Goal: Complete application form

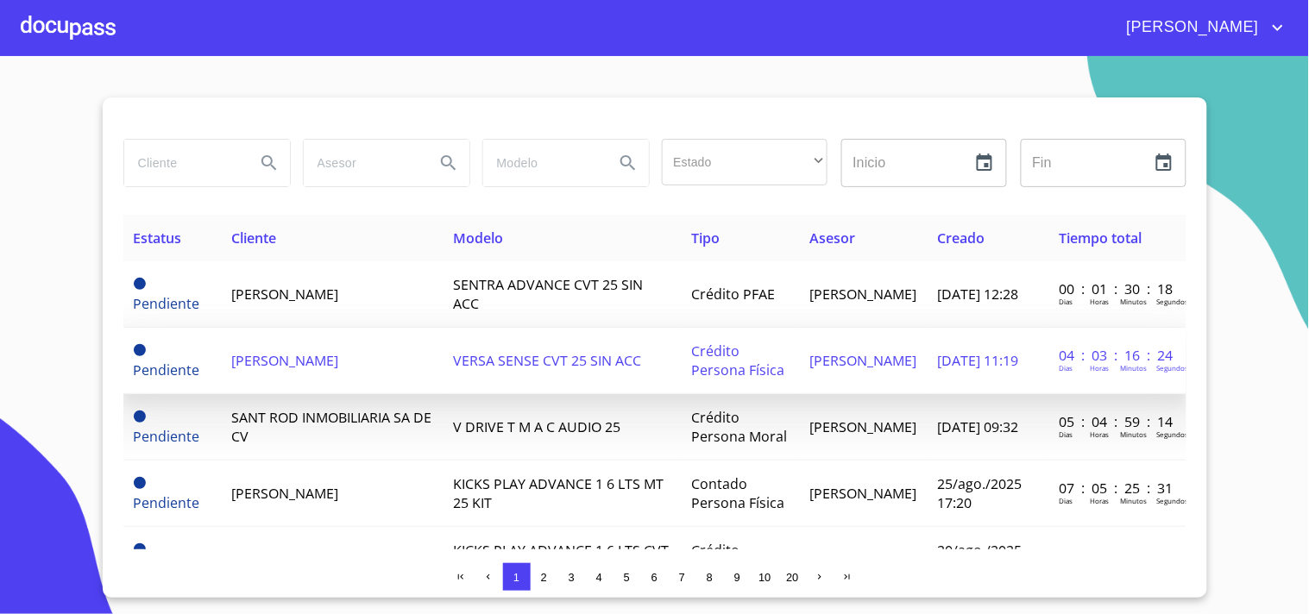
click at [253, 360] on span "[PERSON_NAME]" at bounding box center [284, 360] width 107 height 19
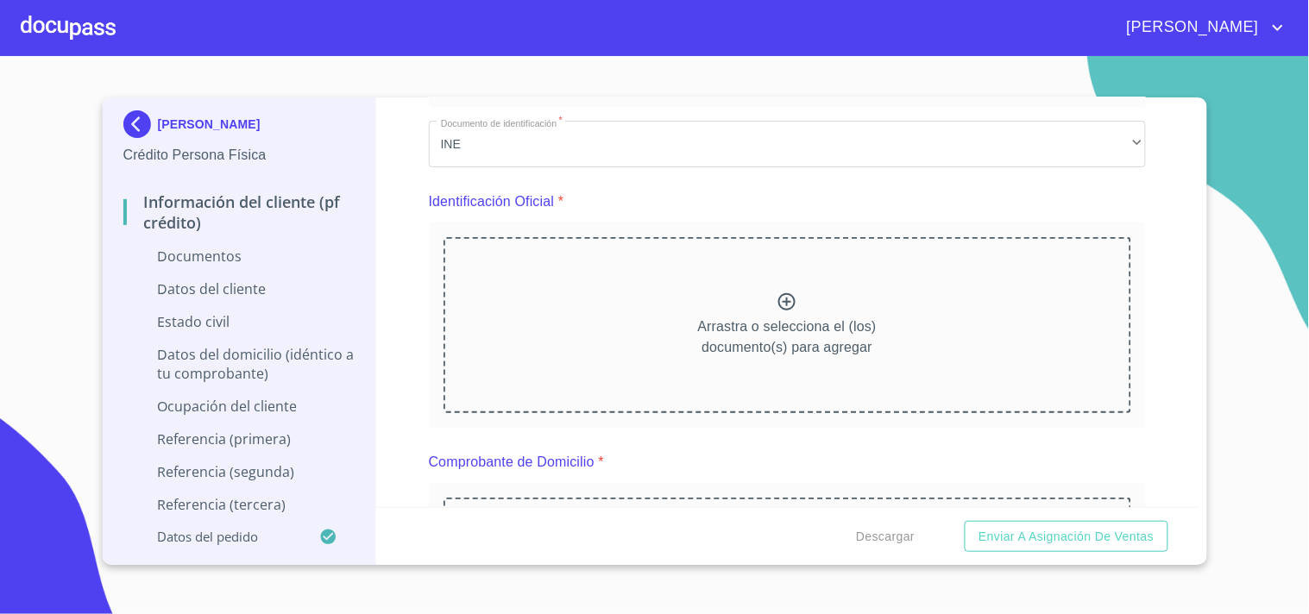
scroll to position [192, 0]
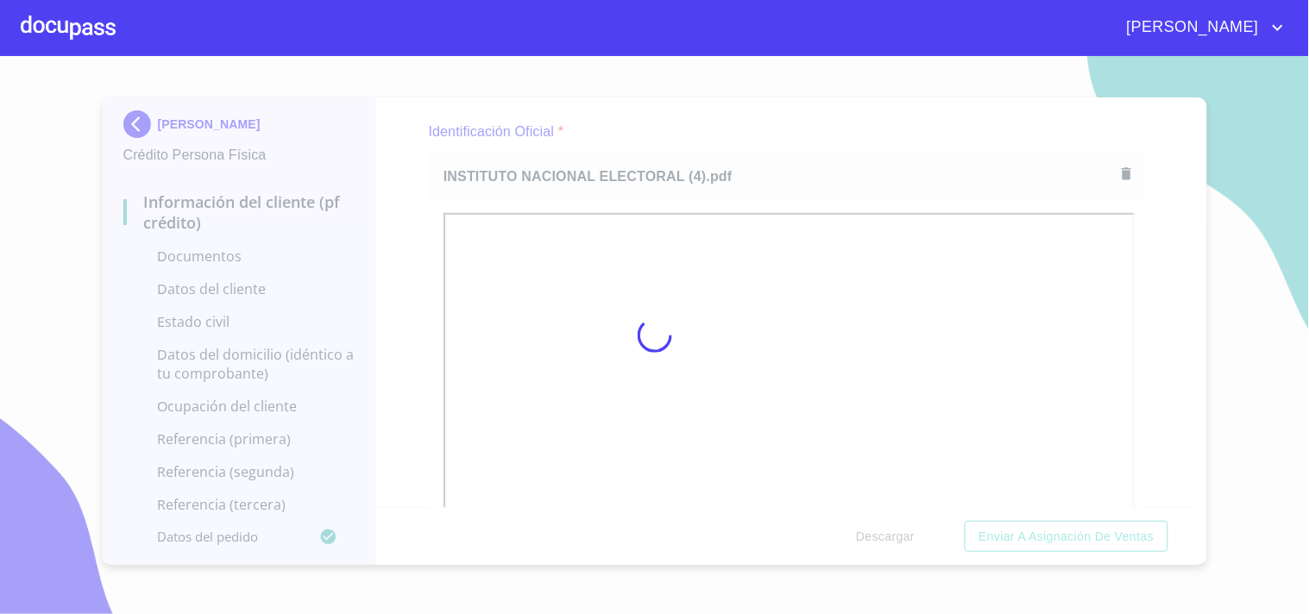
click at [814, 105] on div at bounding box center [654, 335] width 1309 height 558
click at [1220, 245] on div at bounding box center [654, 335] width 1309 height 558
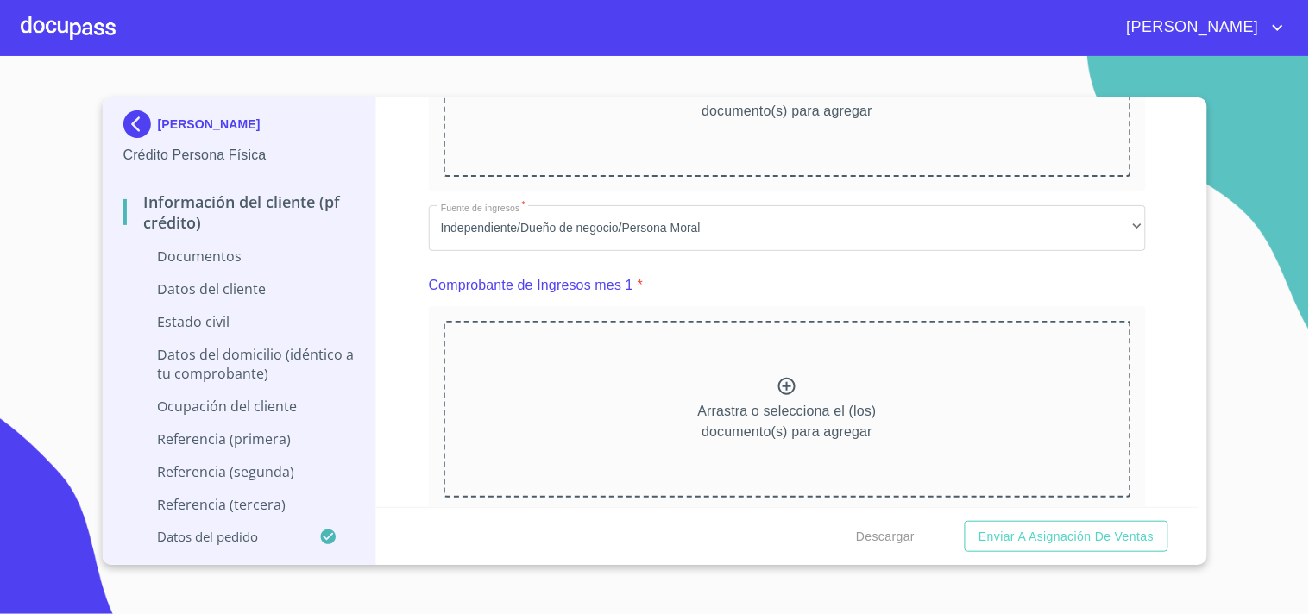
scroll to position [1148, 0]
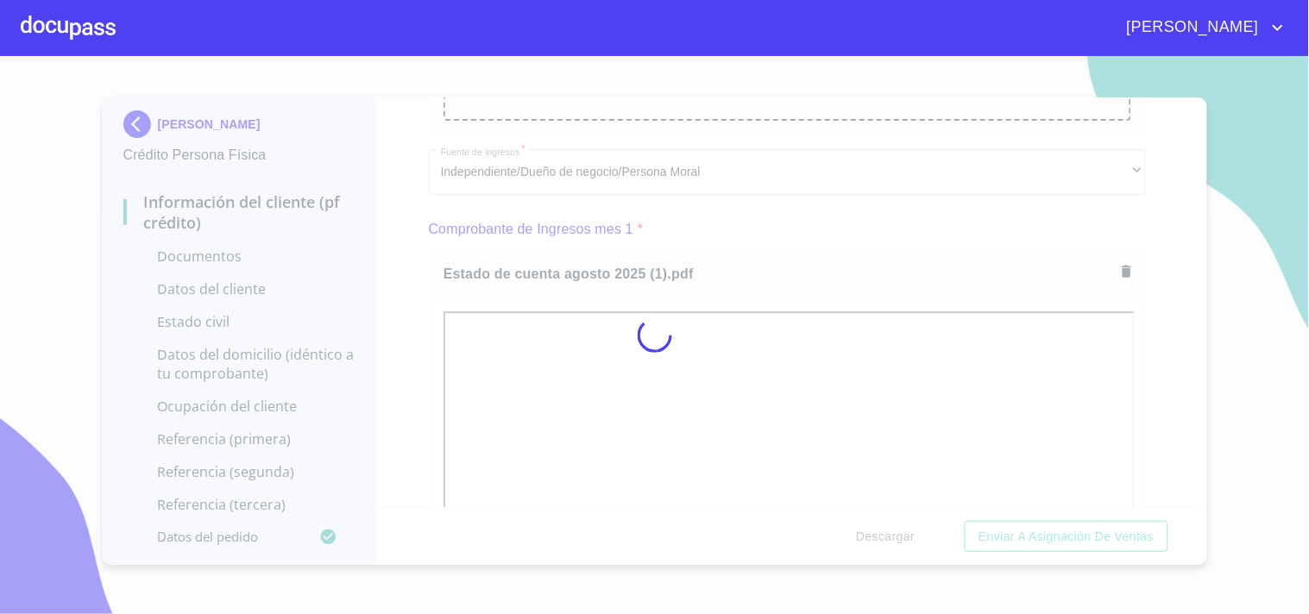
click at [807, 233] on div at bounding box center [654, 335] width 1309 height 558
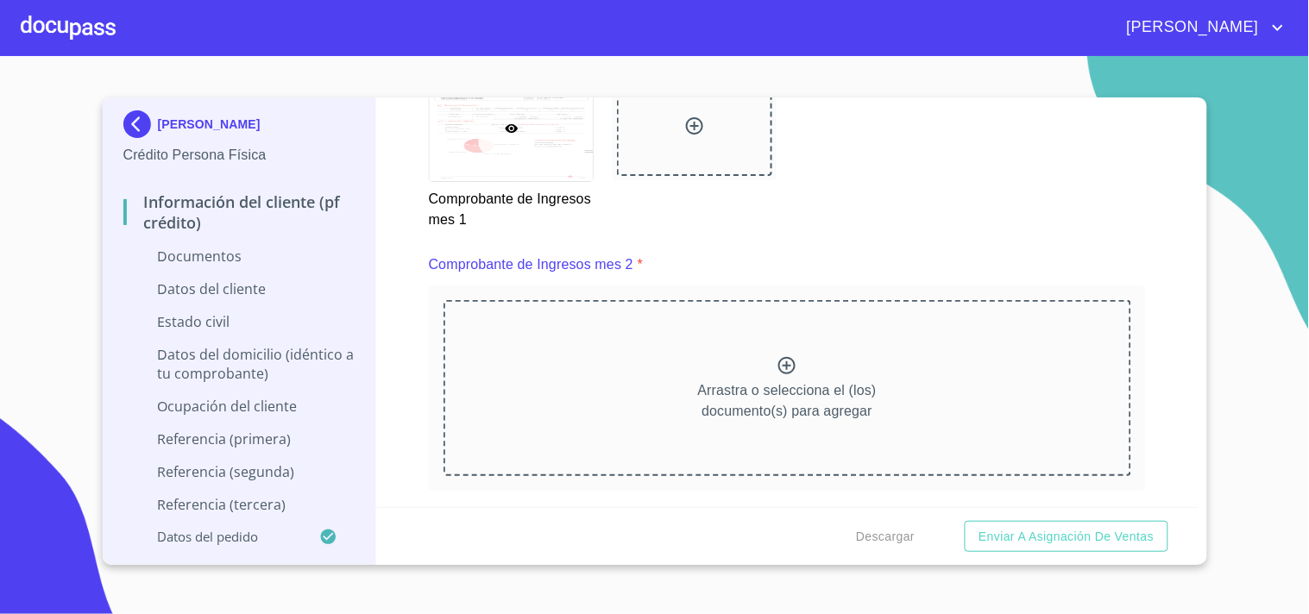
scroll to position [1887, 0]
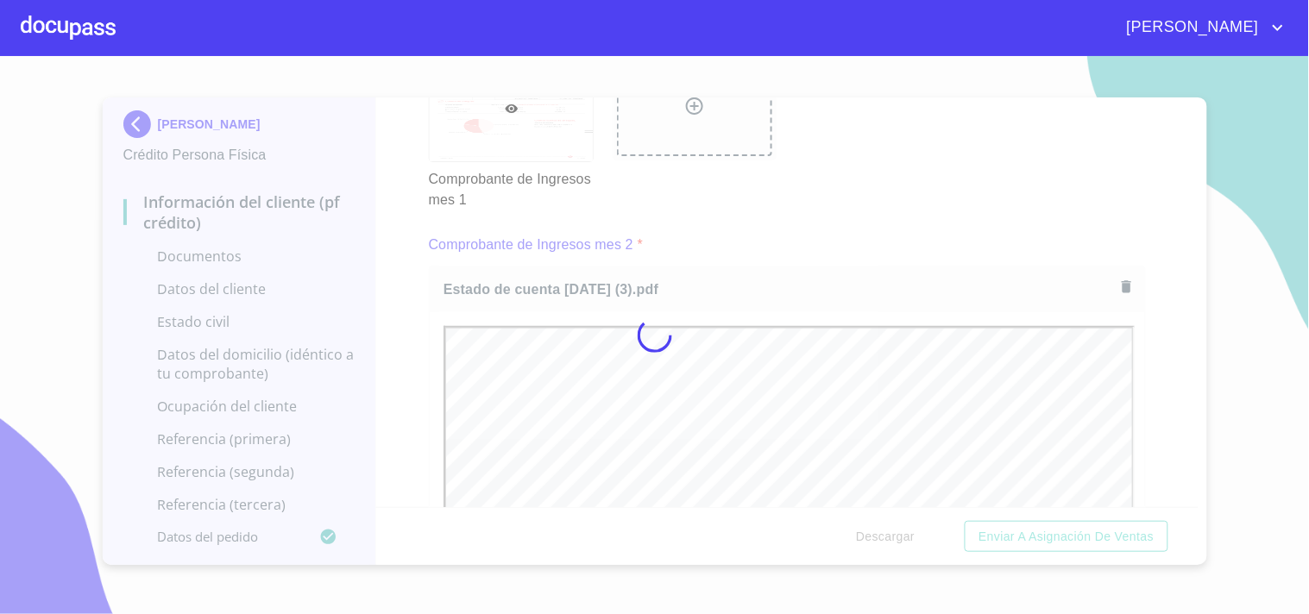
click at [831, 225] on div at bounding box center [654, 335] width 1309 height 558
drag, startPoint x: 1192, startPoint y: 209, endPoint x: 1191, endPoint y: 223, distance: 13.8
click at [1191, 224] on div at bounding box center [654, 335] width 1309 height 558
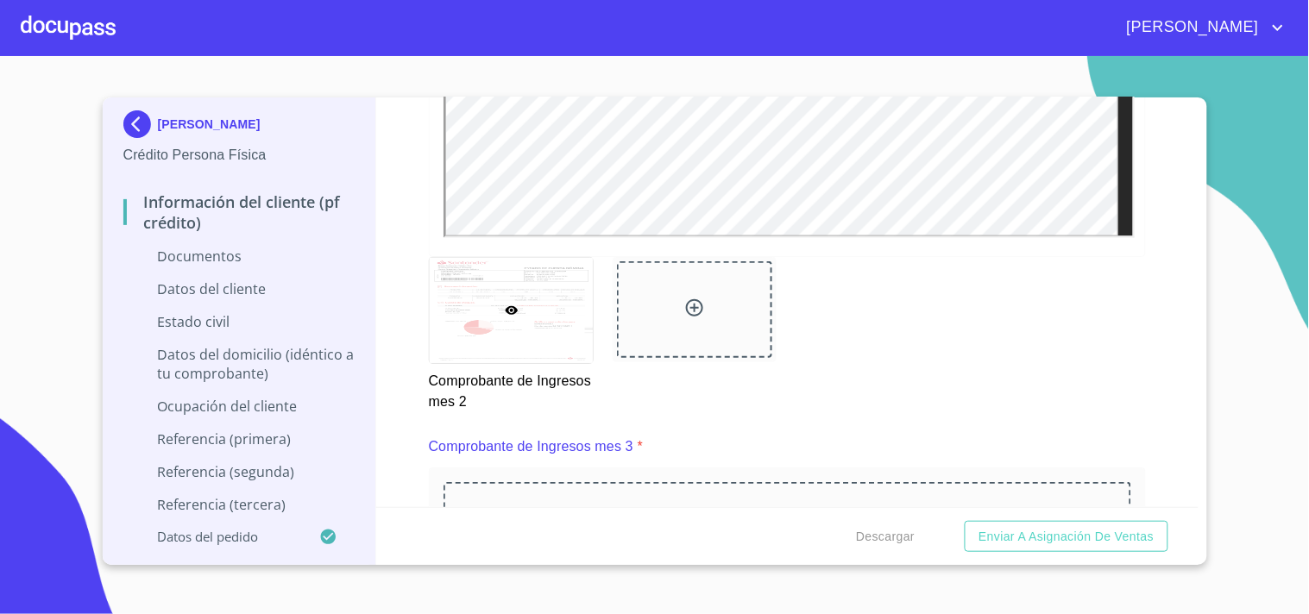
scroll to position [2694, 0]
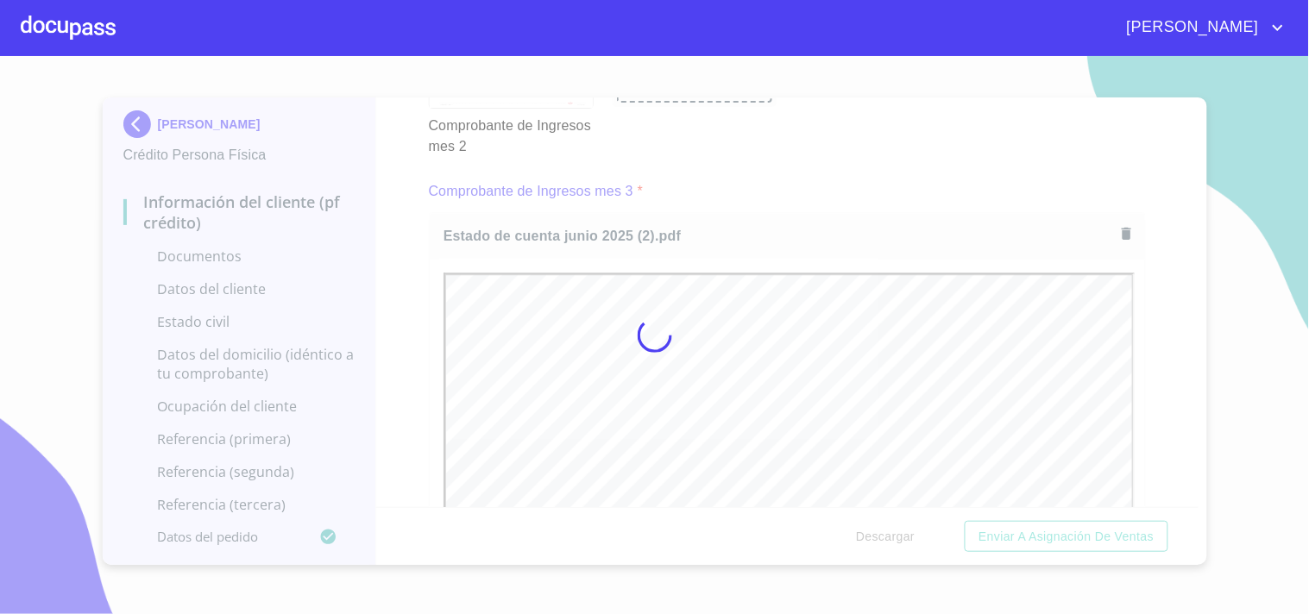
click at [783, 184] on div at bounding box center [654, 335] width 1309 height 558
drag, startPoint x: 1186, startPoint y: 235, endPoint x: 1186, endPoint y: 251, distance: 16.4
click at [1186, 251] on div at bounding box center [654, 335] width 1309 height 558
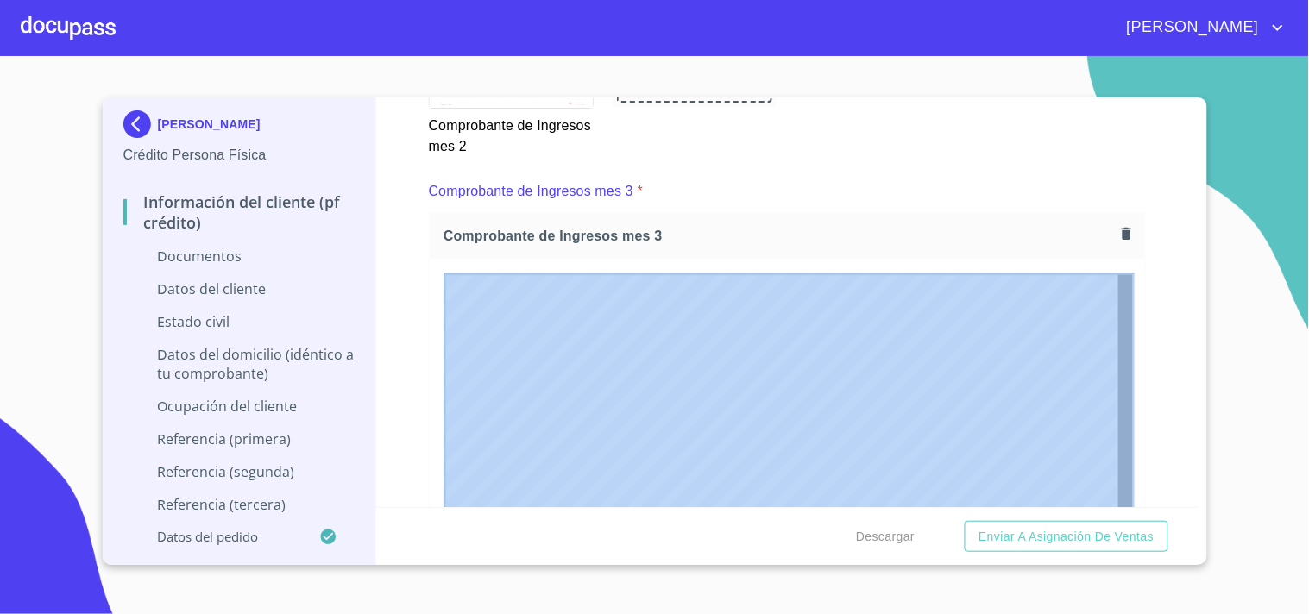
drag, startPoint x: 1189, startPoint y: 236, endPoint x: 1190, endPoint y: 248, distance: 12.2
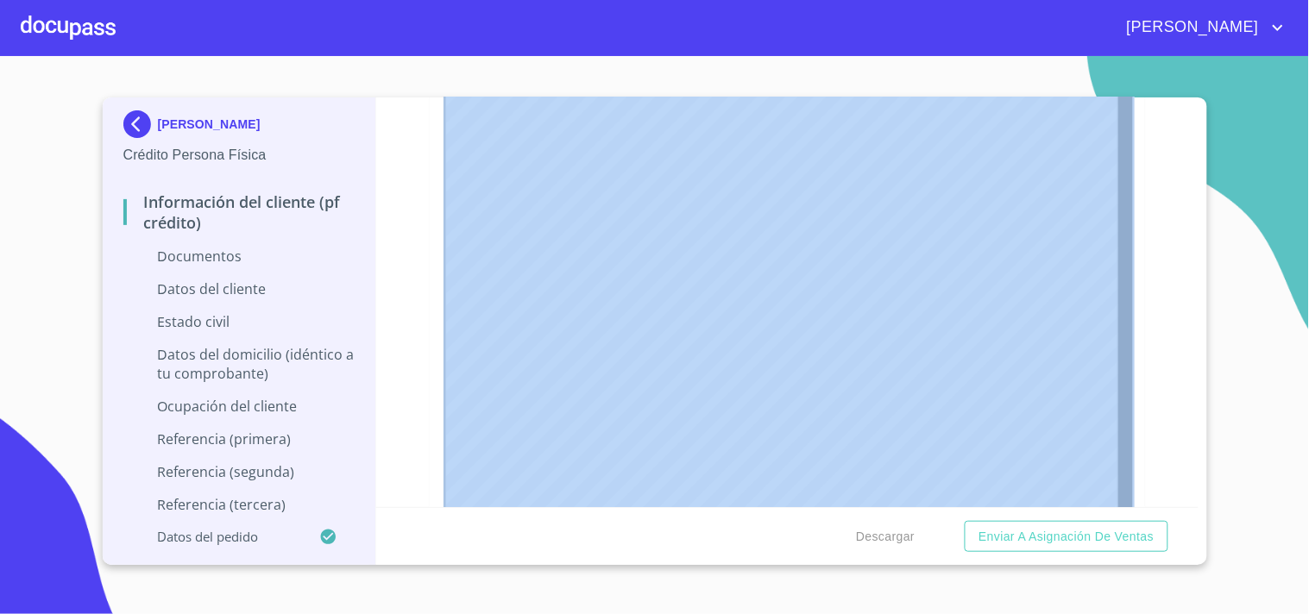
scroll to position [3481, 0]
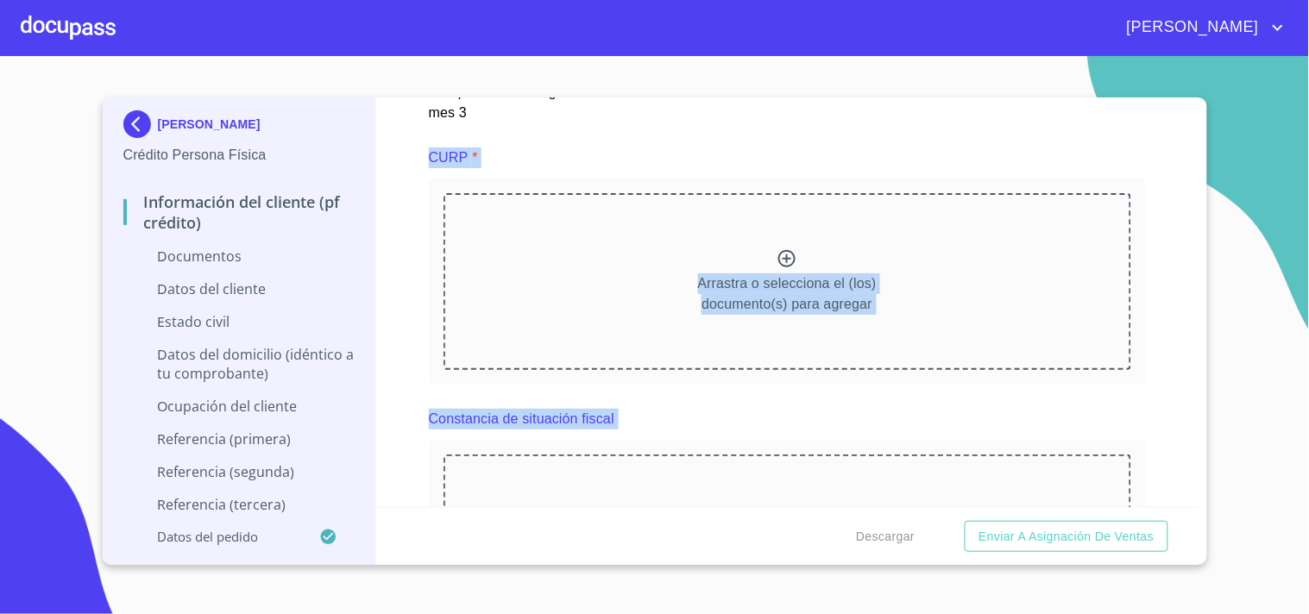
click at [1143, 267] on div "Información del cliente (PF crédito) Documentos Documento de identificación   *…" at bounding box center [787, 302] width 822 height 410
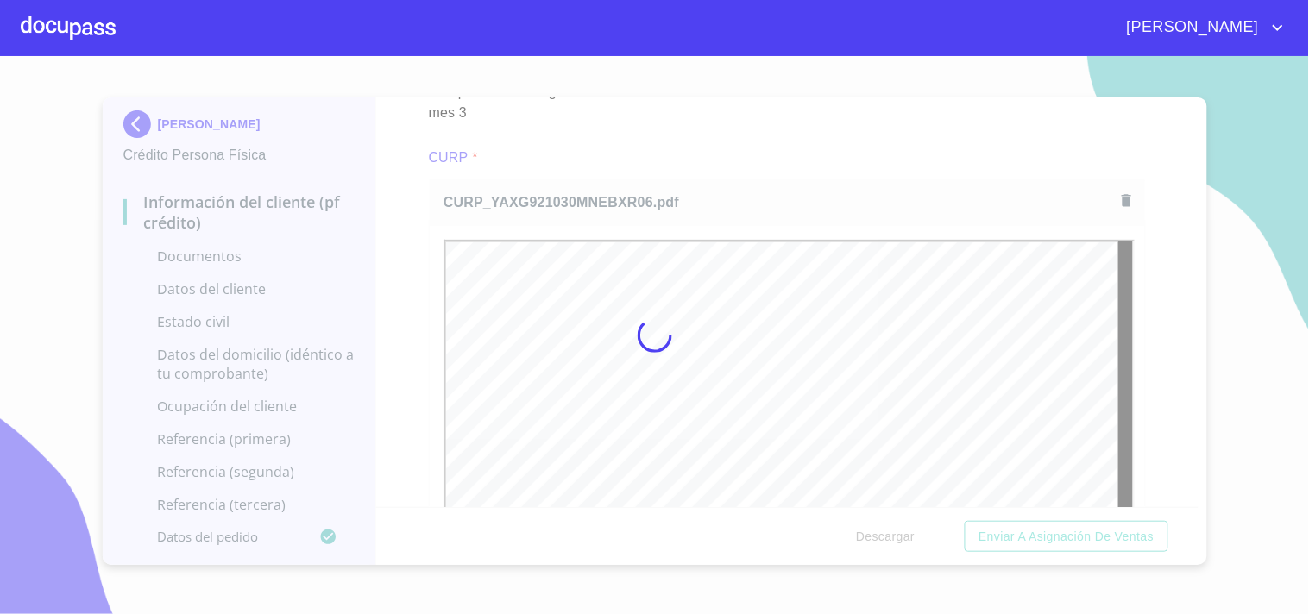
scroll to position [0, 0]
click at [782, 150] on div at bounding box center [654, 335] width 1309 height 558
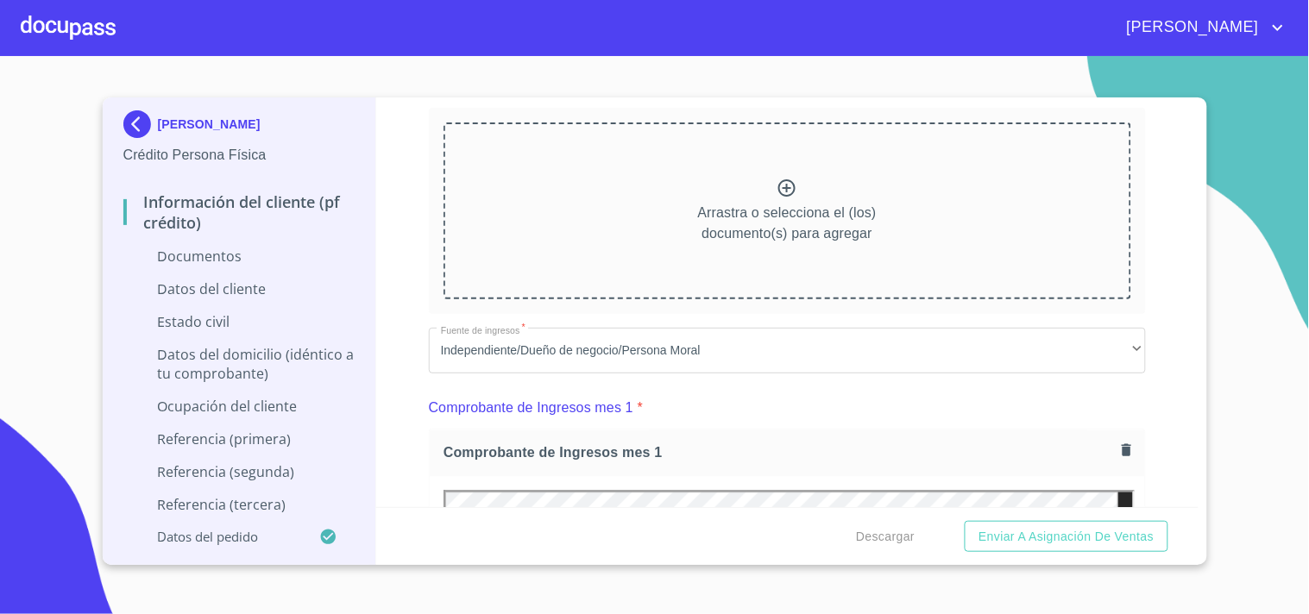
scroll to position [828, 0]
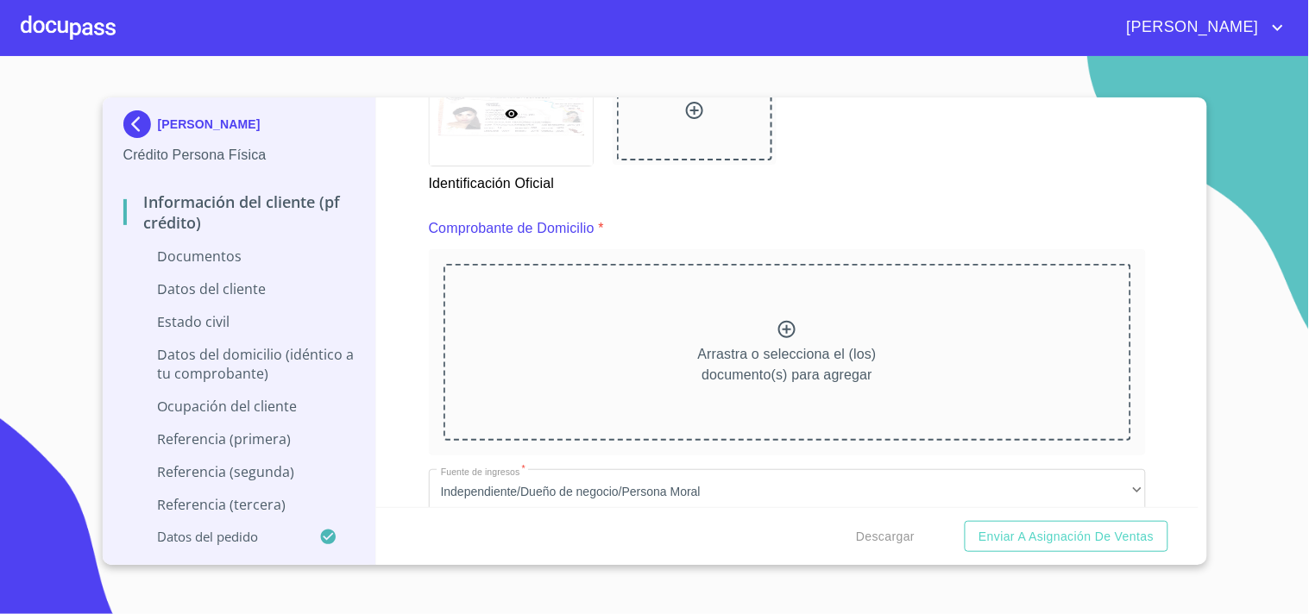
drag, startPoint x: 1036, startPoint y: 64, endPoint x: 1021, endPoint y: 72, distance: 17.4
click at [1021, 72] on section "[PERSON_NAME] Crédito Persona Física Información del cliente (PF crédito) Docum…" at bounding box center [654, 335] width 1309 height 558
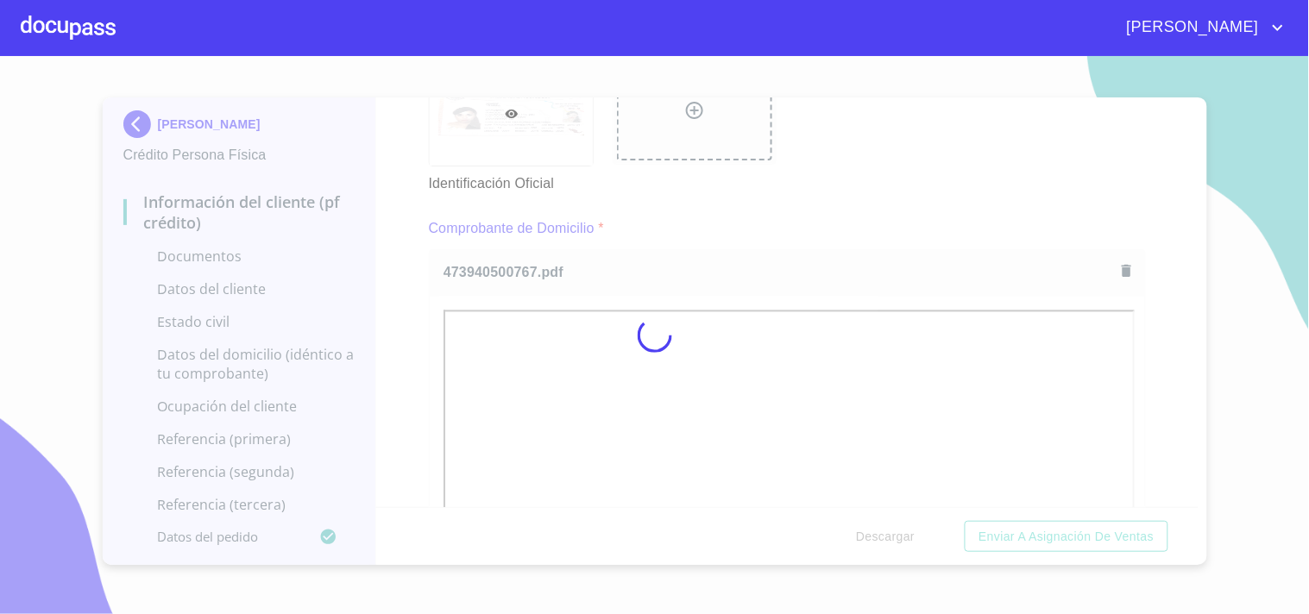
click at [831, 165] on div at bounding box center [654, 335] width 1309 height 558
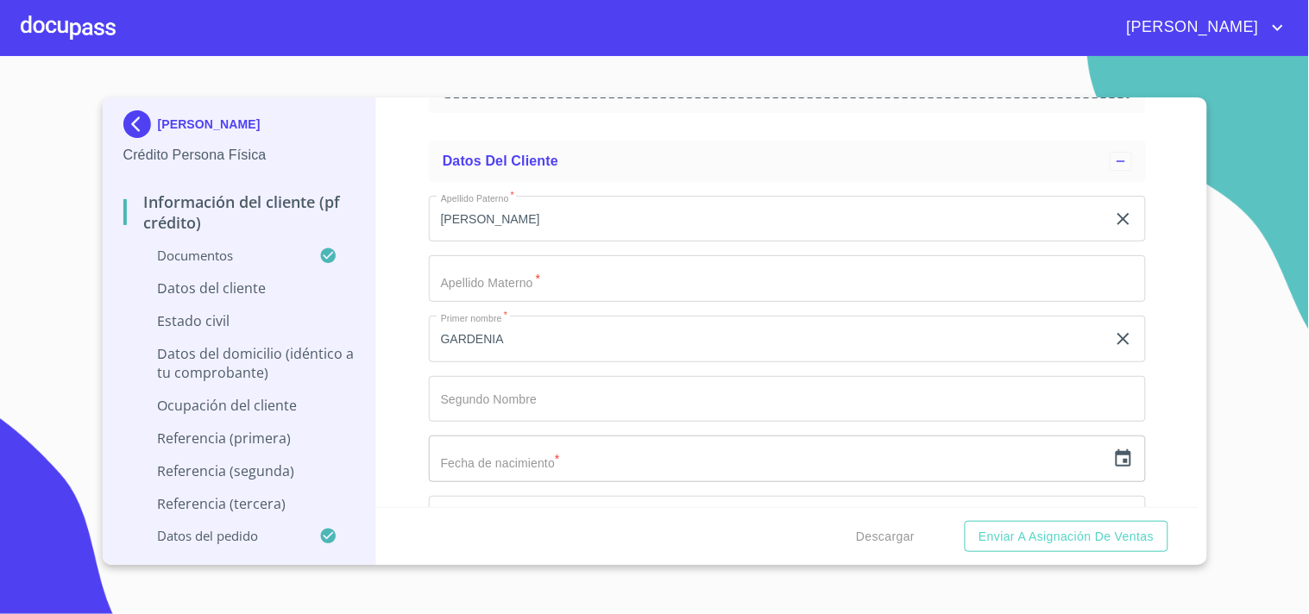
scroll to position [4953, 0]
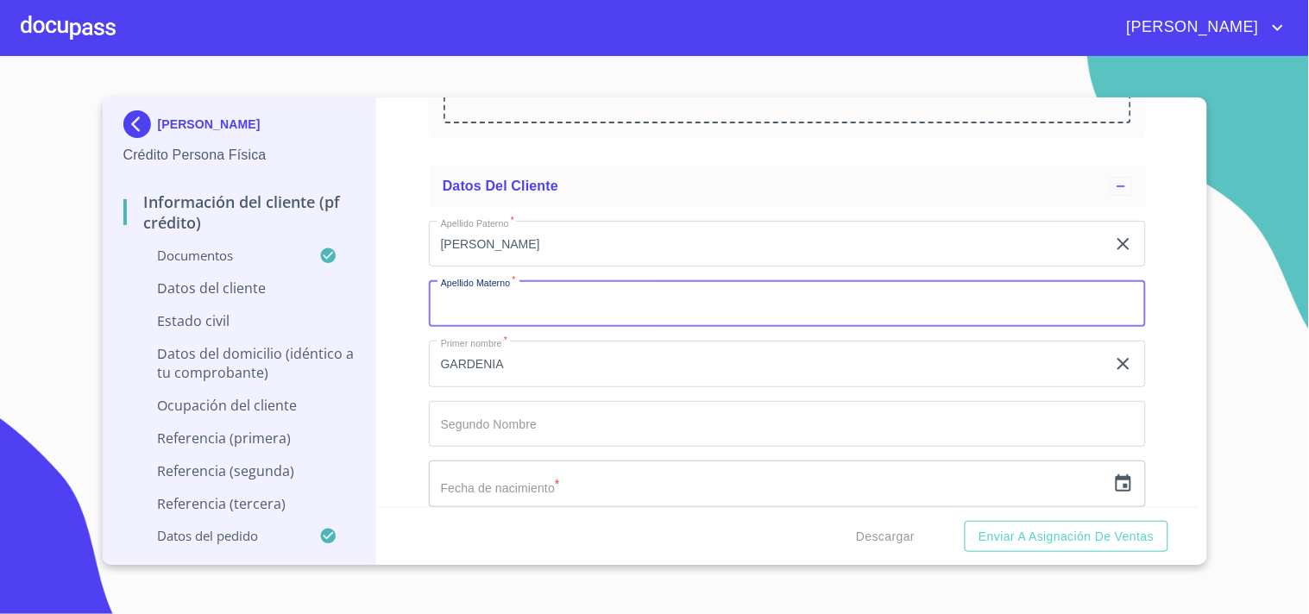
click at [630, 304] on input "Documento de identificación   *" at bounding box center [787, 303] width 717 height 47
type input "0"
click at [470, 411] on input "Documento de identificación   *" at bounding box center [787, 424] width 717 height 47
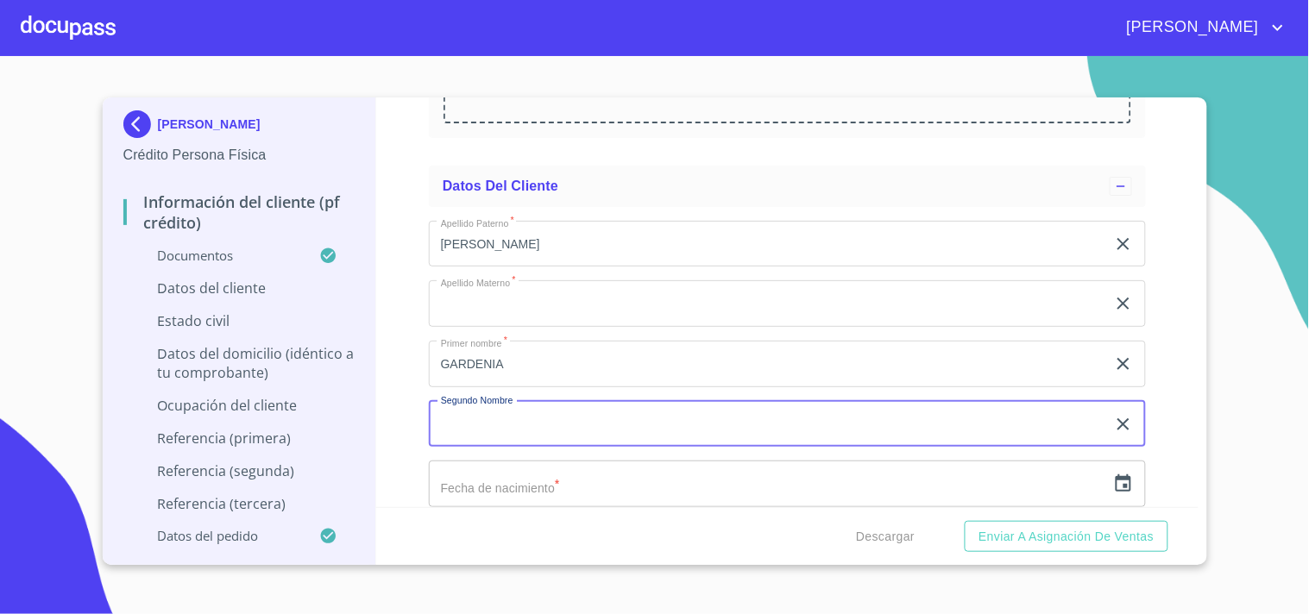
scroll to position [5049, 0]
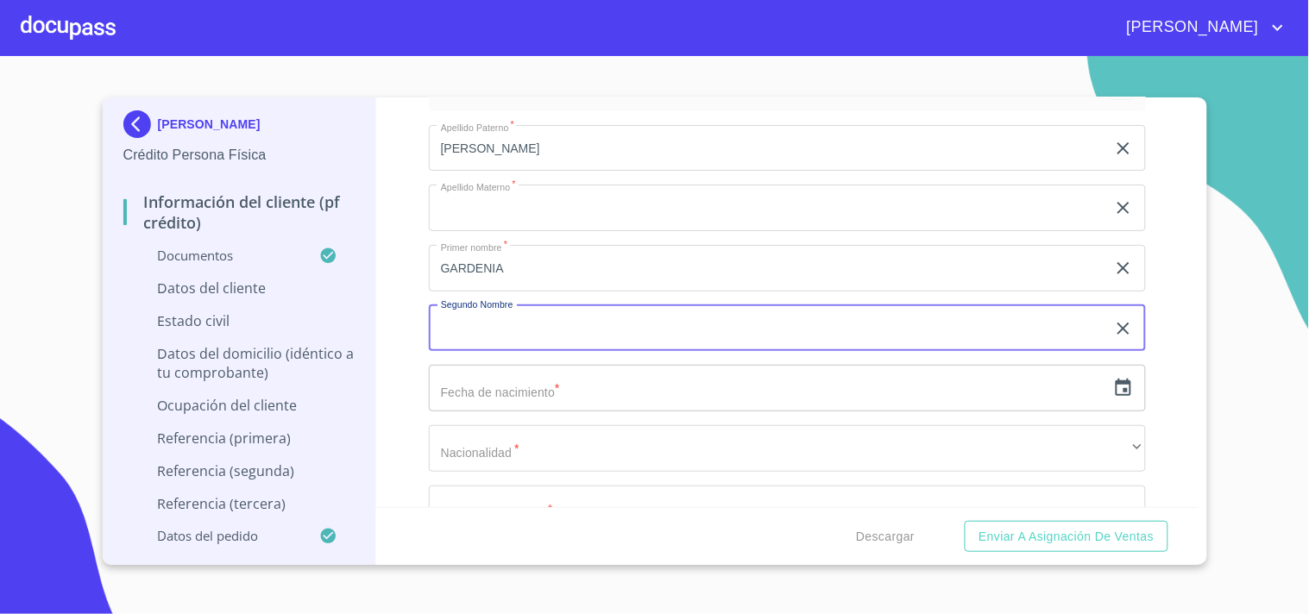
click at [582, 393] on input "text" at bounding box center [767, 388] width 677 height 47
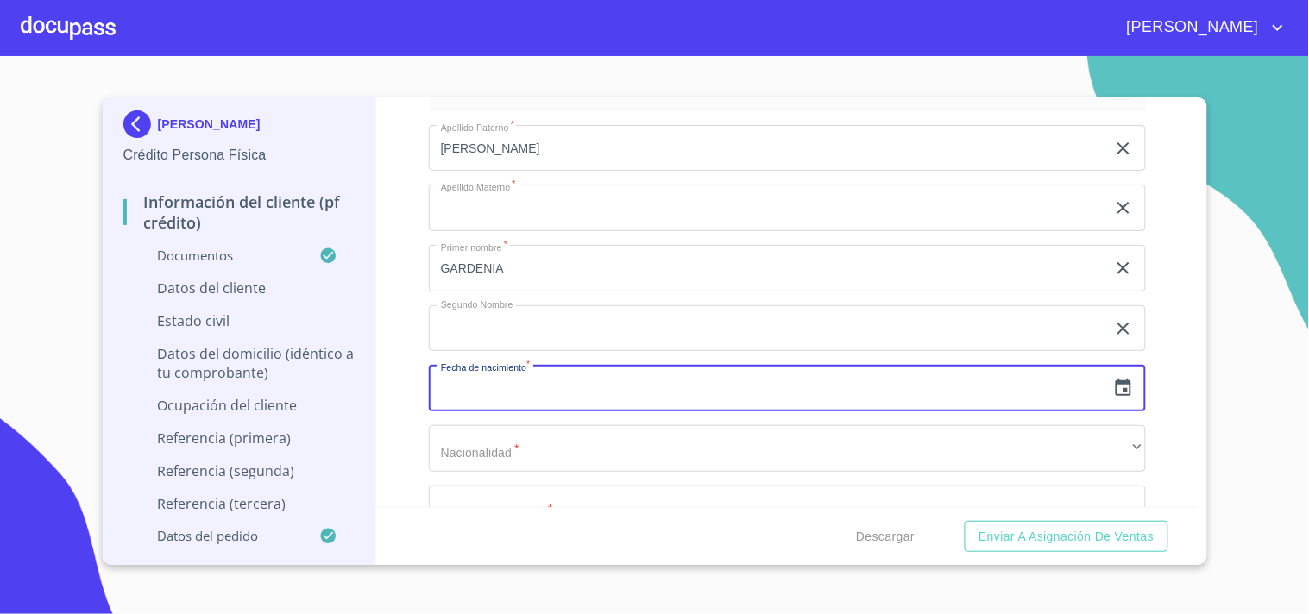
click at [1113, 378] on icon "button" at bounding box center [1123, 388] width 21 height 21
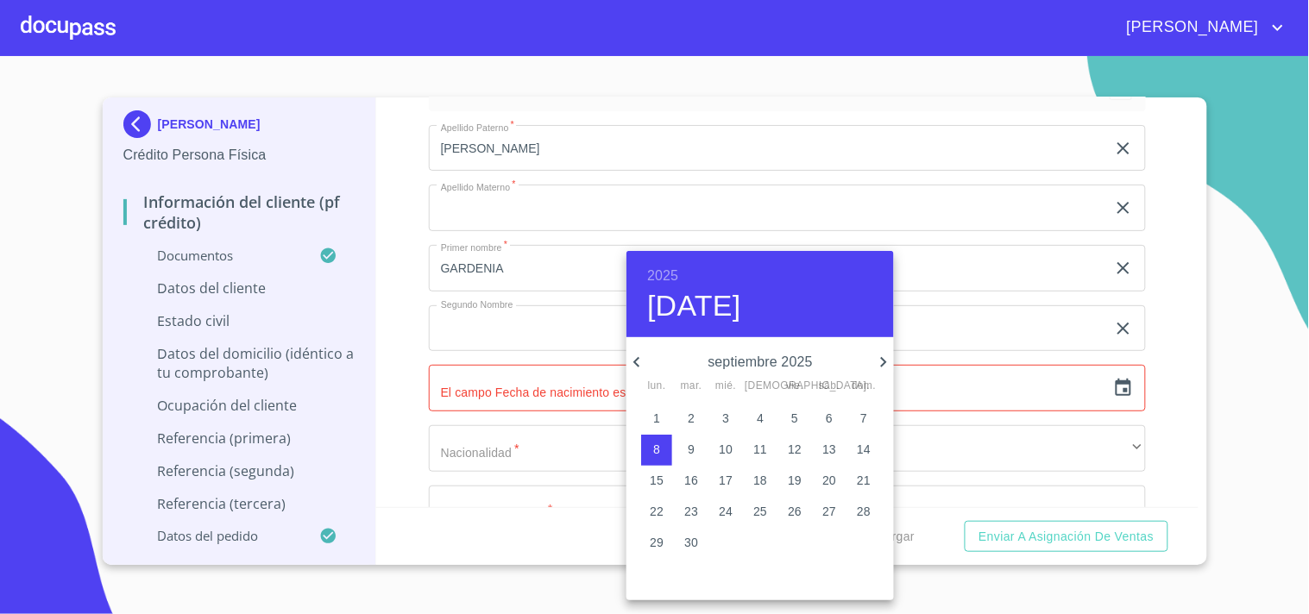
click at [663, 276] on h6 "2025" at bounding box center [662, 276] width 31 height 24
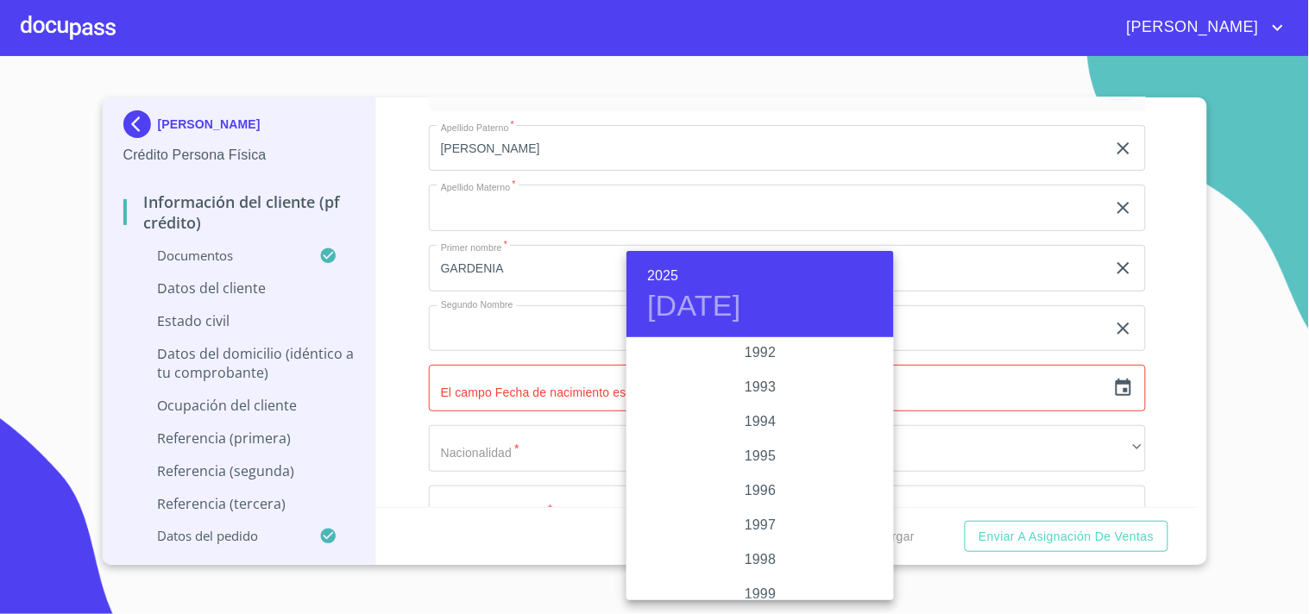
scroll to position [2263, 0]
click at [761, 399] on div "1992" at bounding box center [759, 406] width 267 height 35
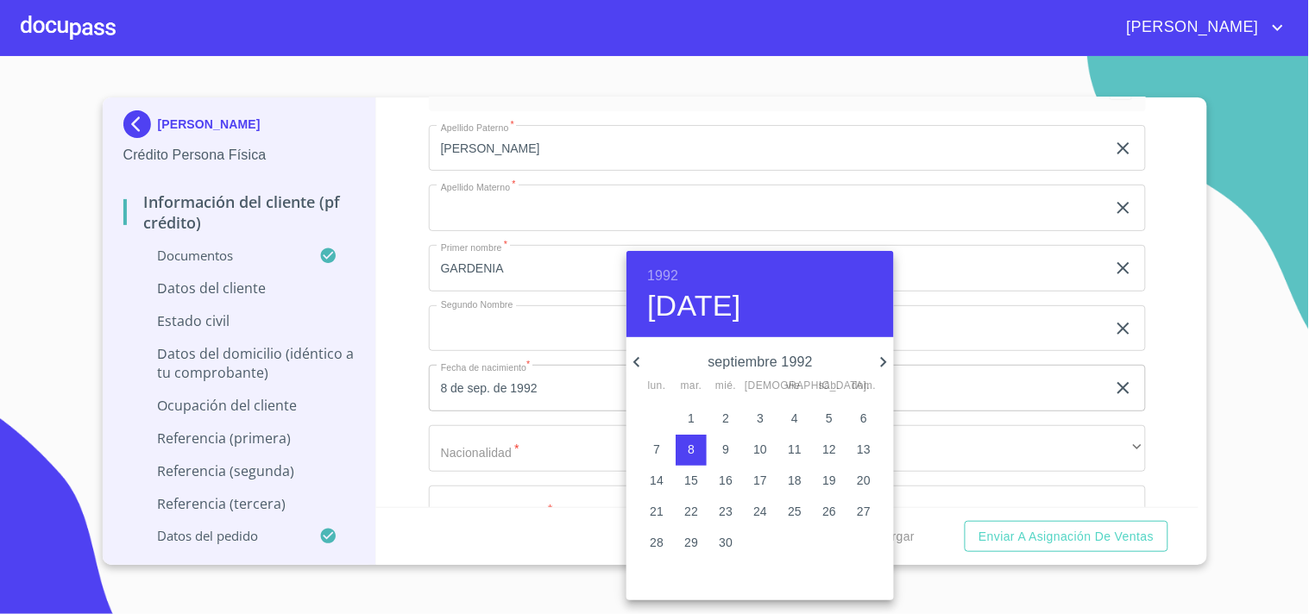
click at [882, 364] on icon "button" at bounding box center [883, 362] width 21 height 21
click at [791, 543] on p "30" at bounding box center [795, 542] width 14 height 17
type input "30 de oct. de 1992"
click at [516, 449] on div at bounding box center [654, 307] width 1309 height 614
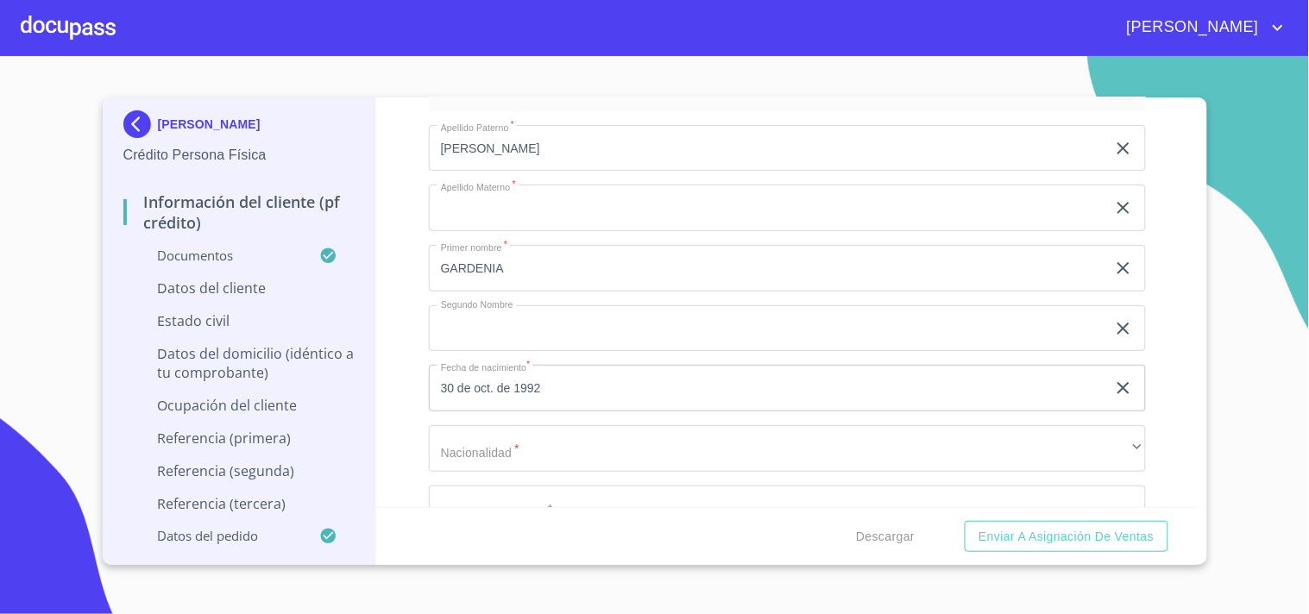
click at [526, 441] on div "1992 vie., oct. [DATE] mar. mié. jue. vie. sáb. dom. 28 29 30 1 2 3 4 5 6 7 8 9…" at bounding box center [654, 307] width 1309 height 614
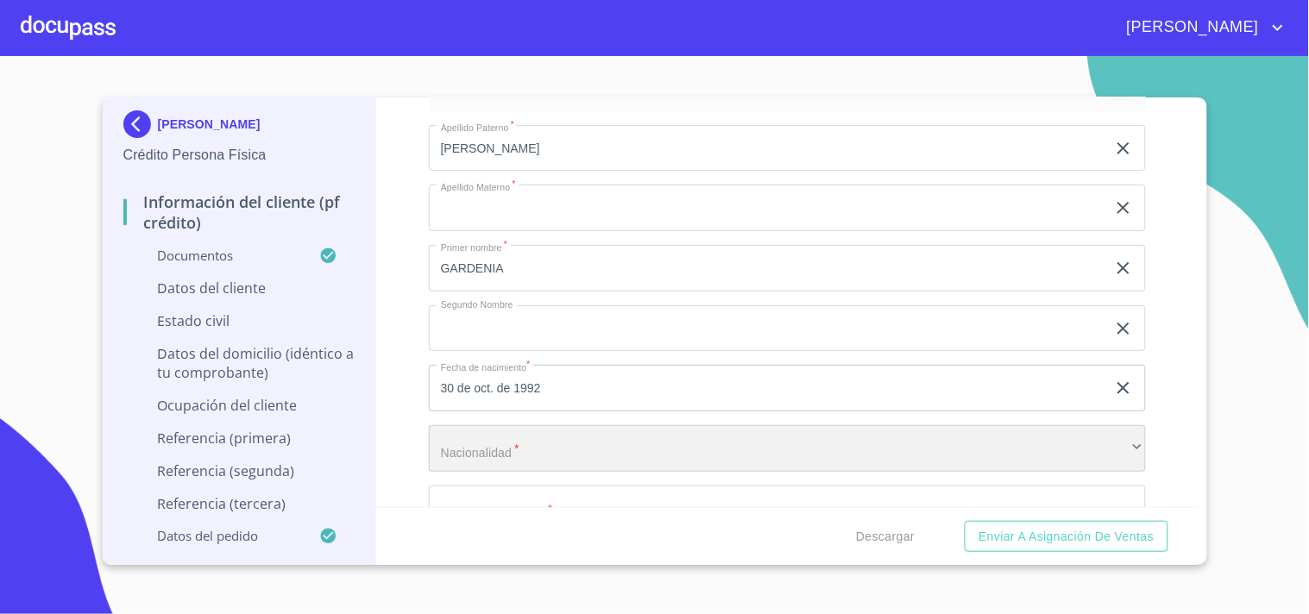
click at [523, 445] on div "​" at bounding box center [787, 448] width 717 height 47
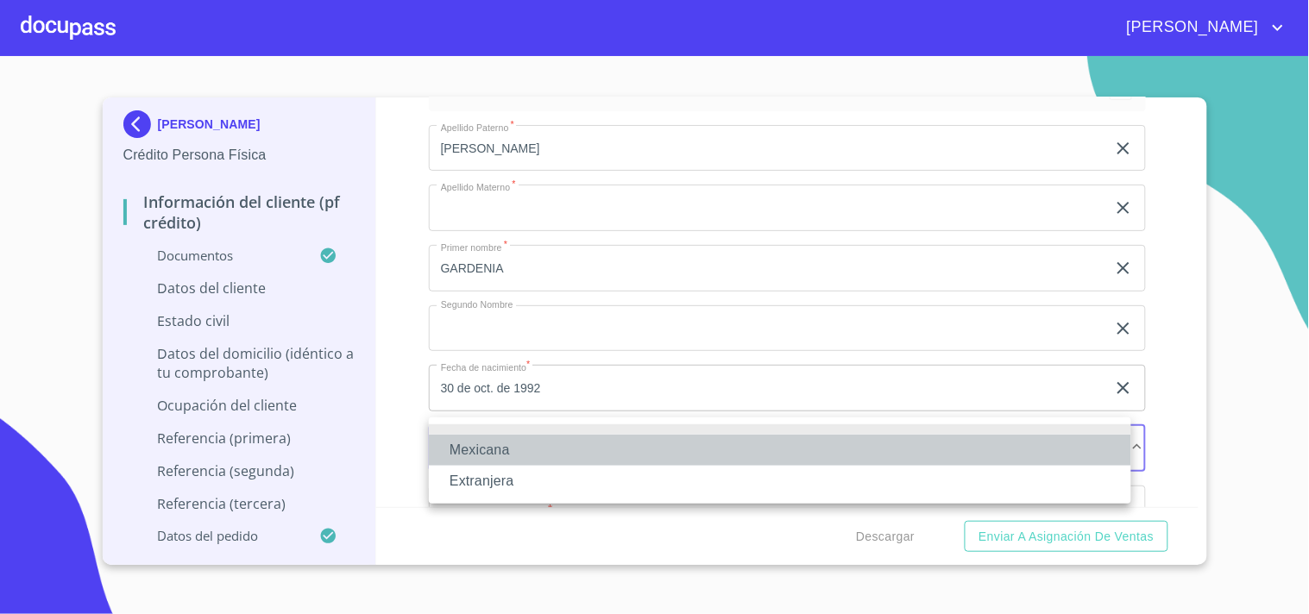
click at [483, 450] on li "Mexicana" at bounding box center [780, 450] width 702 height 31
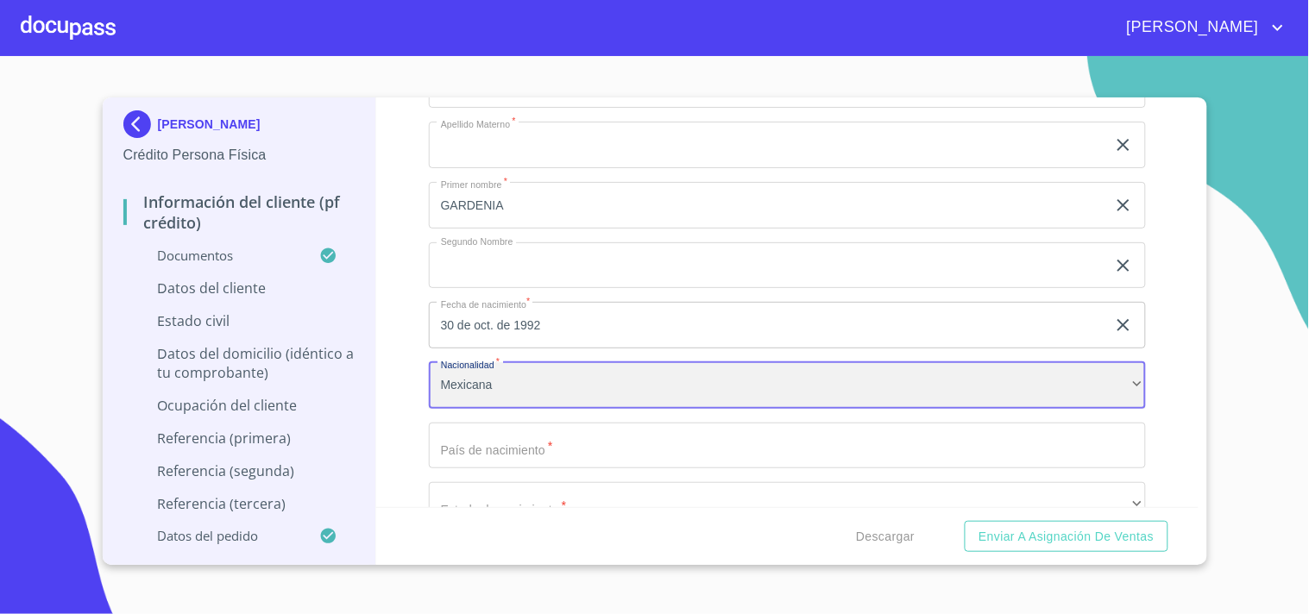
scroll to position [5145, 0]
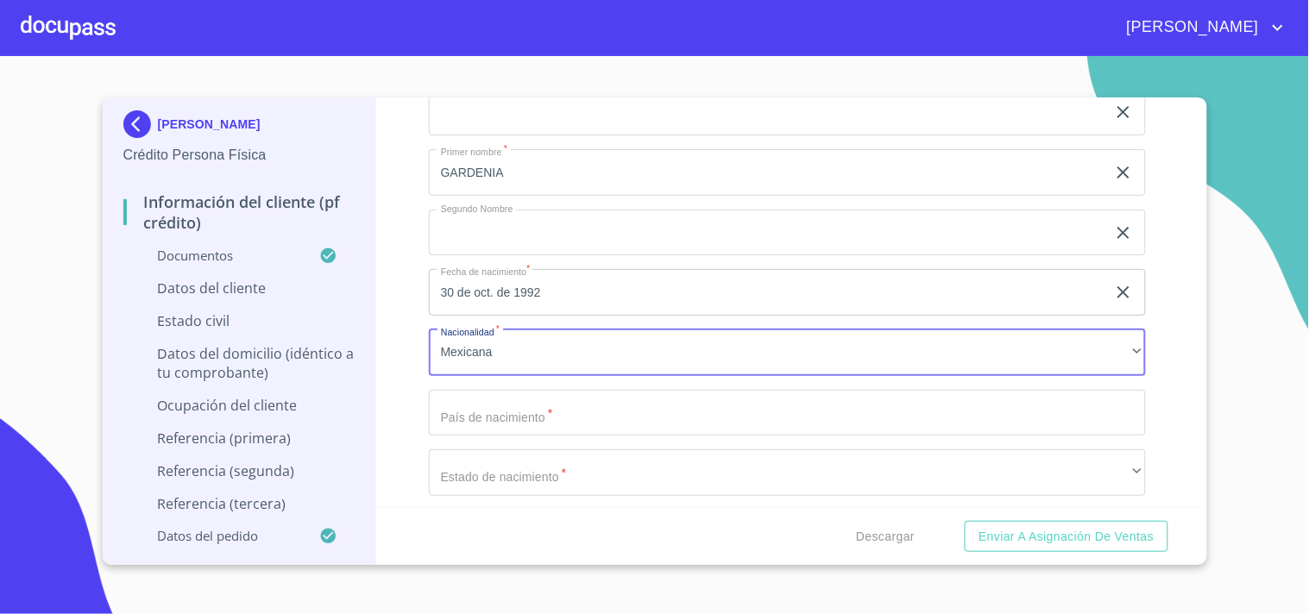
click at [545, 409] on input "Documento de identificación   *" at bounding box center [787, 413] width 717 height 47
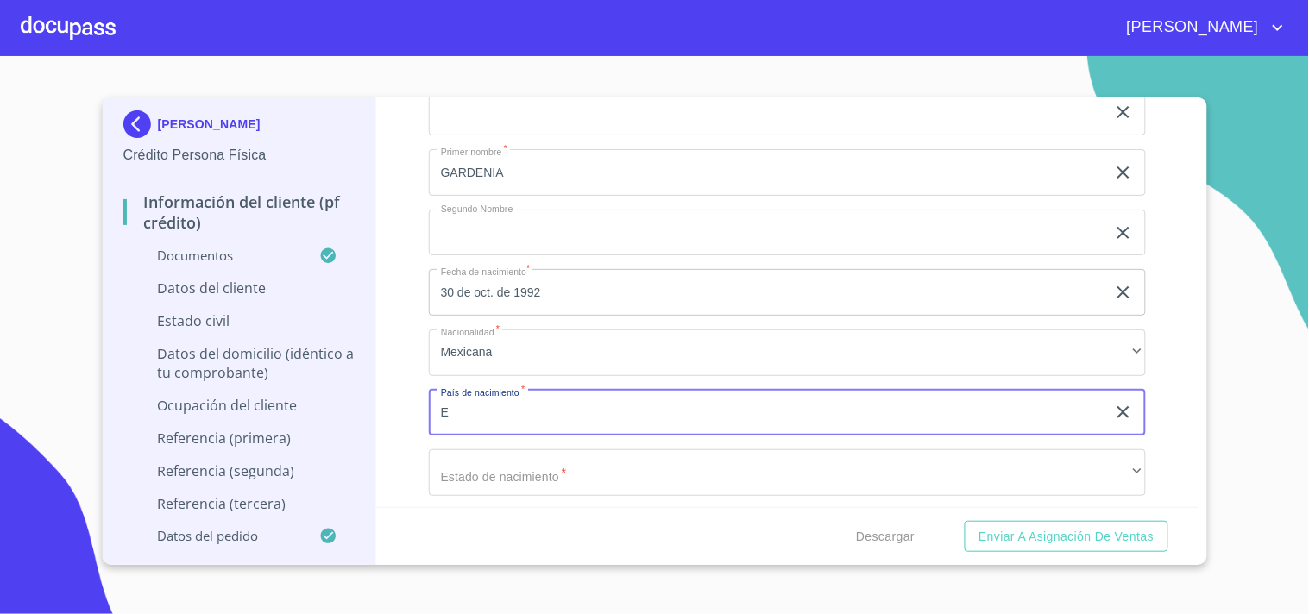
type input "E"
click at [1114, 402] on icon "clear input" at bounding box center [1123, 412] width 21 height 21
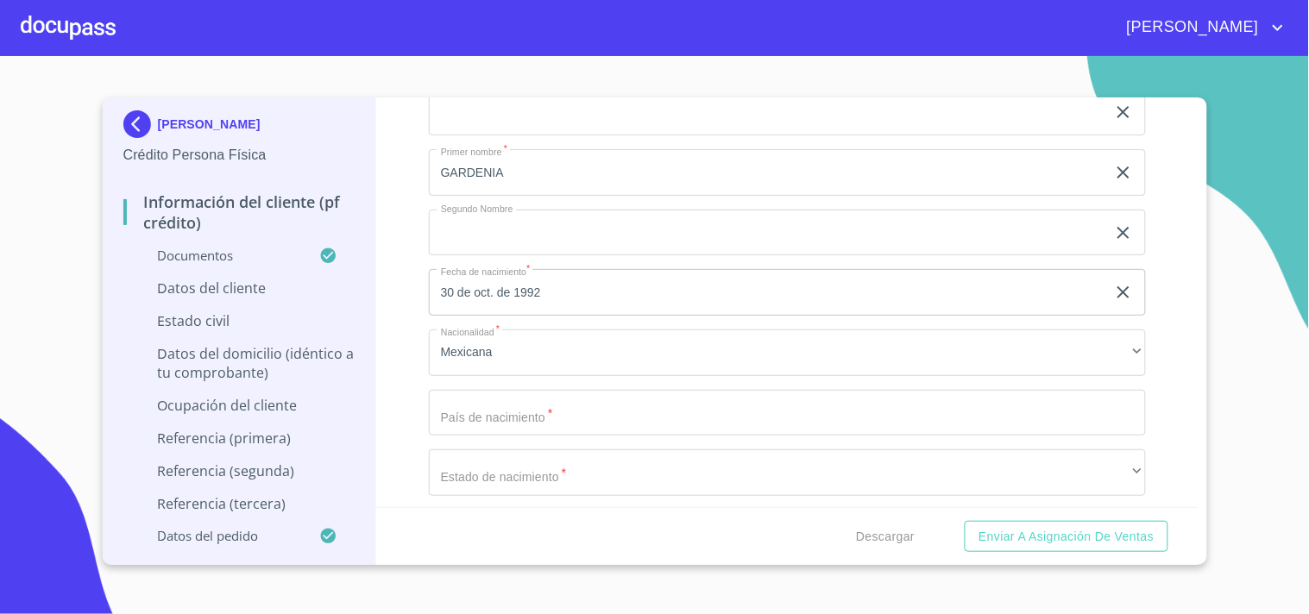
scroll to position [5297, 0]
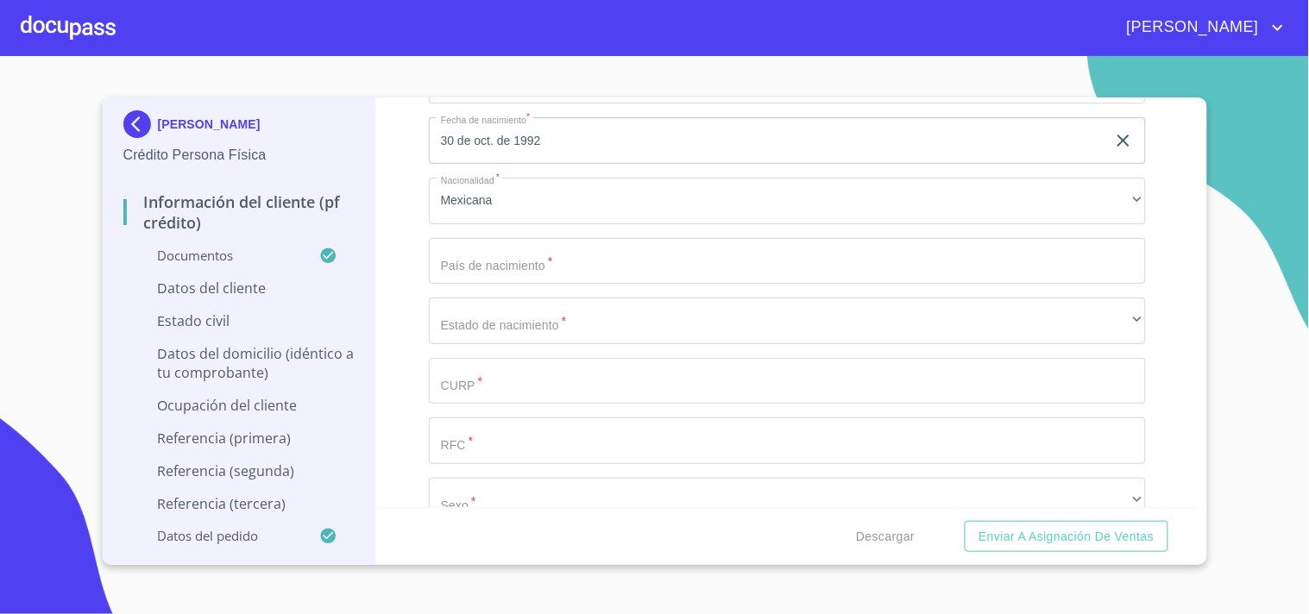
click at [490, 374] on input "Documento de identificación   *" at bounding box center [787, 381] width 717 height 47
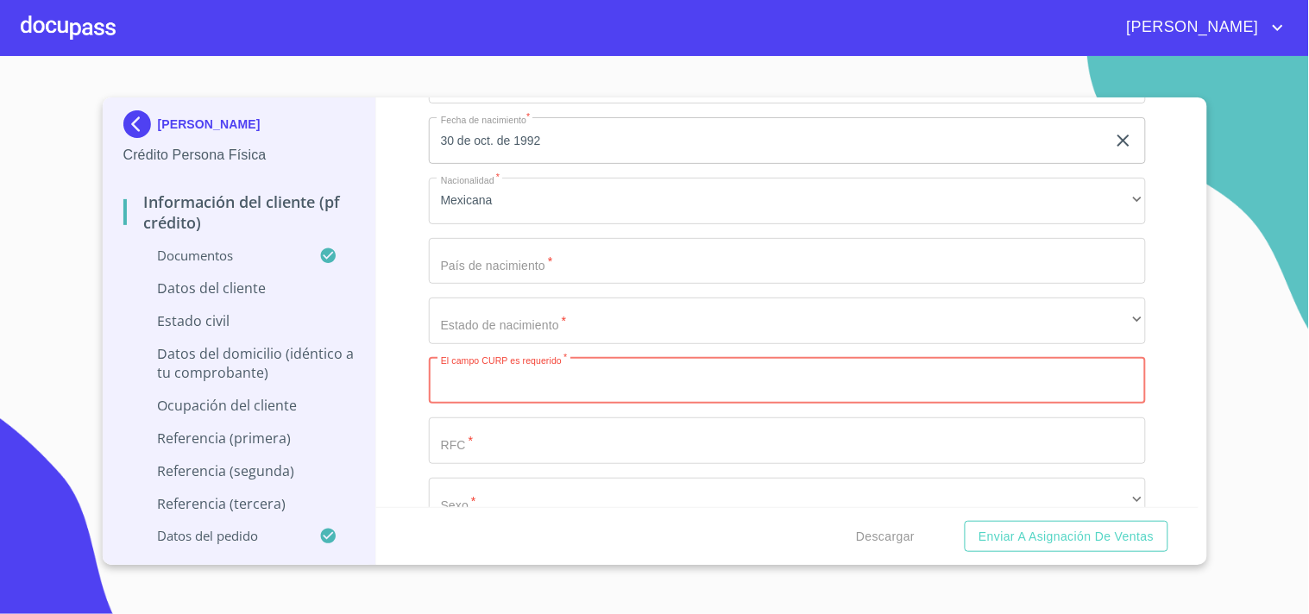
click at [447, 383] on input "Documento de identificación   *" at bounding box center [787, 381] width 717 height 47
paste input "YAXG921030MNEBXR06"
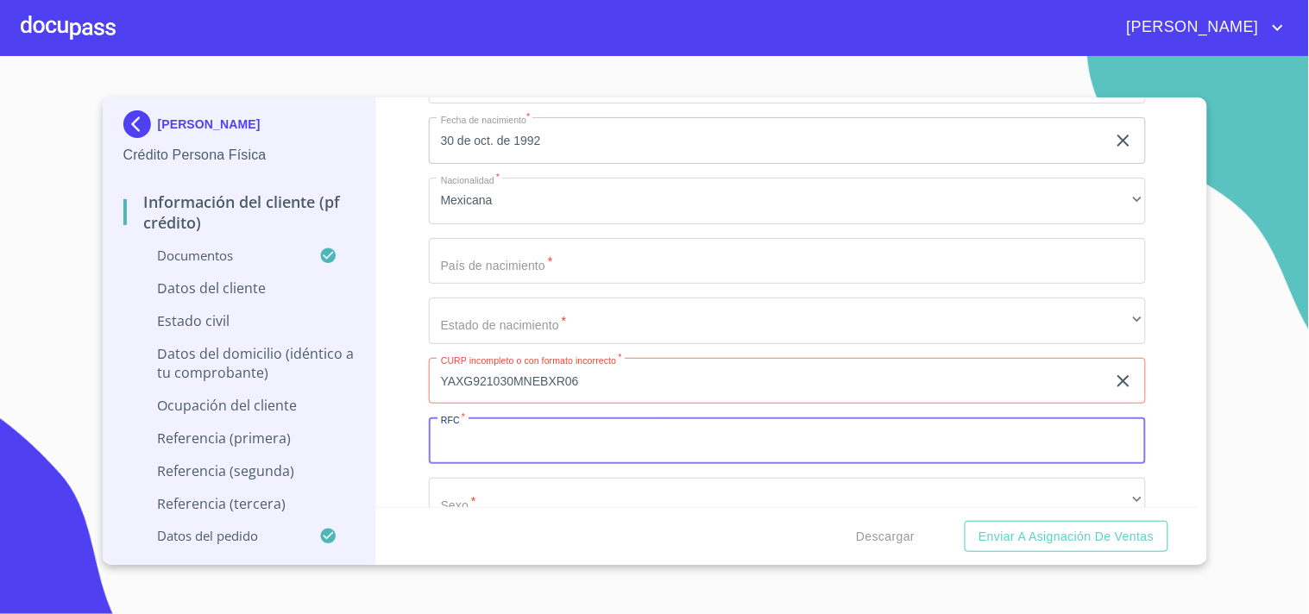
click at [489, 445] on input "Documento de identificación   *" at bounding box center [787, 441] width 717 height 47
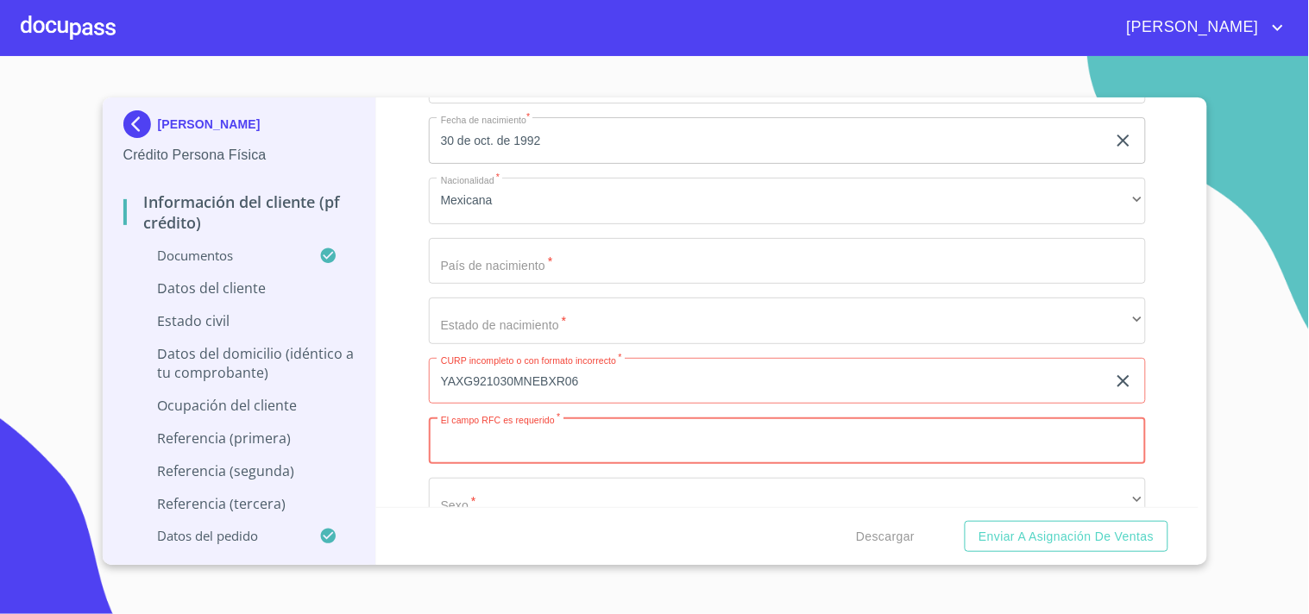
scroll to position [5372, 0]
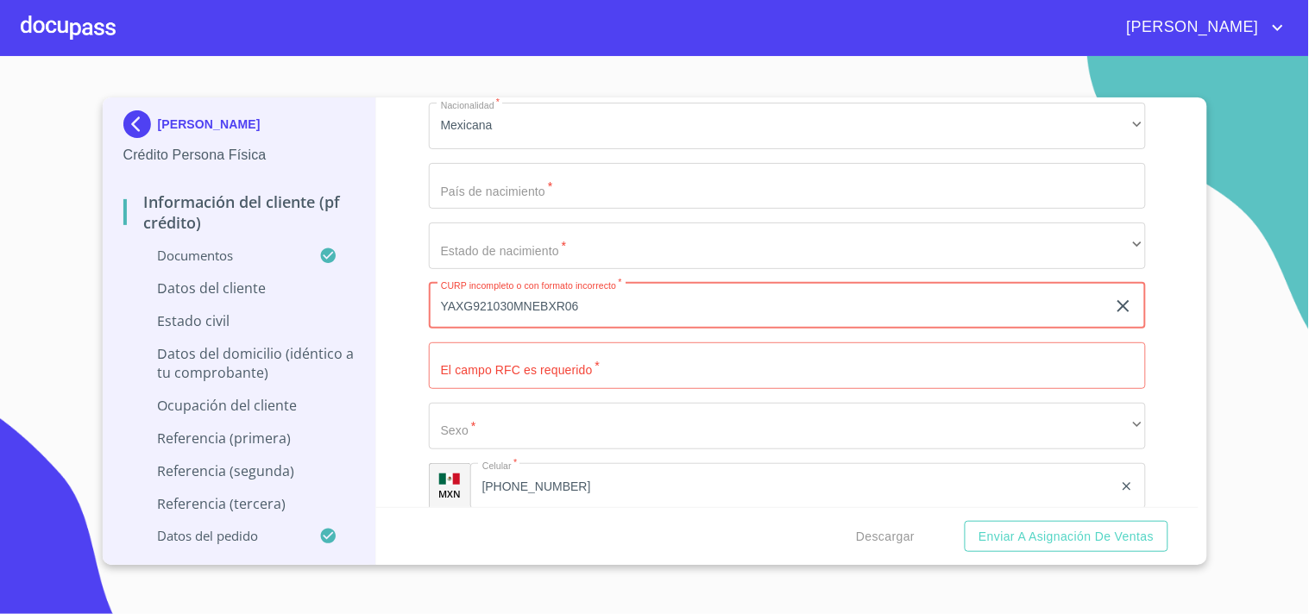
click at [469, 297] on input "YAXG921030MNEBXR06" at bounding box center [767, 306] width 677 height 47
type input "YAXG921030MNEBXR06"
click at [568, 357] on input "Documento de identificación   *" at bounding box center [787, 365] width 717 height 47
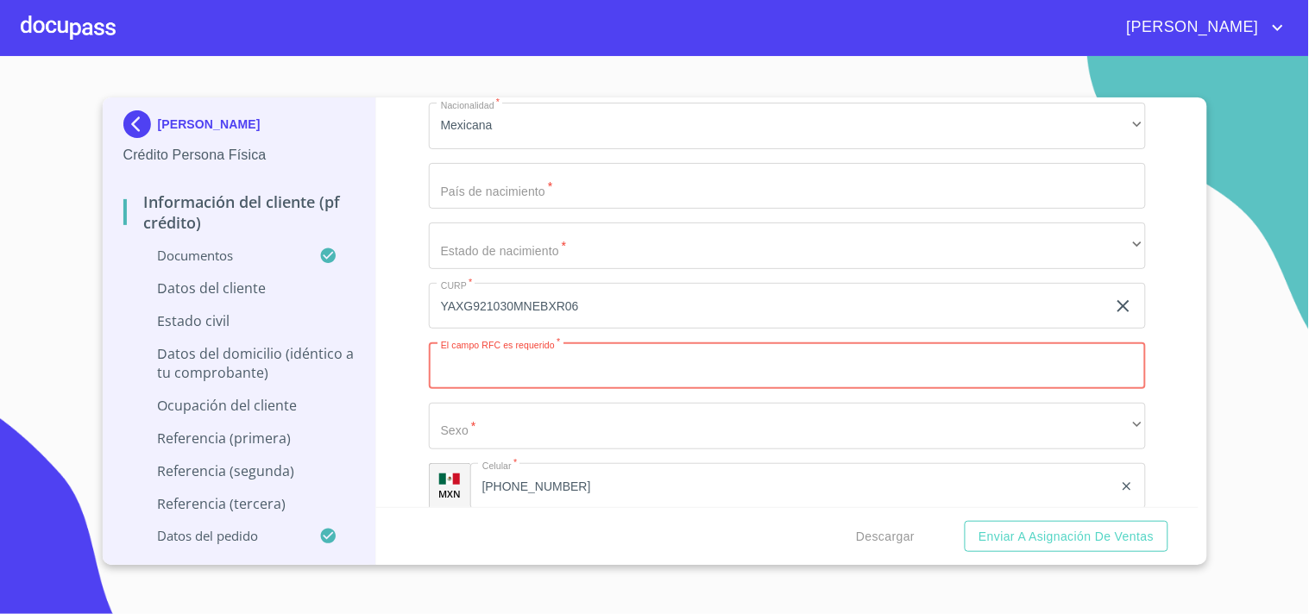
paste input "YAXG921030MNEBXR06"
click at [470, 357] on input "YAXG921030MNEBXR06" at bounding box center [767, 365] width 677 height 47
click at [589, 365] on input "YAXG921030MNEBXR06" at bounding box center [767, 365] width 677 height 47
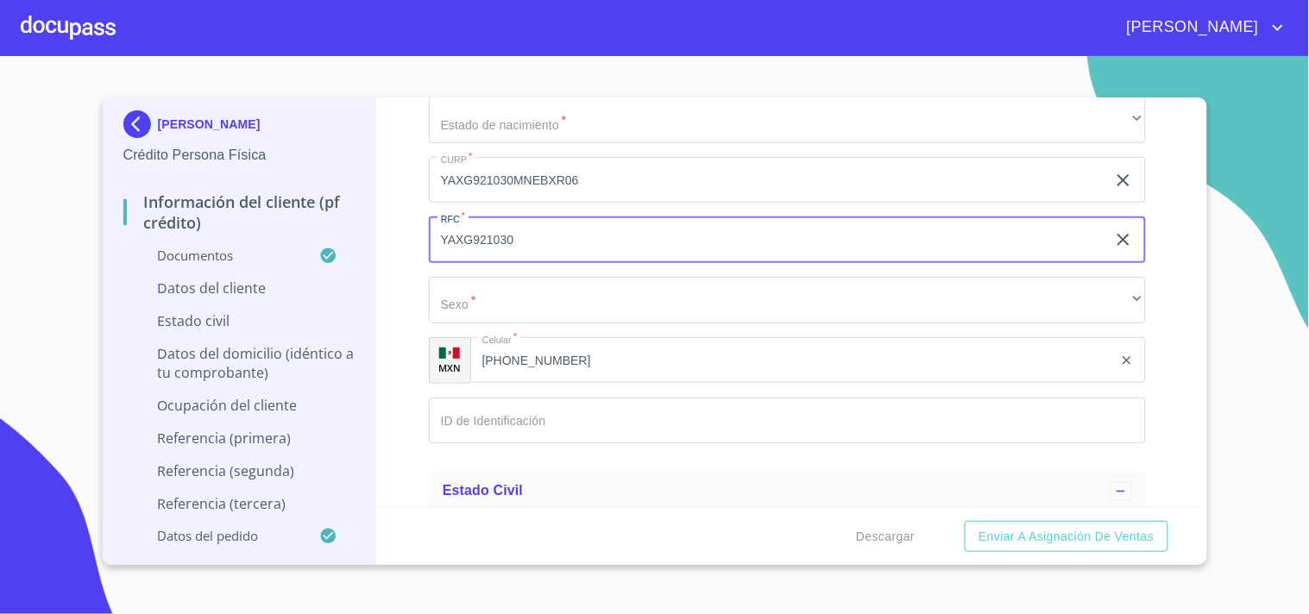
scroll to position [5548, 0]
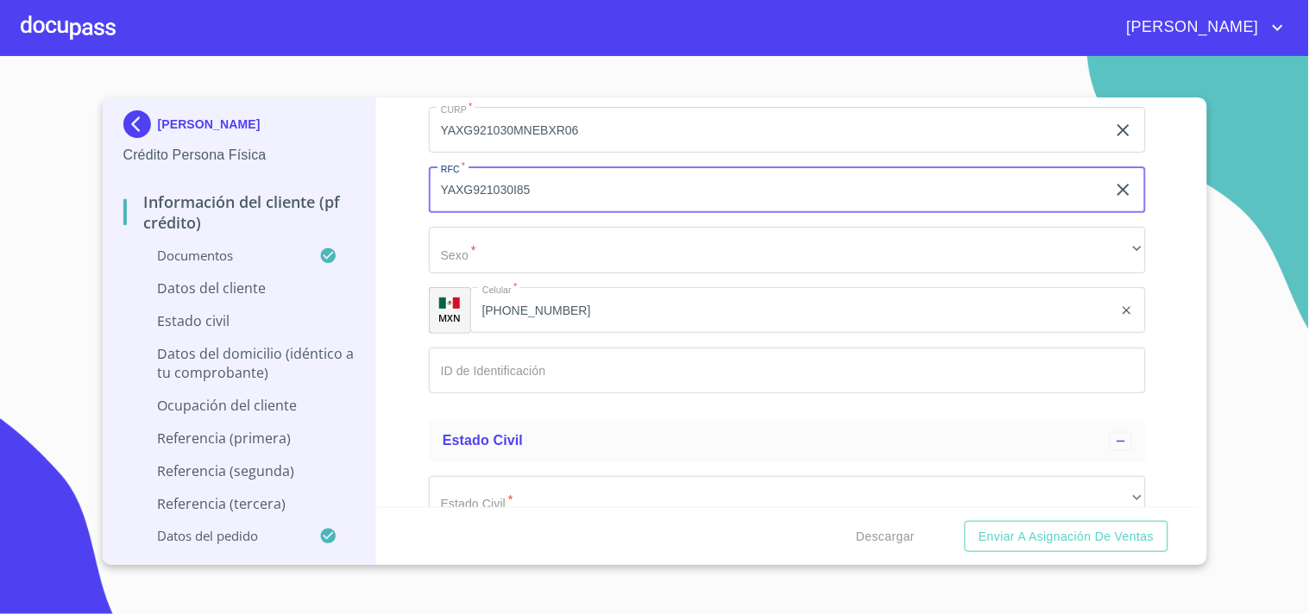
type input "YAXG921030I85"
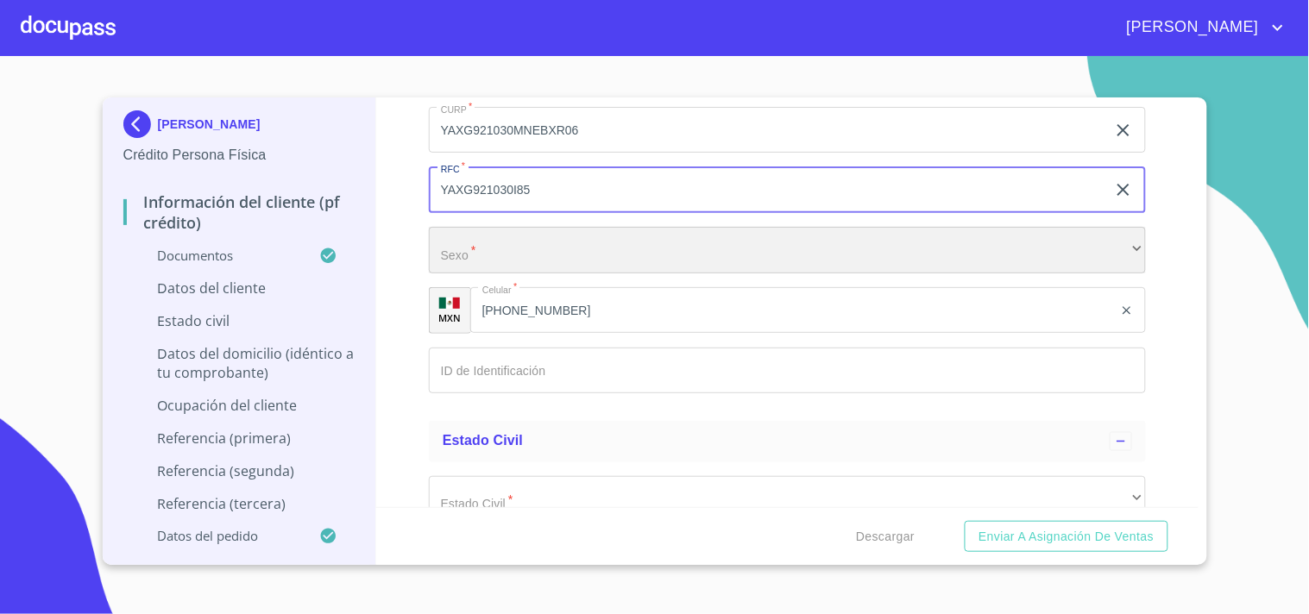
click at [504, 236] on div "​" at bounding box center [787, 250] width 717 height 47
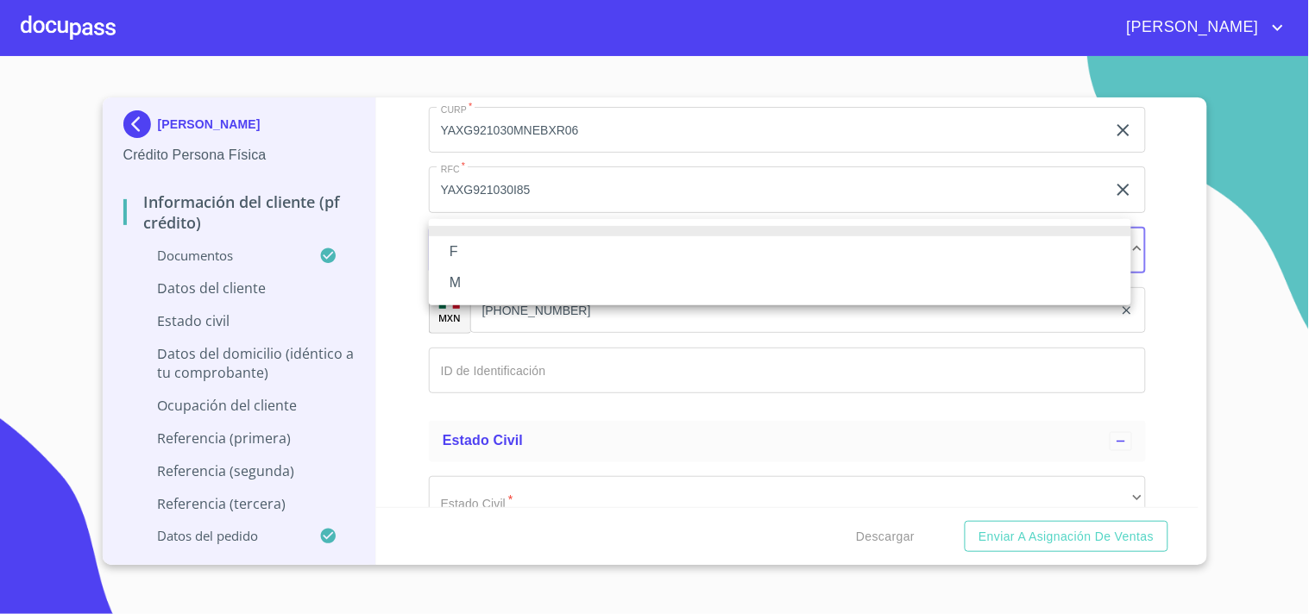
click at [478, 282] on li "M" at bounding box center [780, 282] width 702 height 31
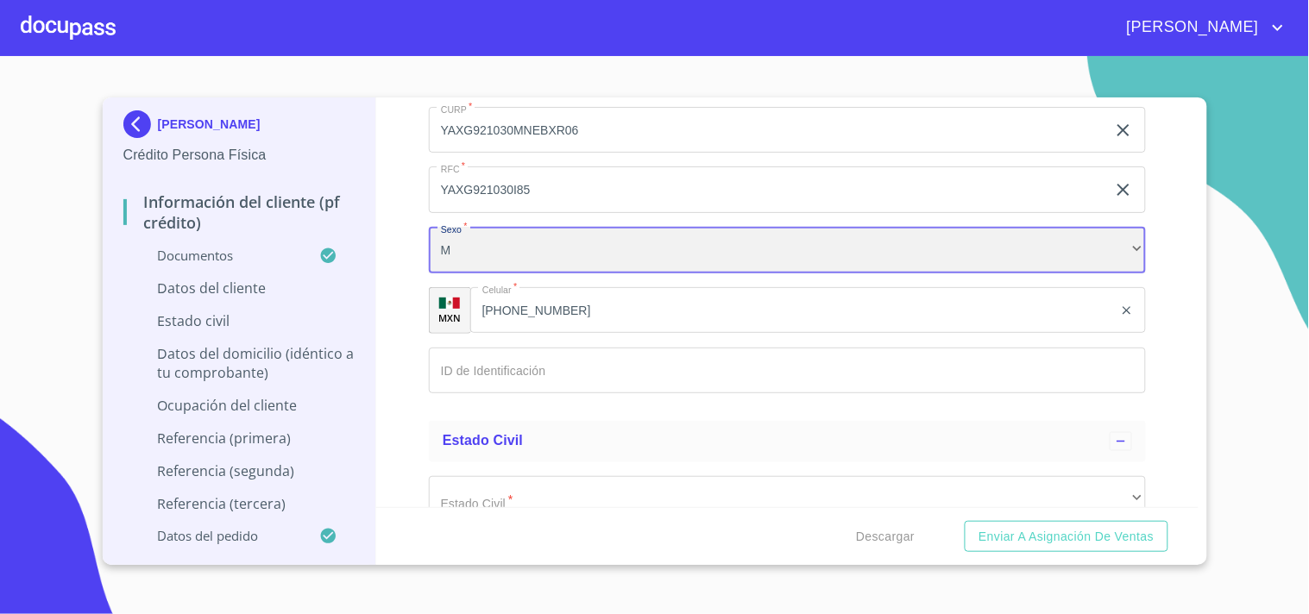
click at [489, 244] on div "M" at bounding box center [787, 250] width 717 height 47
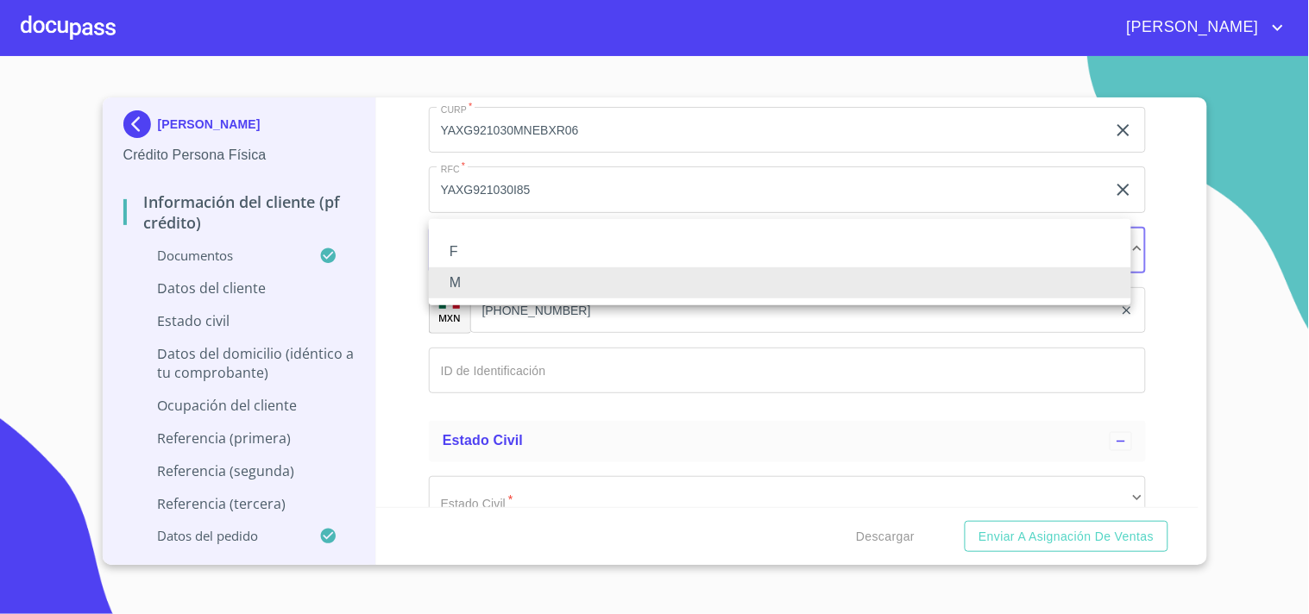
click at [480, 251] on li "F" at bounding box center [780, 251] width 702 height 31
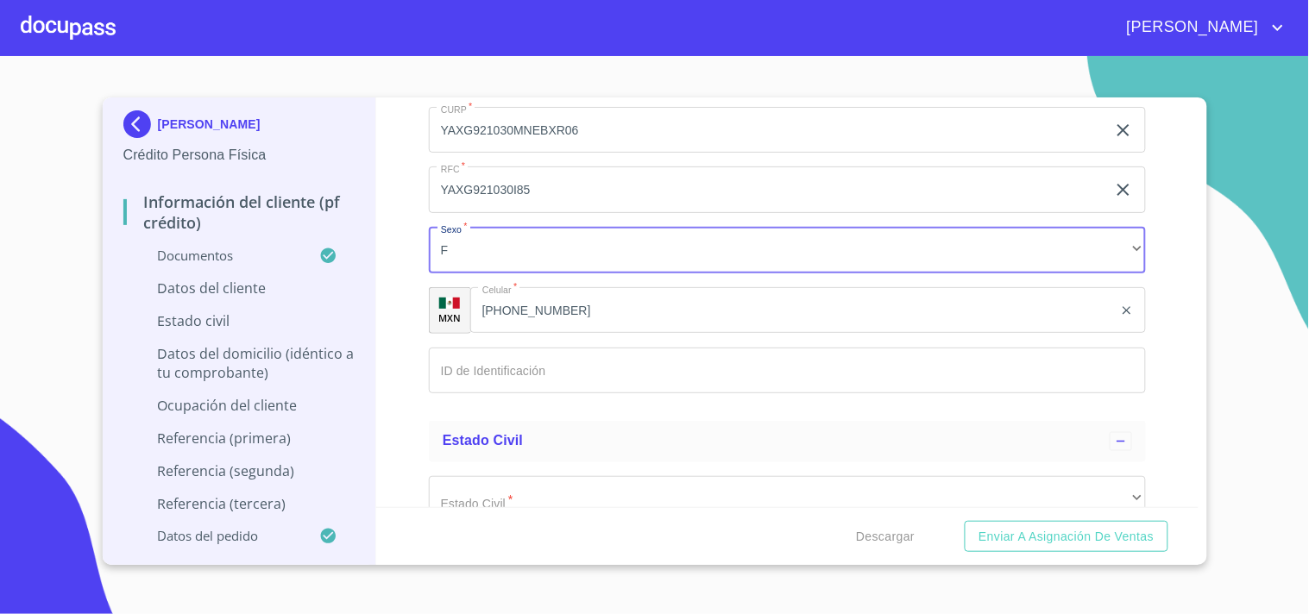
click at [493, 368] on input "Documento de identificación   *" at bounding box center [787, 371] width 717 height 47
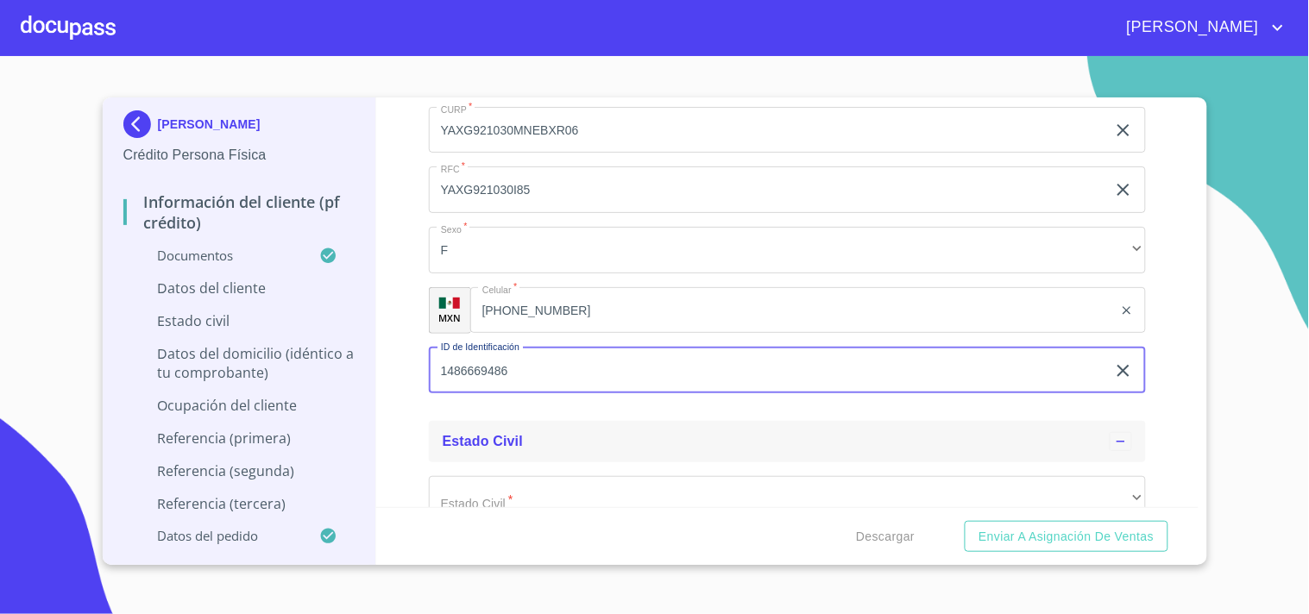
type input "1486669486"
click at [512, 431] on div "Estado Civil" at bounding box center [776, 441] width 667 height 21
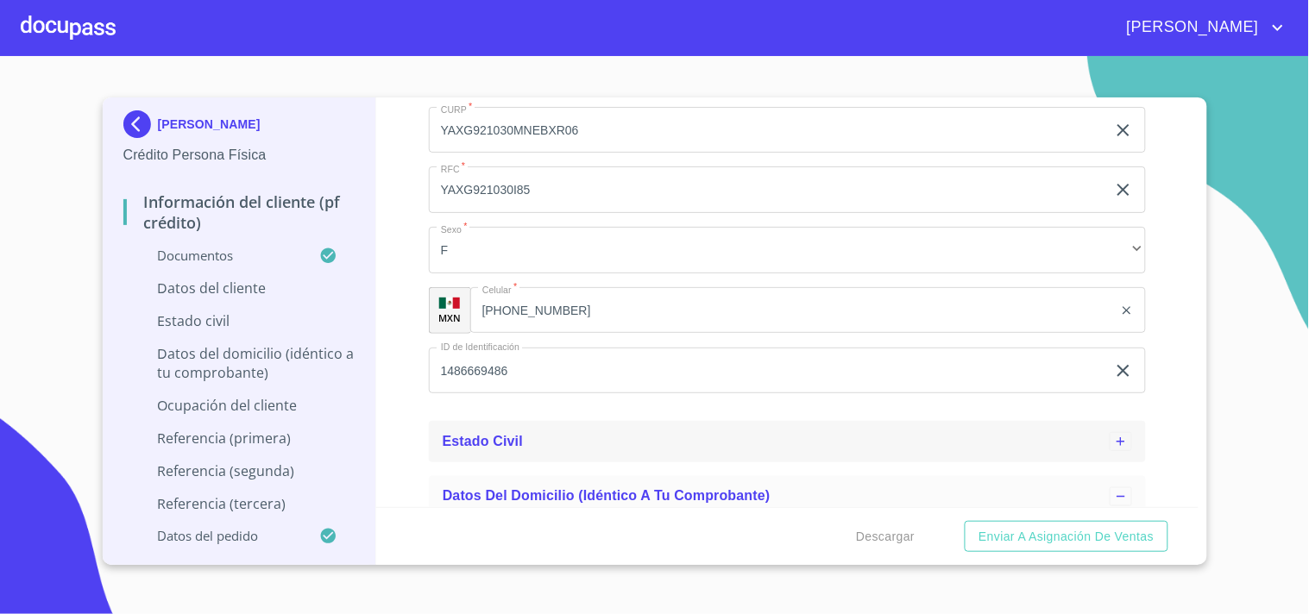
click at [570, 531] on input "Documento de identificación   *" at bounding box center [787, 554] width 717 height 47
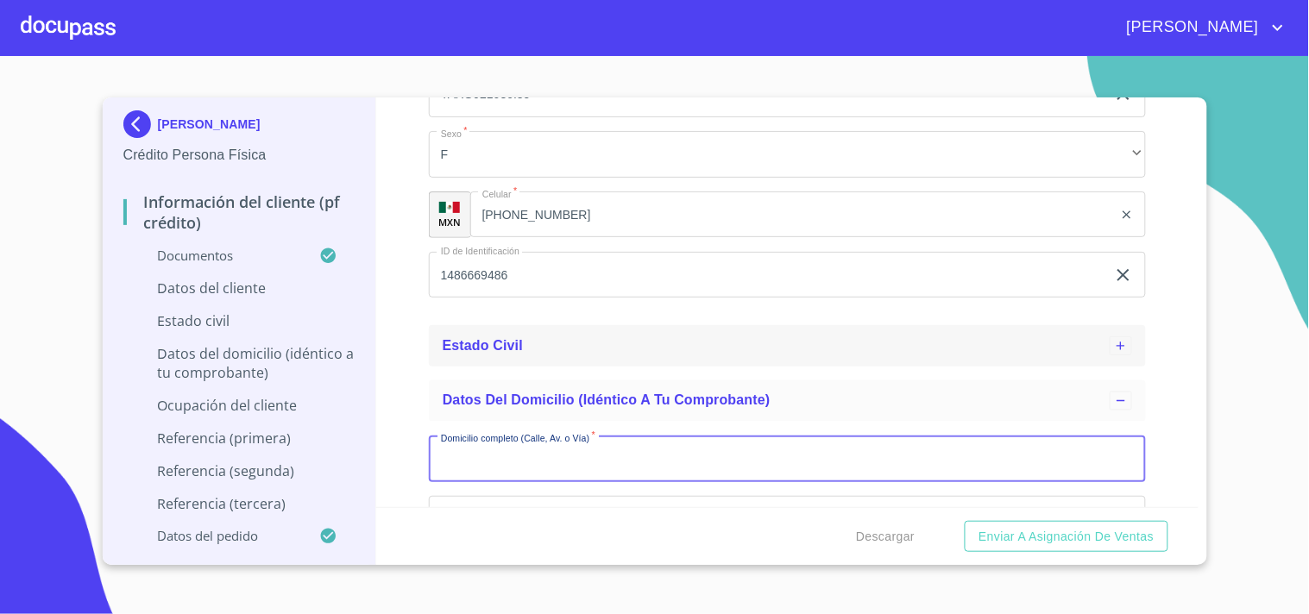
click at [535, 336] on div "Estado Civil" at bounding box center [776, 346] width 667 height 21
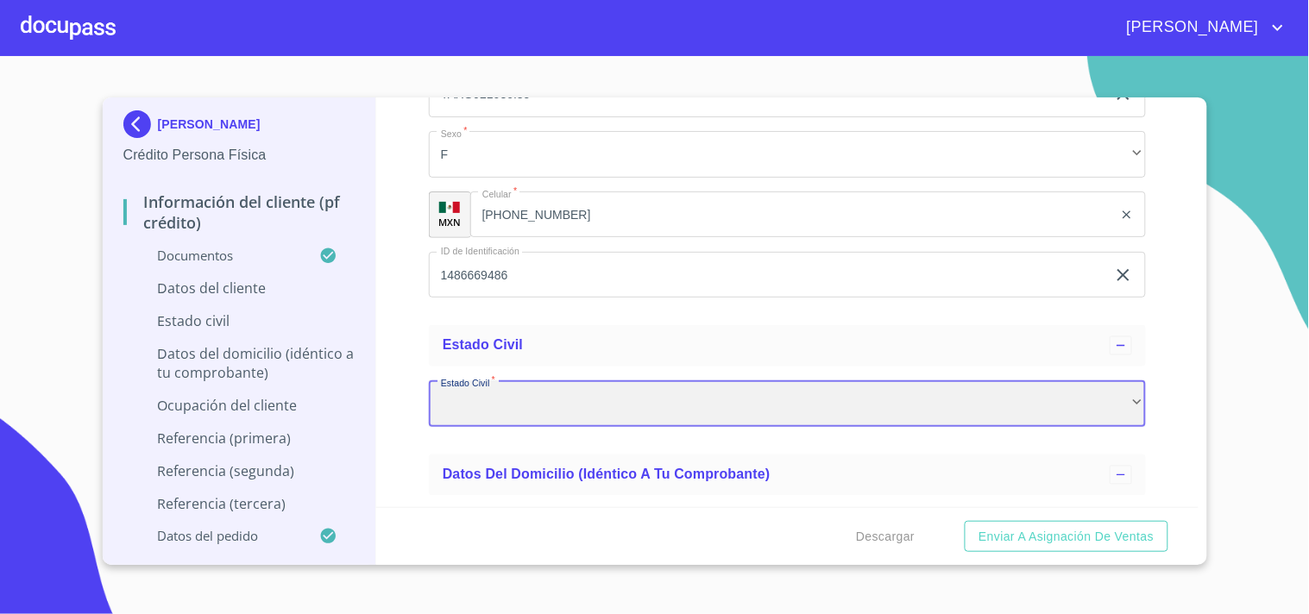
click at [574, 397] on div "​" at bounding box center [787, 403] width 717 height 47
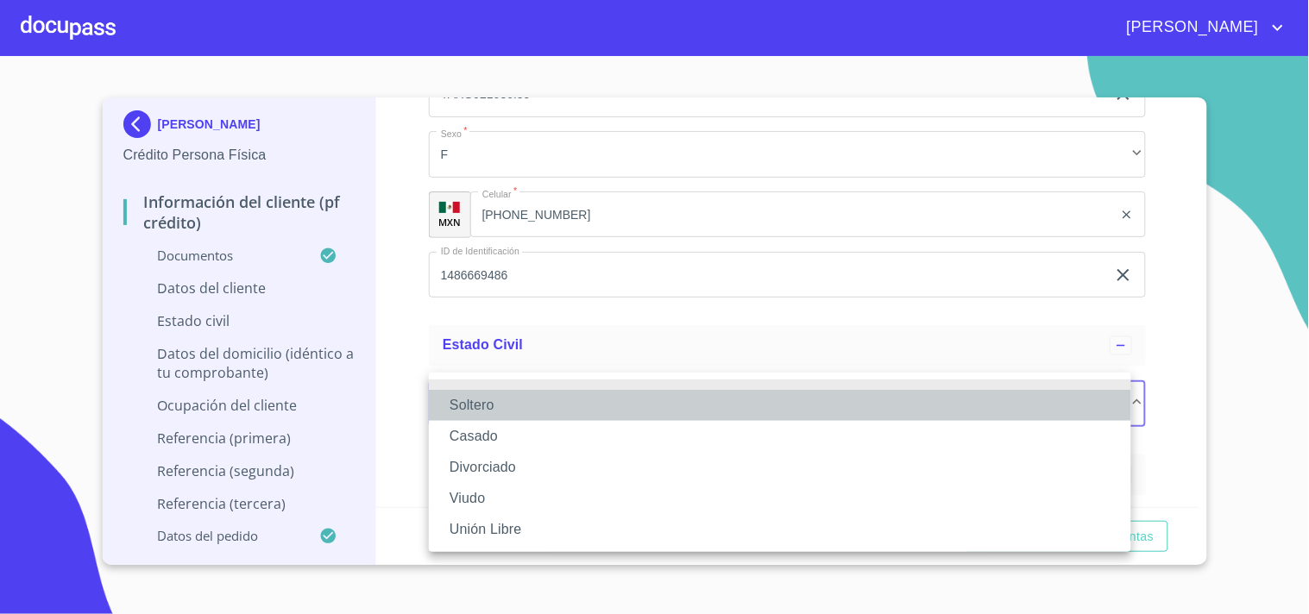
click at [493, 399] on li "Soltero" at bounding box center [780, 405] width 702 height 31
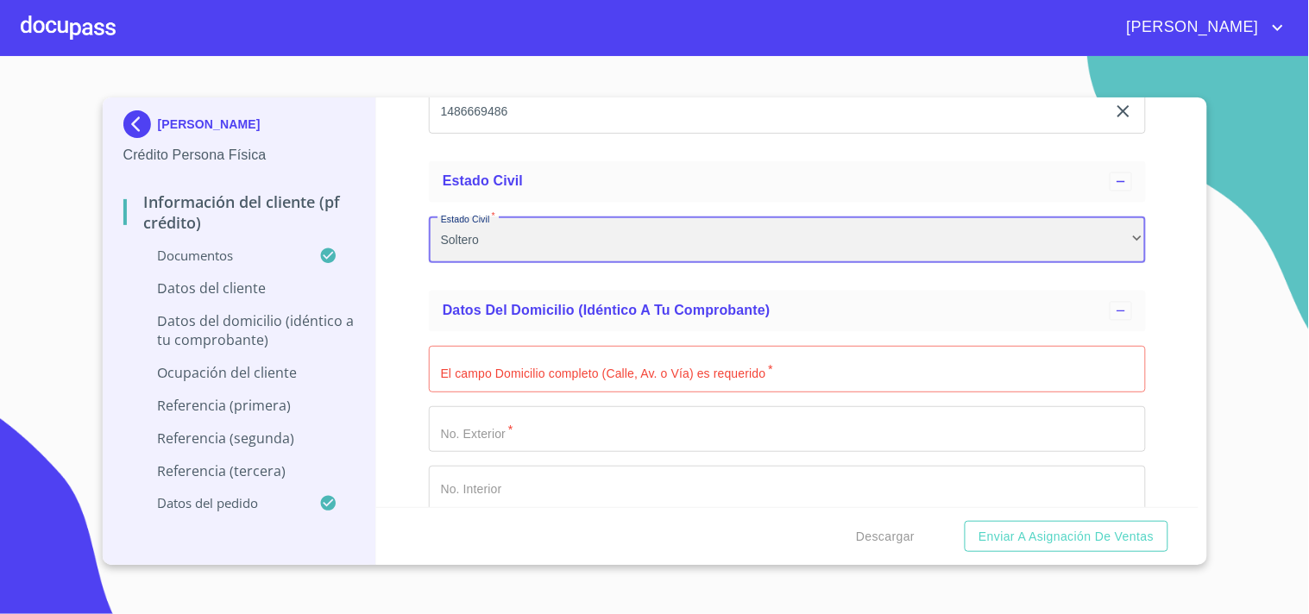
scroll to position [5835, 0]
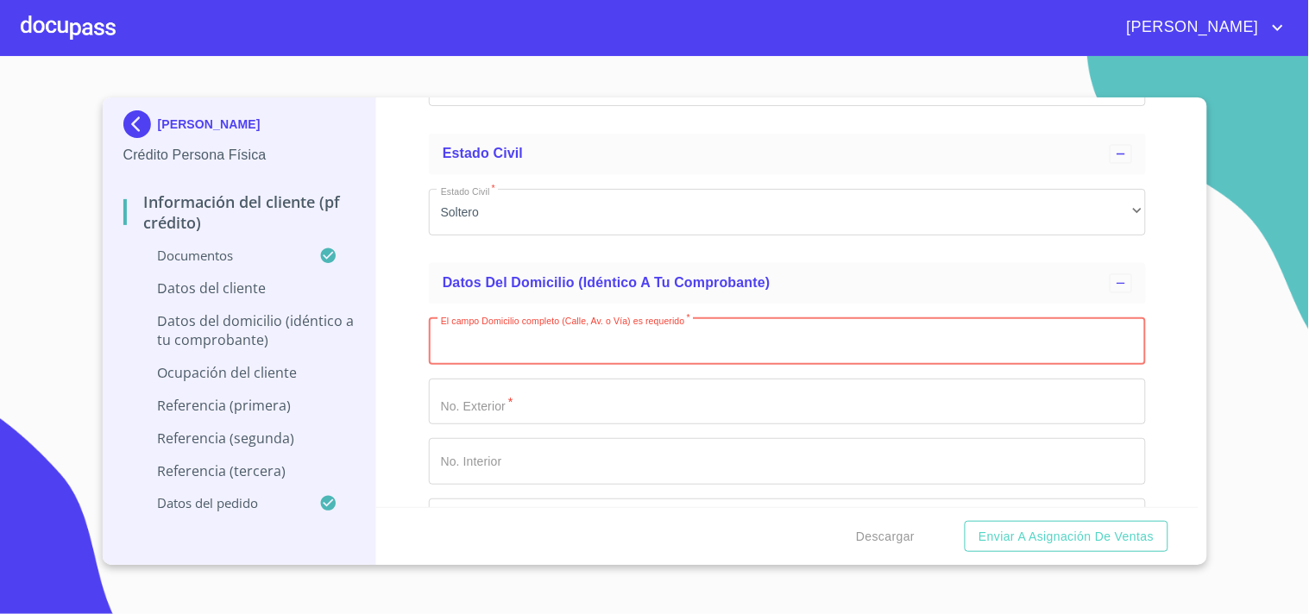
click at [622, 336] on input "Documento de identificación   *" at bounding box center [787, 341] width 717 height 47
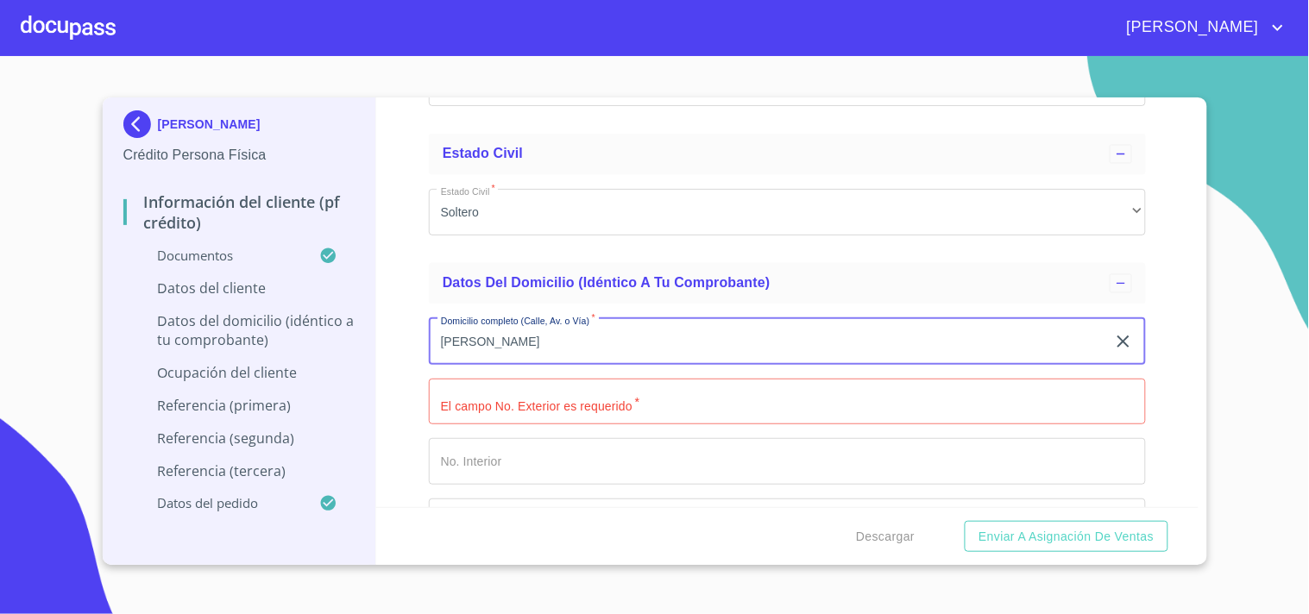
drag, startPoint x: 622, startPoint y: 336, endPoint x: 623, endPoint y: 393, distance: 56.9
type input "[PERSON_NAME] PTE"
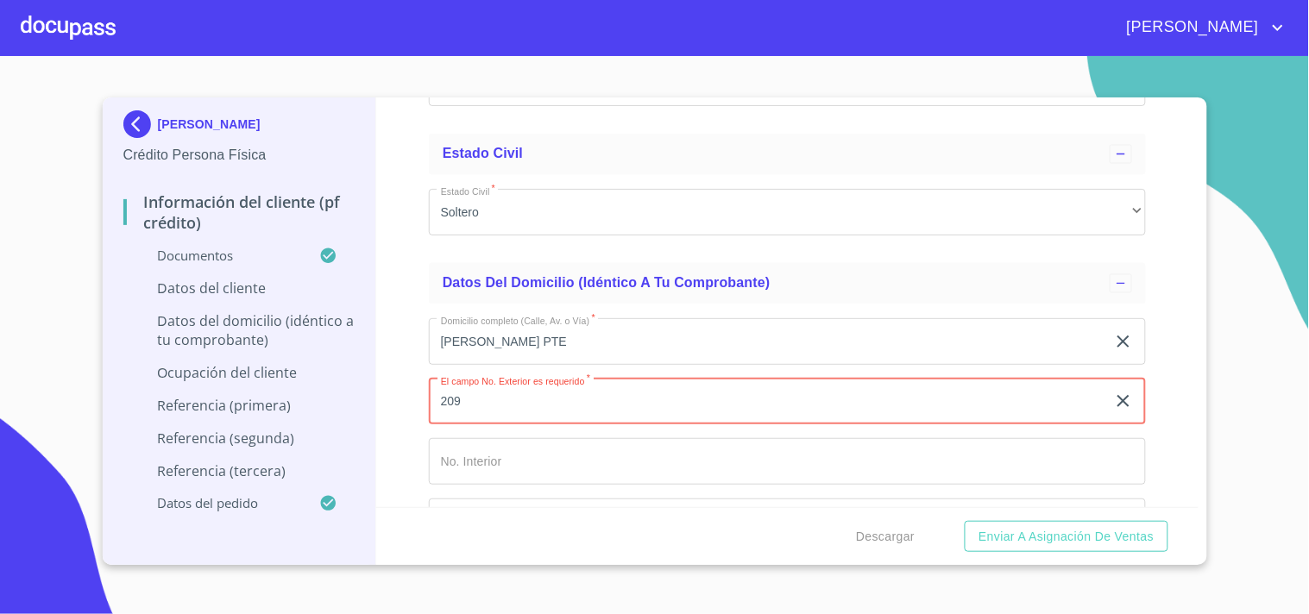
type input "209"
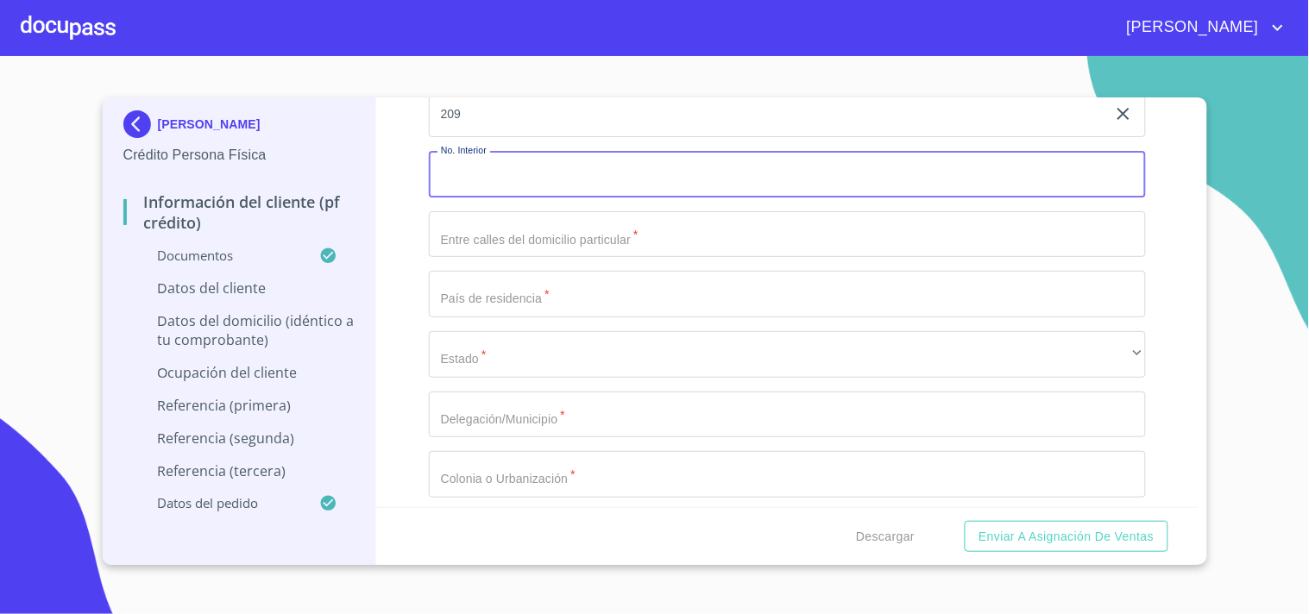
scroll to position [6027, 0]
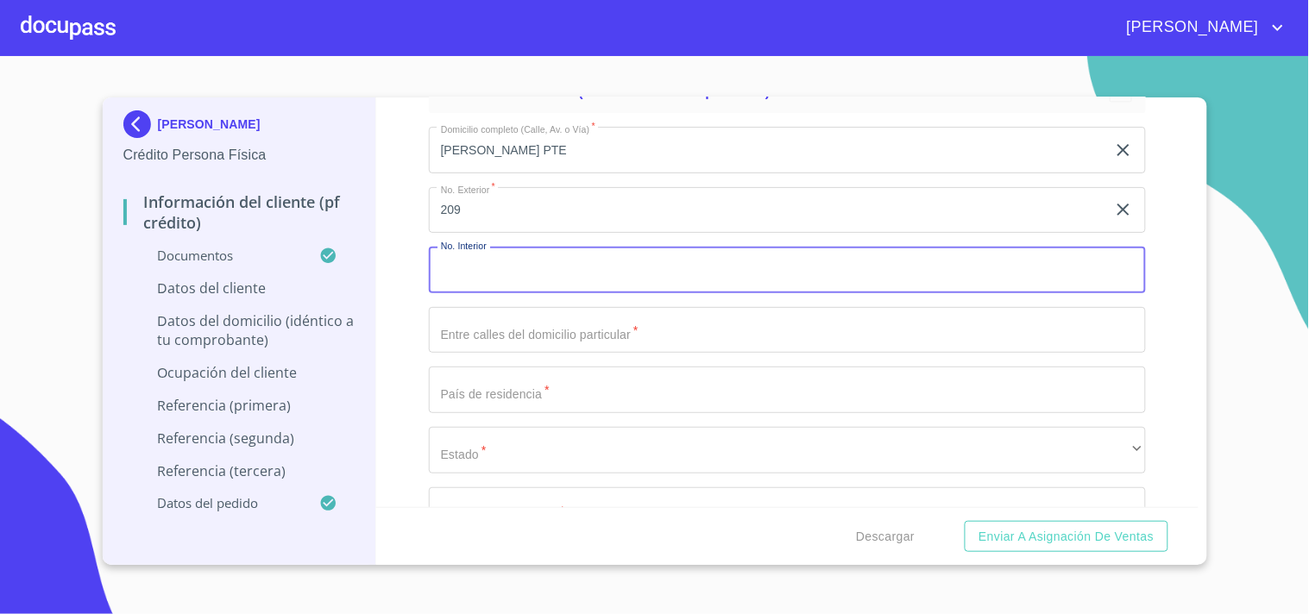
click at [493, 316] on input "Documento de identificación   *" at bounding box center [787, 330] width 717 height 47
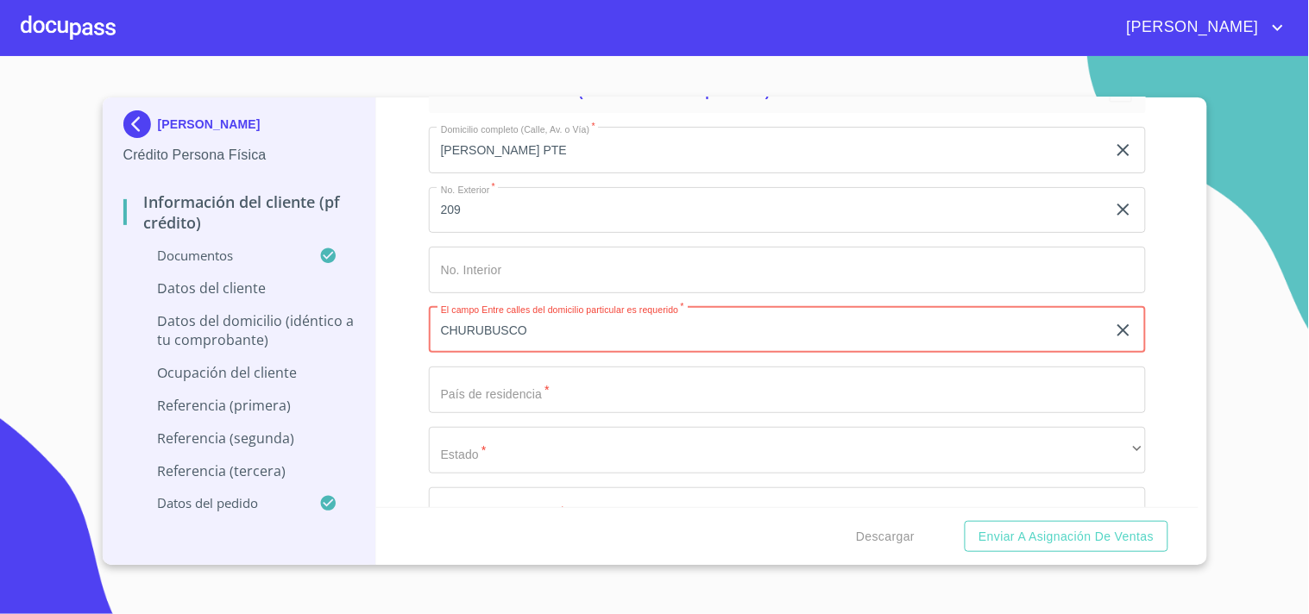
type input "CHURUBUSCO"
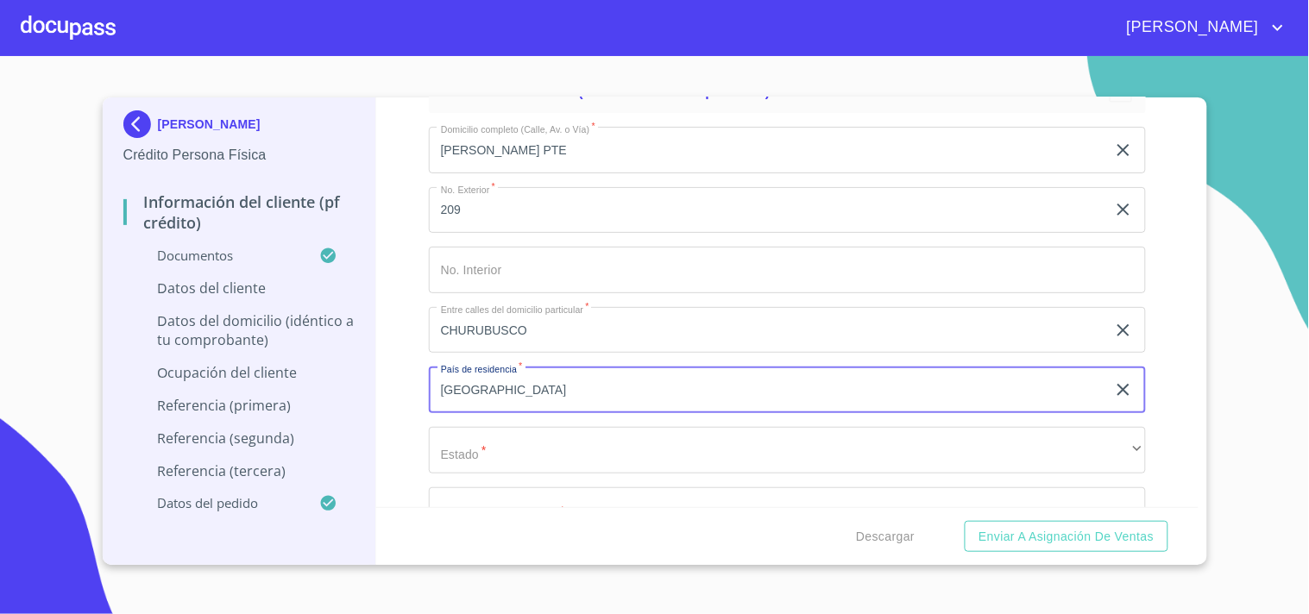
type input "[GEOGRAPHIC_DATA]"
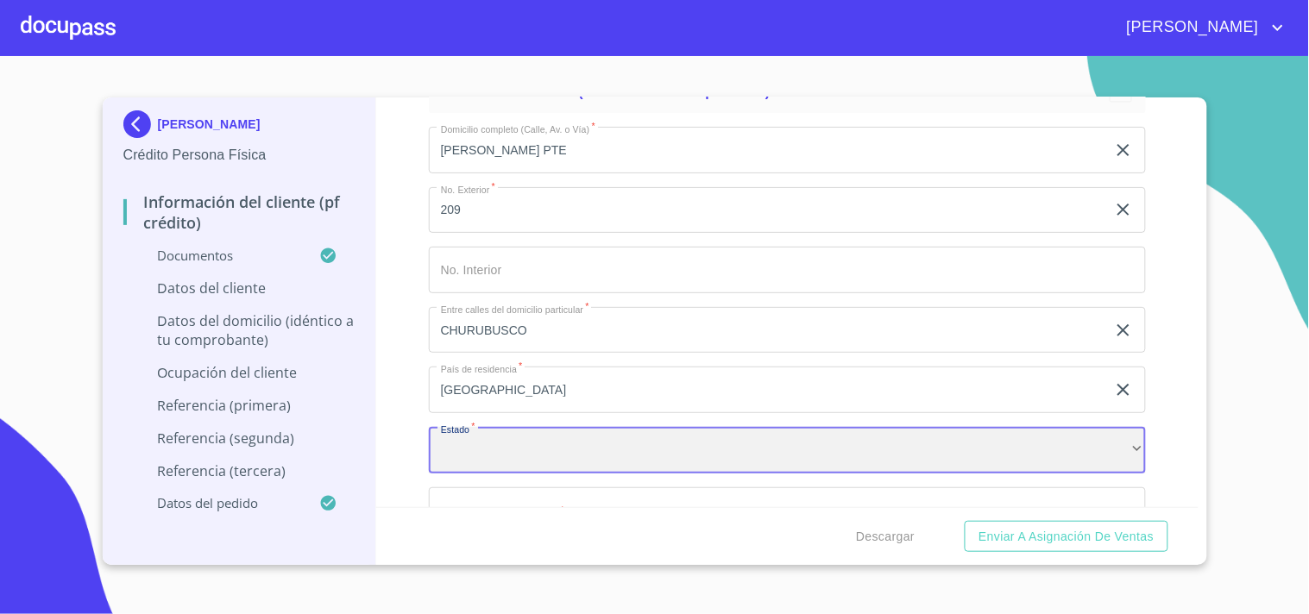
click at [537, 449] on div "​" at bounding box center [787, 450] width 717 height 47
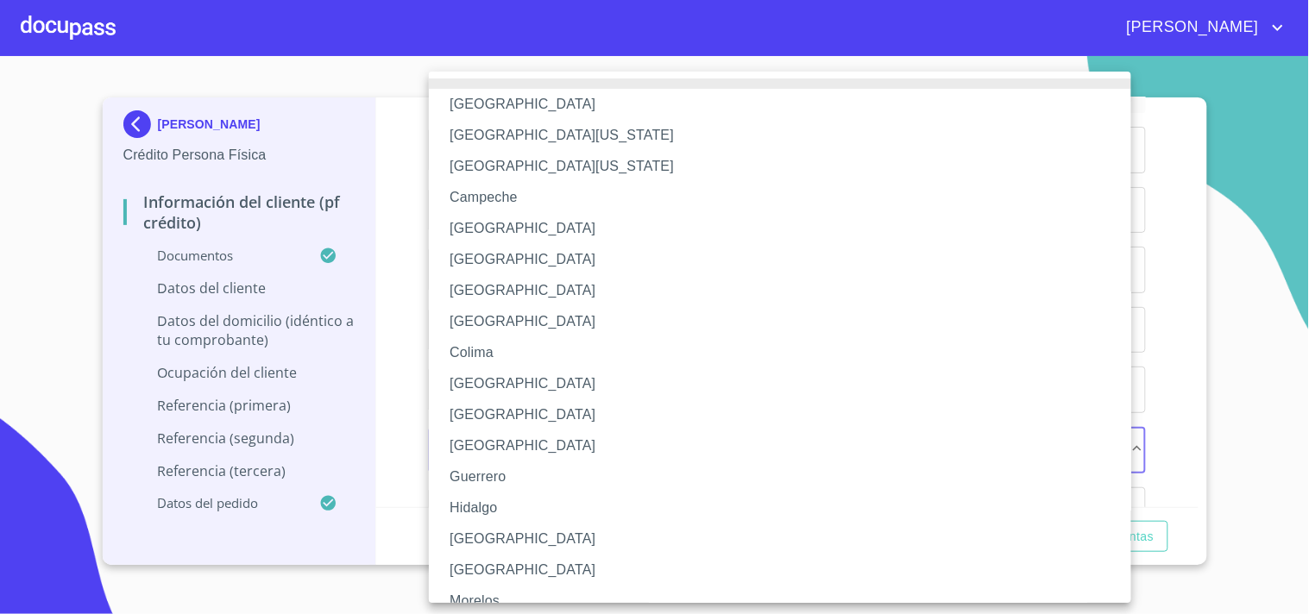
click at [470, 537] on li "[GEOGRAPHIC_DATA]" at bounding box center [787, 539] width 717 height 31
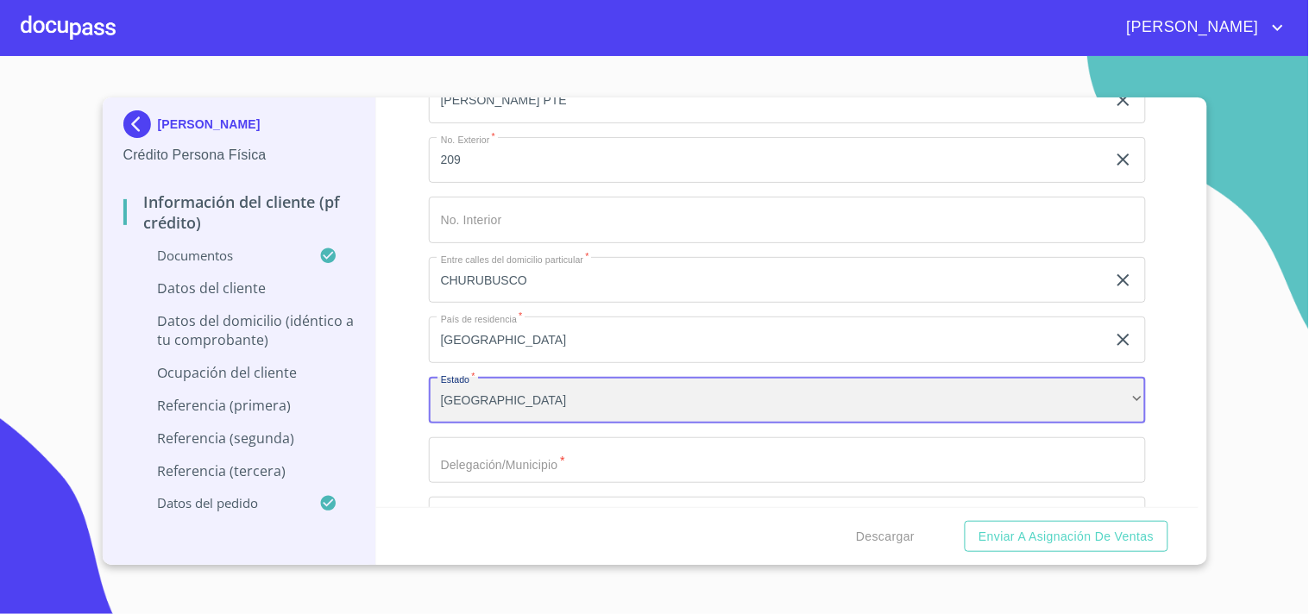
scroll to position [6122, 0]
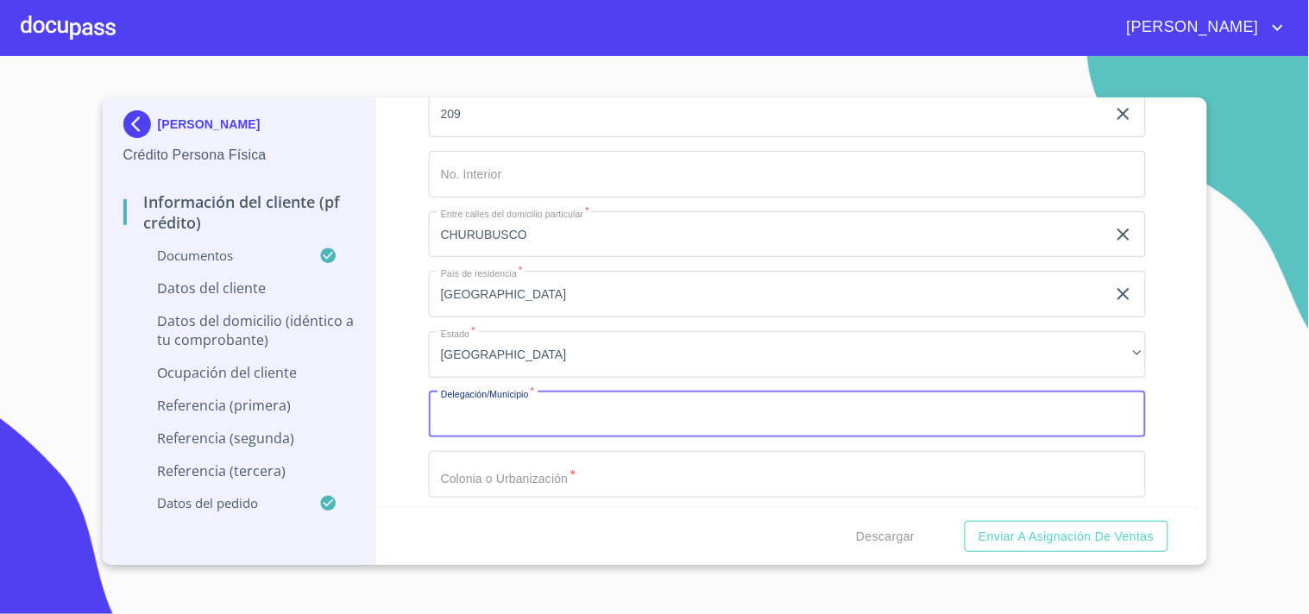
click at [526, 399] on input "Documento de identificación   *" at bounding box center [787, 415] width 717 height 47
type input "JOCOTEPEC"
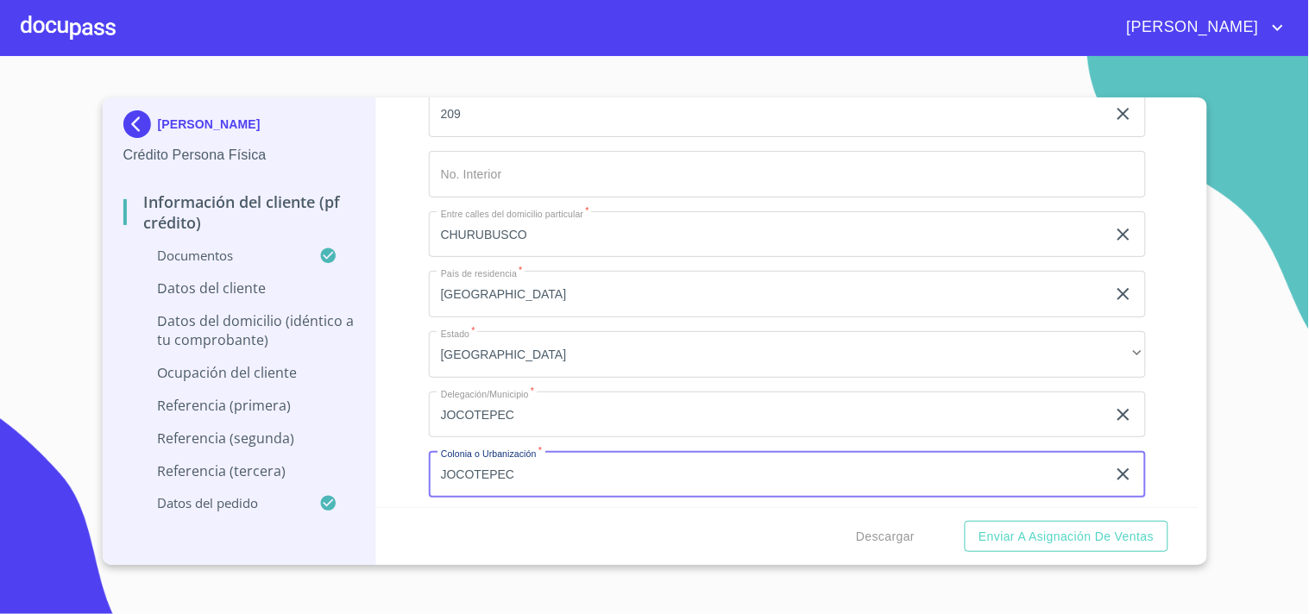
type input "JOCOTEPEC"
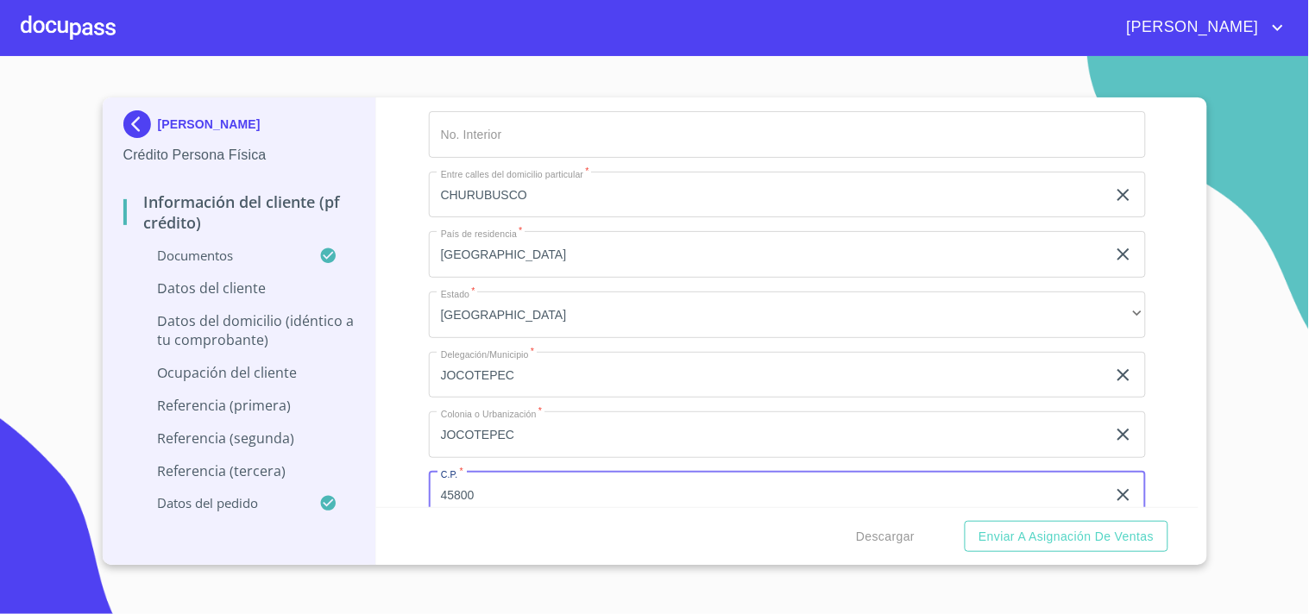
type input "45800"
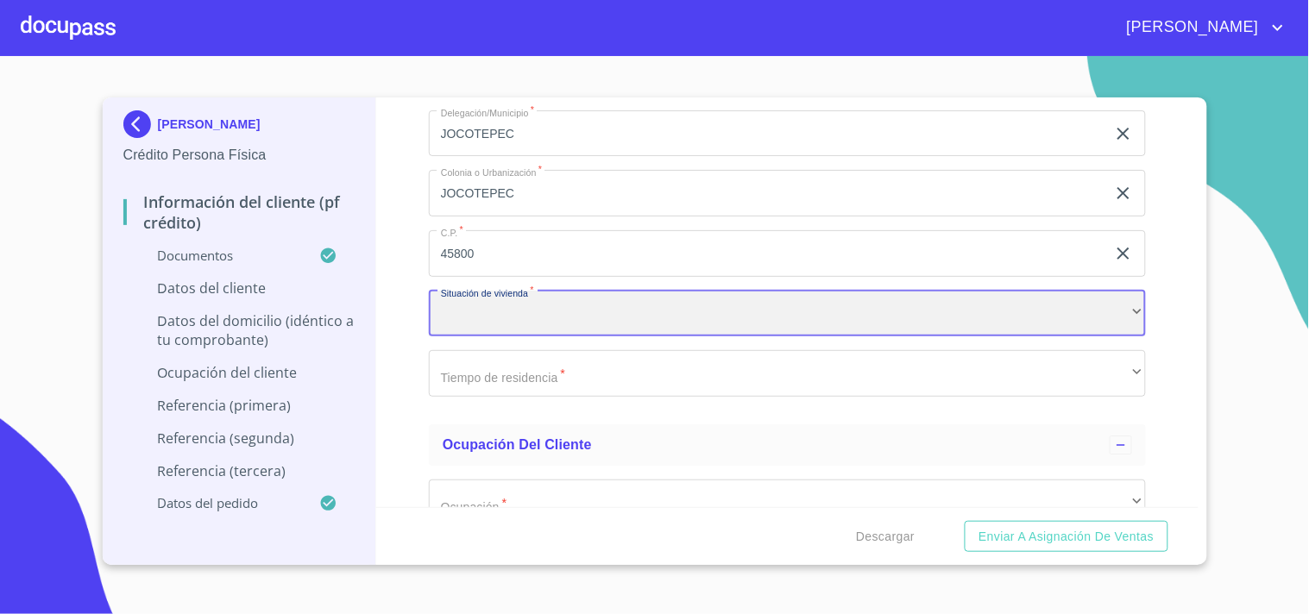
click at [510, 302] on div "​" at bounding box center [787, 314] width 717 height 47
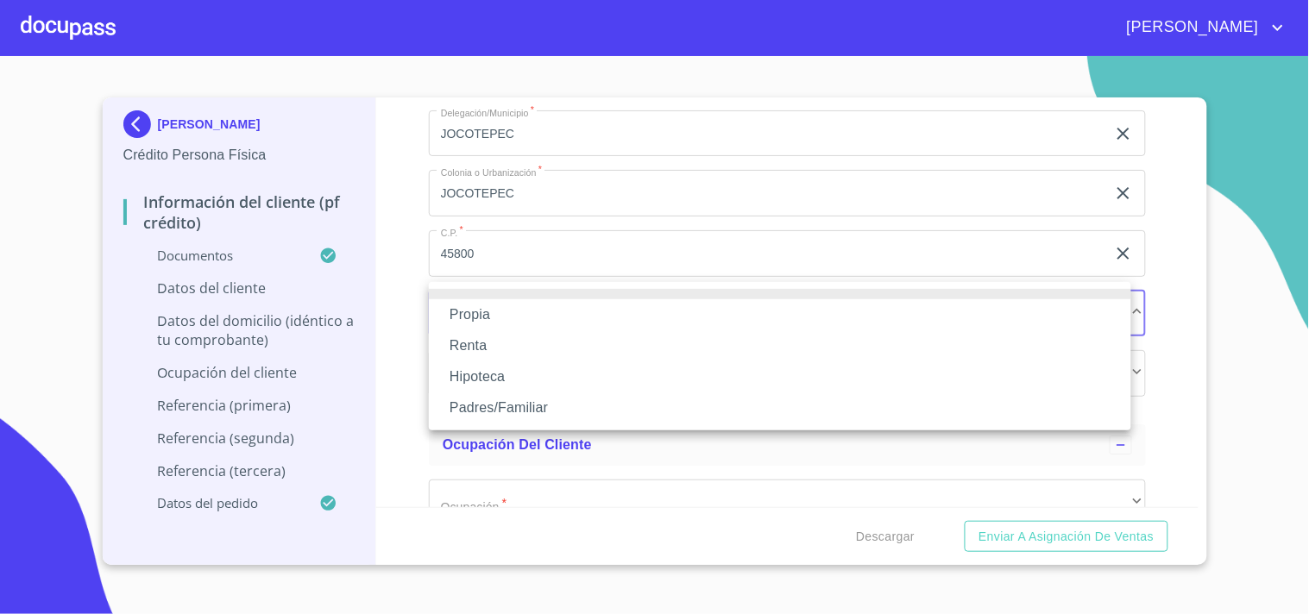
click at [475, 316] on li "Propia" at bounding box center [780, 314] width 702 height 31
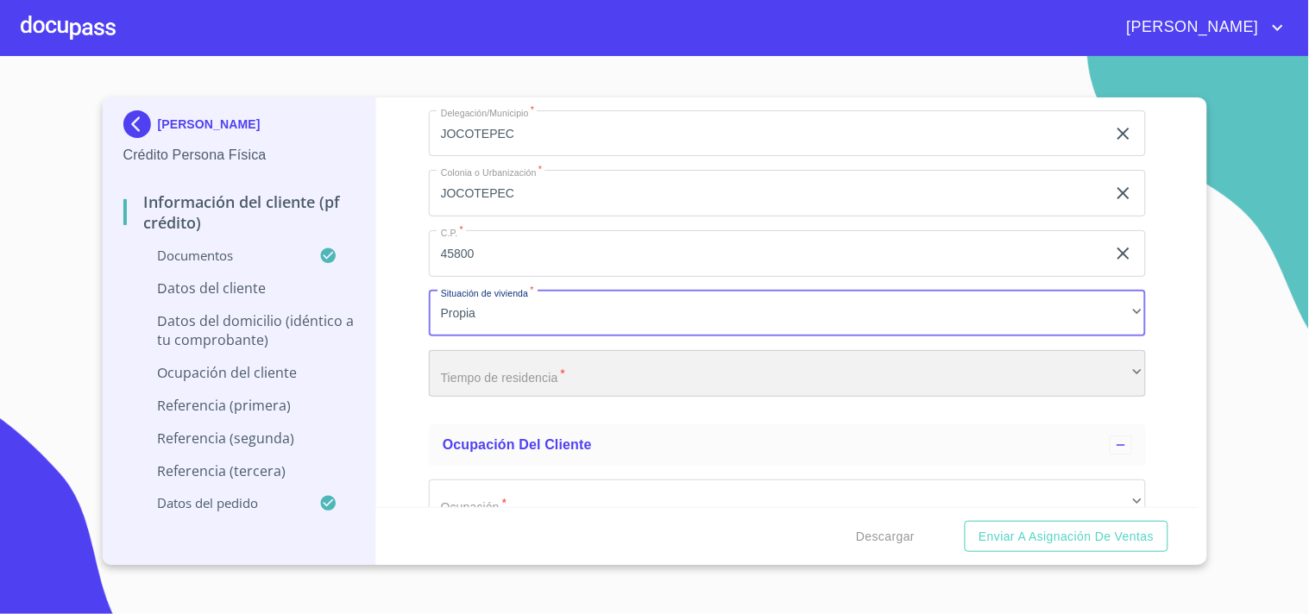
click at [511, 368] on div "​" at bounding box center [787, 373] width 717 height 47
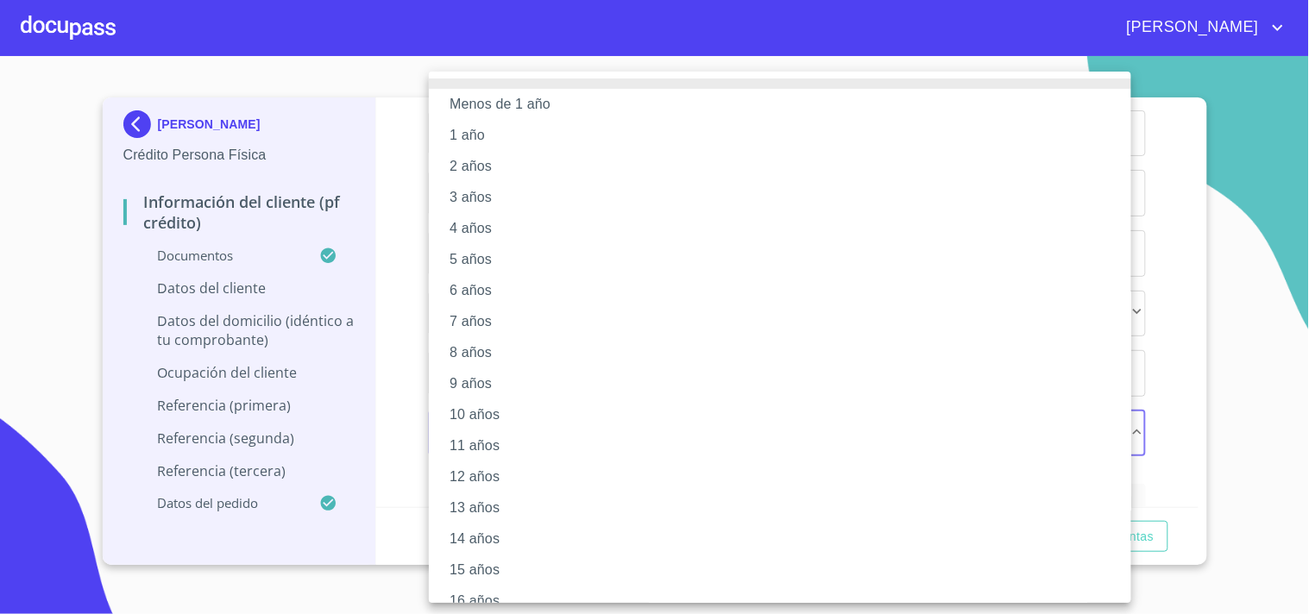
scroll to position [143, 0]
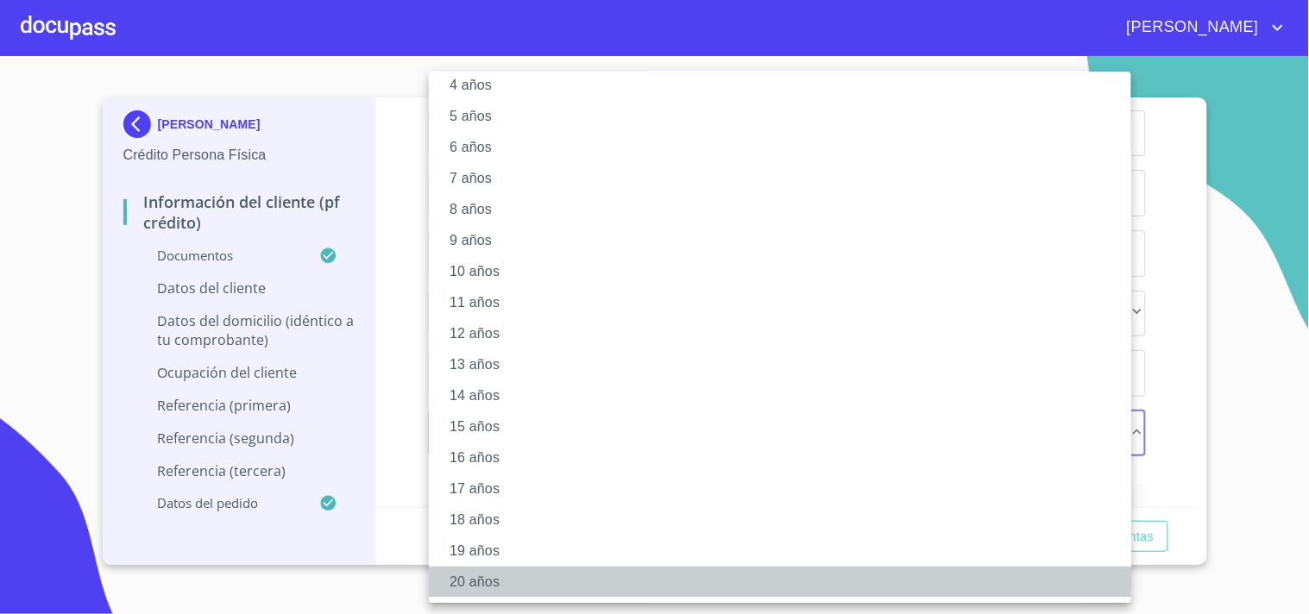
click at [494, 579] on li "20 años" at bounding box center [787, 582] width 717 height 31
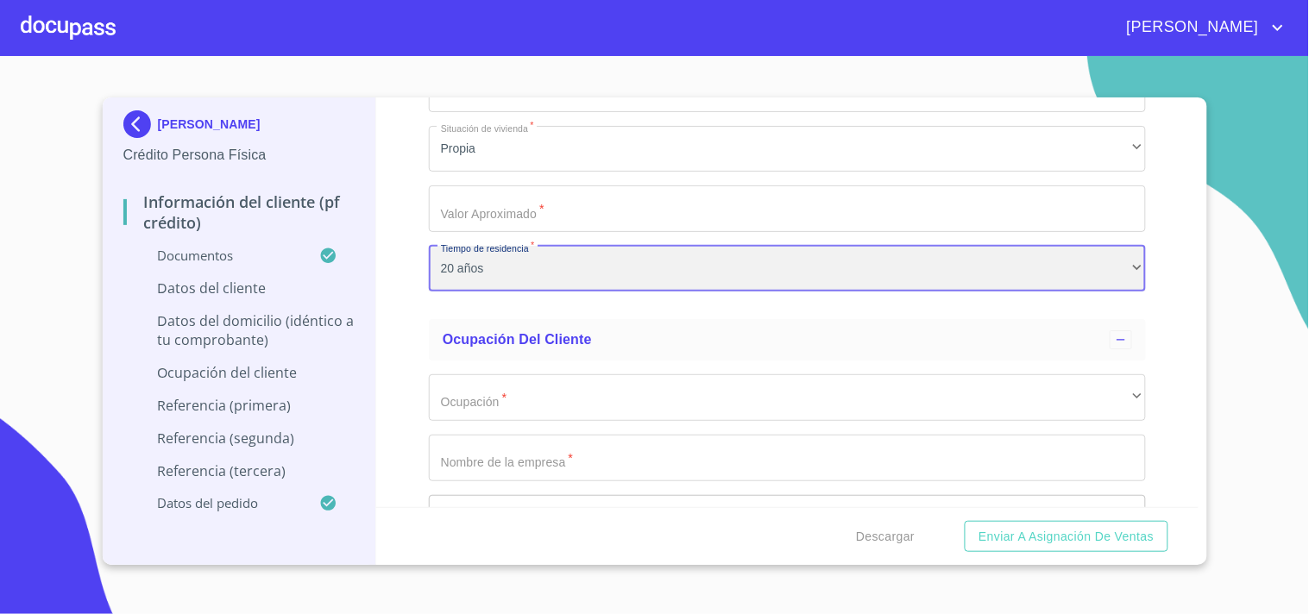
scroll to position [6595, 0]
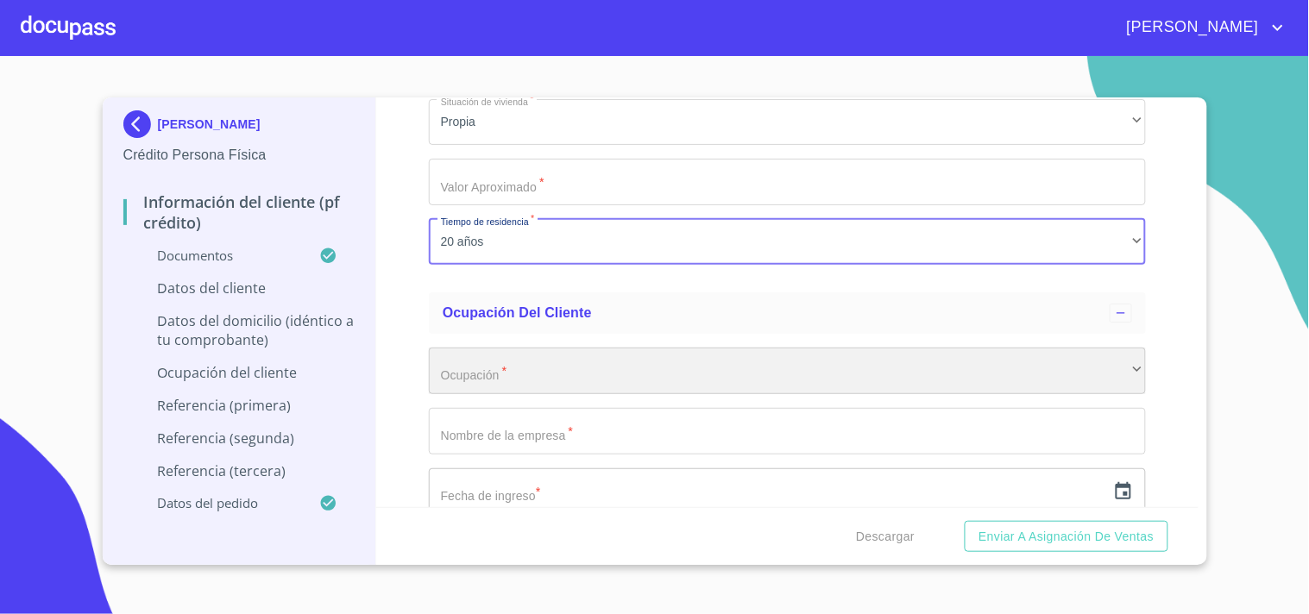
click at [516, 348] on div "​" at bounding box center [787, 371] width 717 height 47
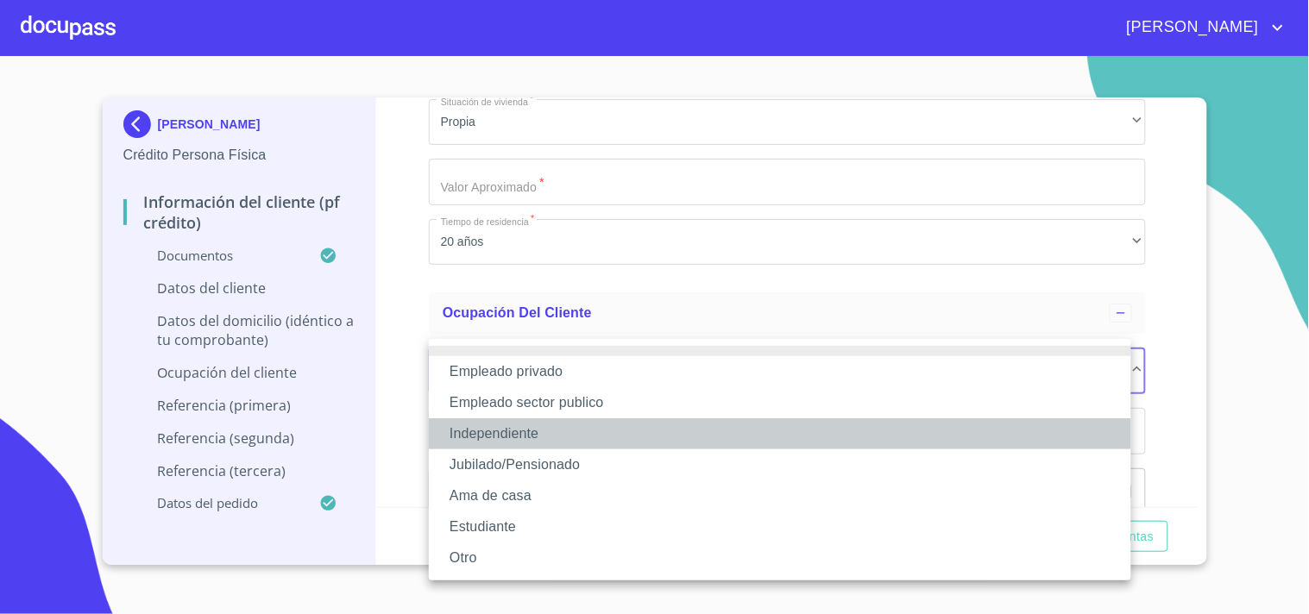
click at [513, 426] on li "Independiente" at bounding box center [780, 433] width 702 height 31
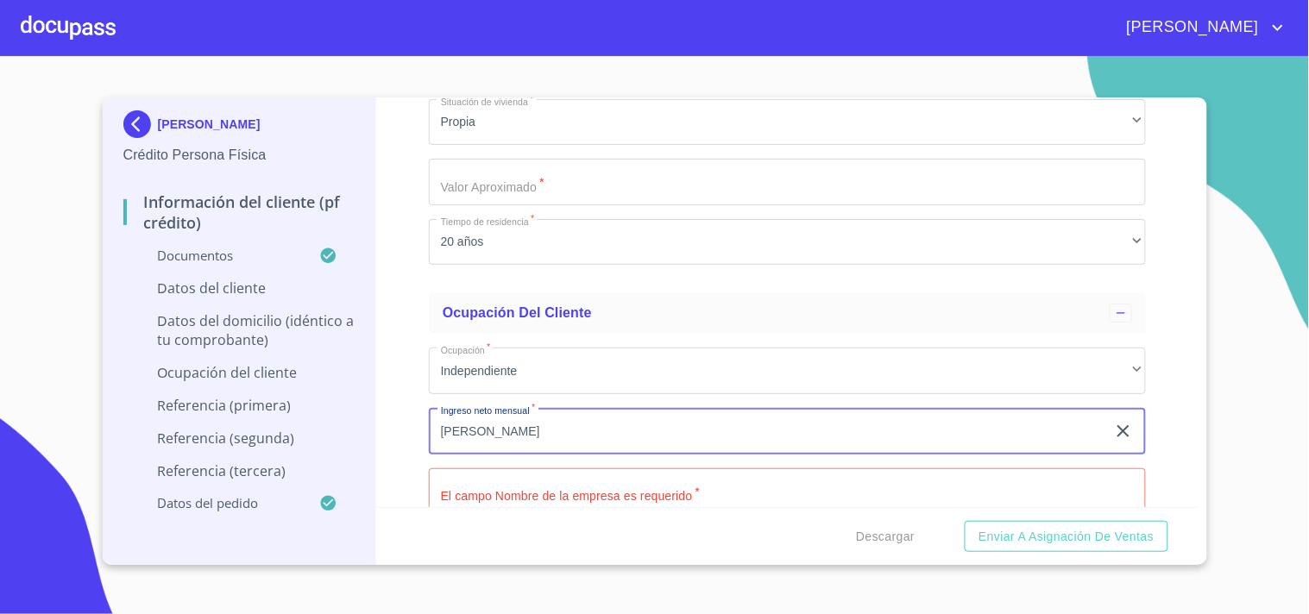
click at [583, 432] on input "[PERSON_NAME]" at bounding box center [767, 431] width 677 height 47
type input "G"
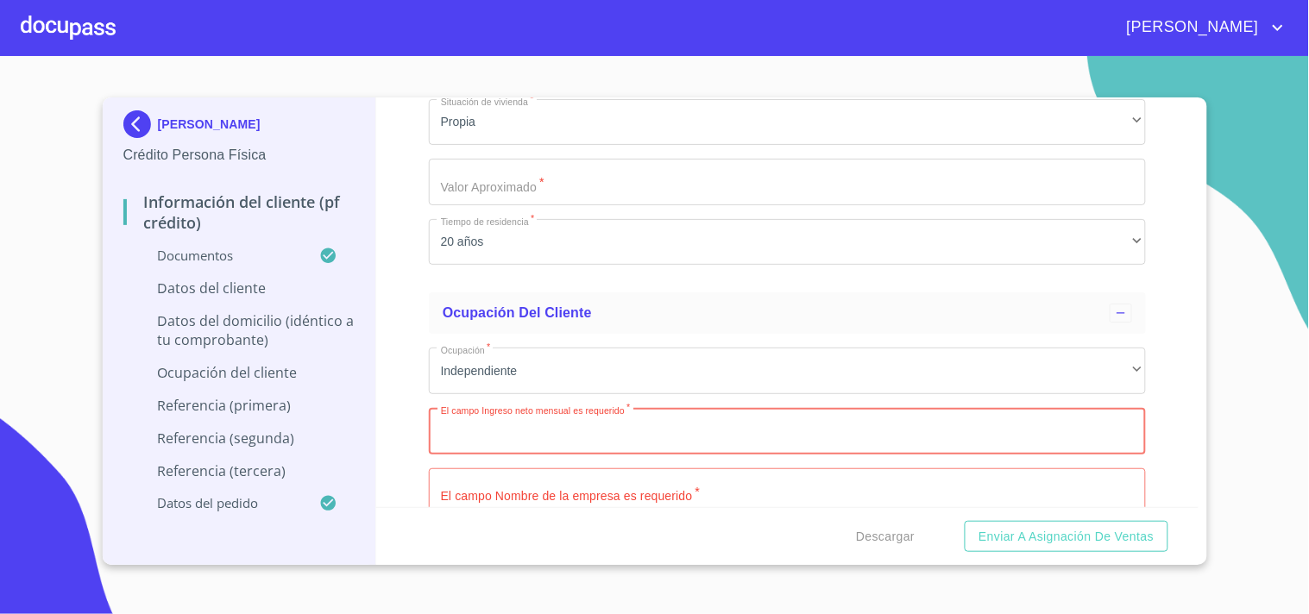
click at [473, 416] on input "Documento de identificación   *" at bounding box center [787, 431] width 717 height 47
type input "38000"
click at [578, 474] on input "Documento de identificación   *" at bounding box center [787, 491] width 717 height 47
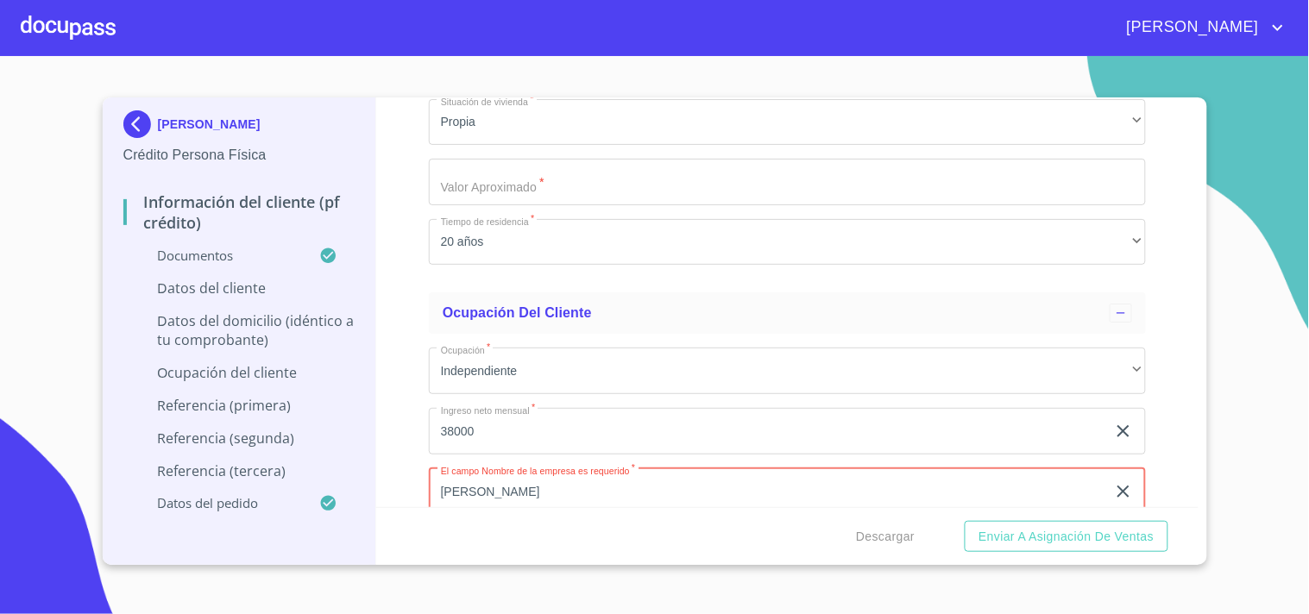
type input "[PERSON_NAME]"
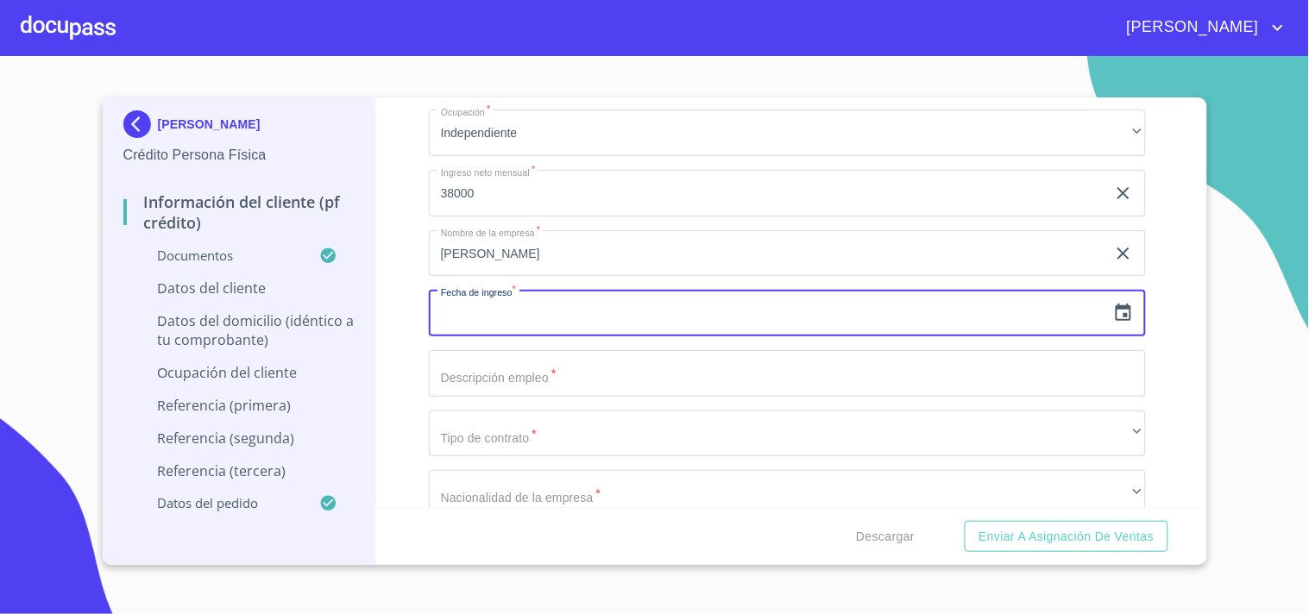
click at [468, 290] on input "text" at bounding box center [767, 313] width 677 height 47
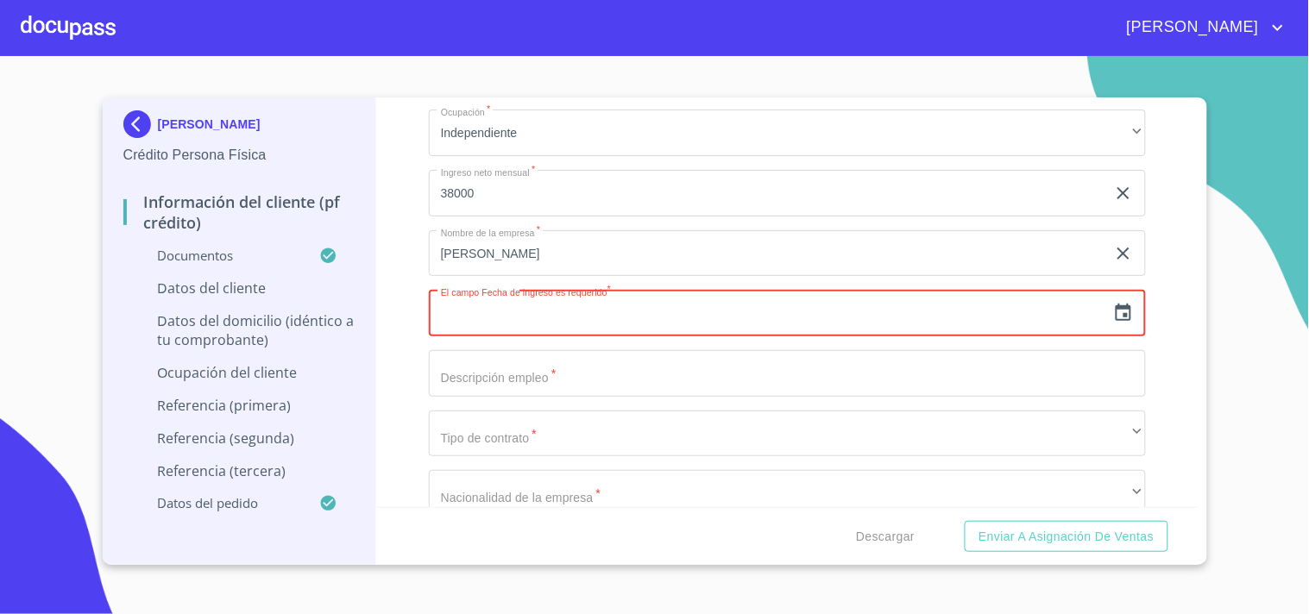
click at [1113, 303] on icon "button" at bounding box center [1123, 313] width 21 height 21
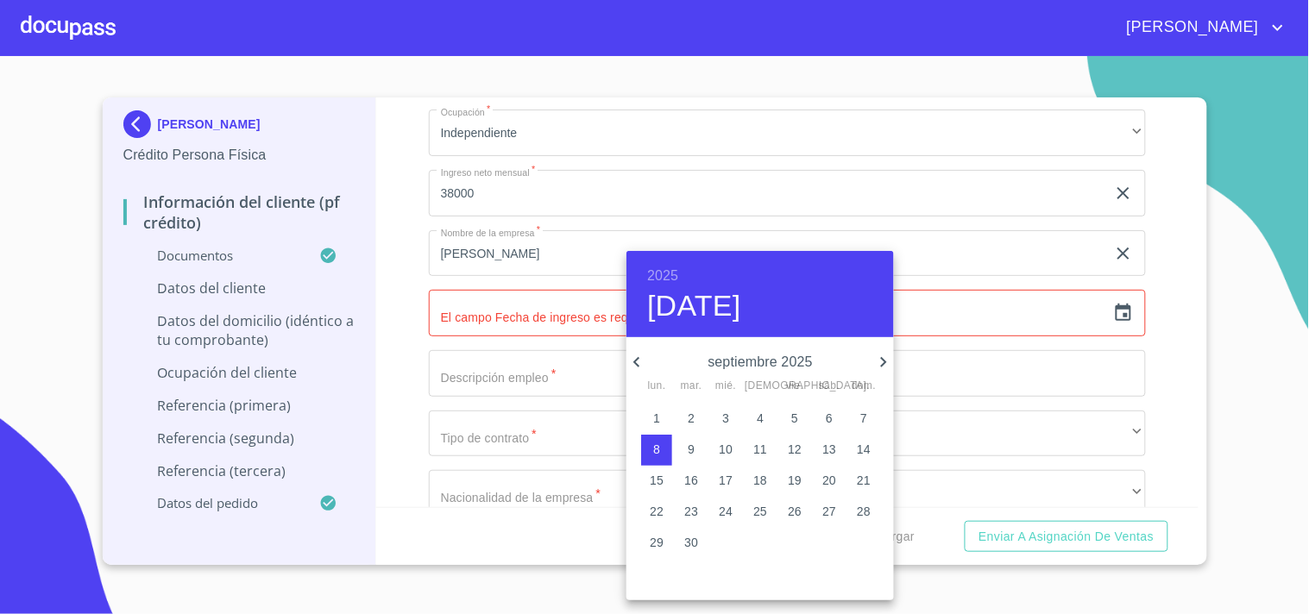
click at [650, 272] on h6 "2025" at bounding box center [662, 276] width 31 height 24
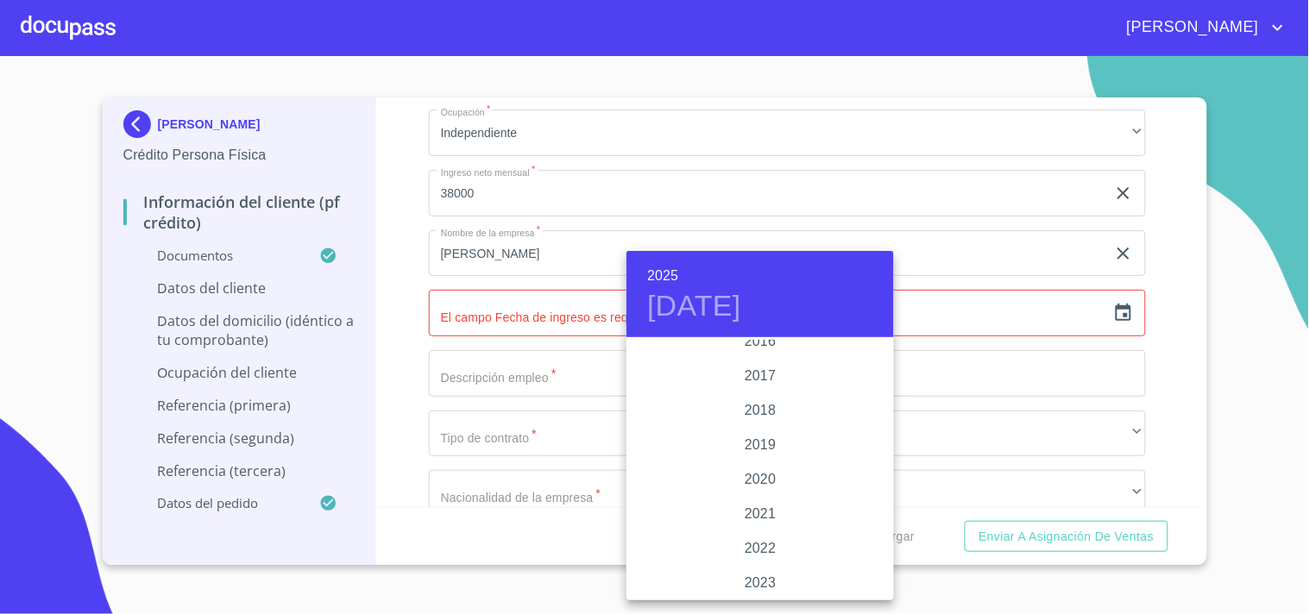
scroll to position [3155, 0]
click at [757, 437] on div "2019" at bounding box center [759, 446] width 267 height 35
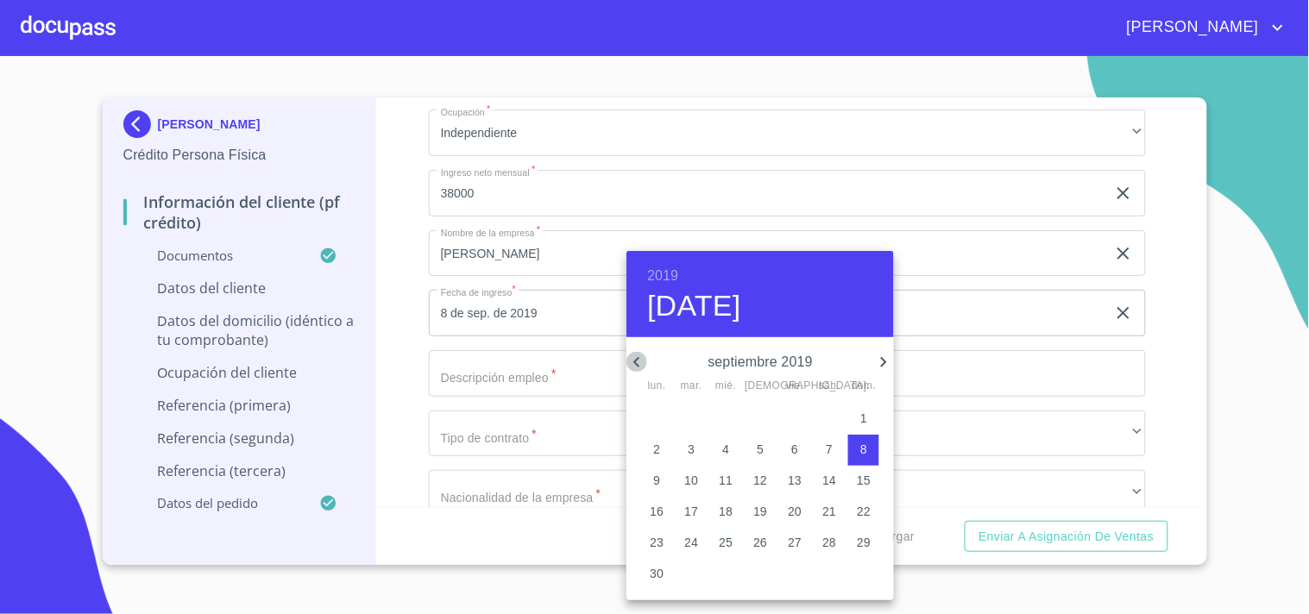
click at [633, 368] on icon "button" at bounding box center [636, 362] width 21 height 21
click at [756, 511] on p "25" at bounding box center [760, 511] width 14 height 17
type input "[DATE]"
click at [518, 380] on div at bounding box center [654, 307] width 1309 height 614
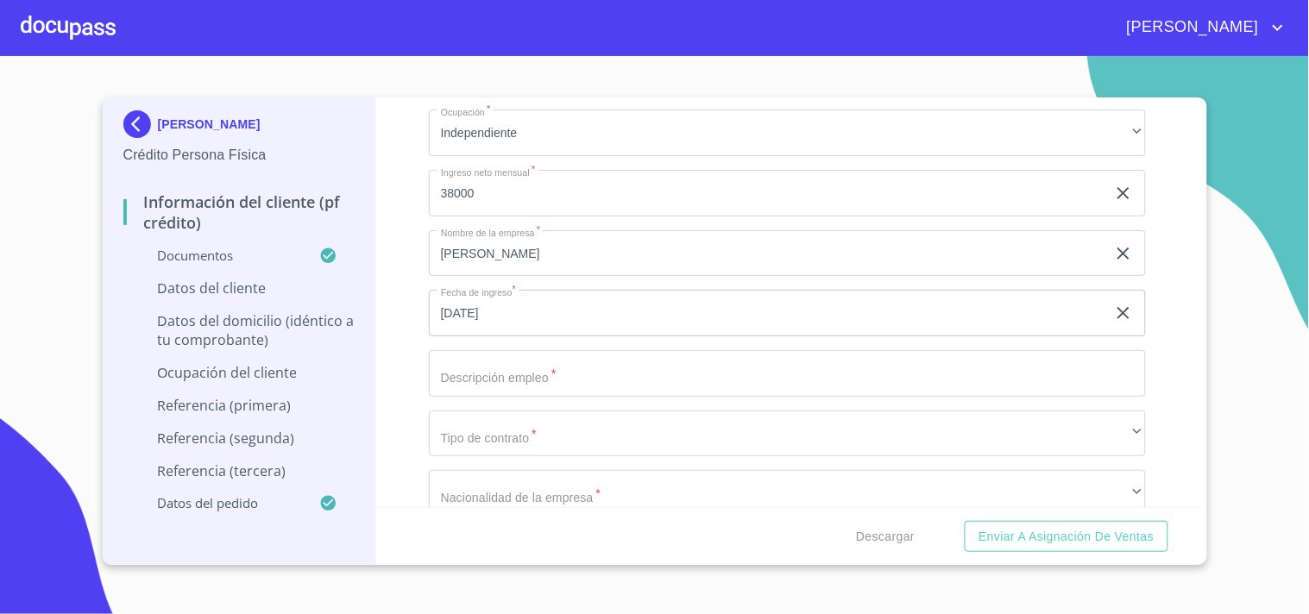
click at [522, 361] on div "2019 jue., [DATE]. [DATE] mar. mié. jue. vie. sáb. dom. 1 2 3 4 5 6 7 8 9 10 11…" at bounding box center [654, 307] width 1309 height 614
click at [532, 364] on input "Documento de identificación   *" at bounding box center [787, 373] width 717 height 47
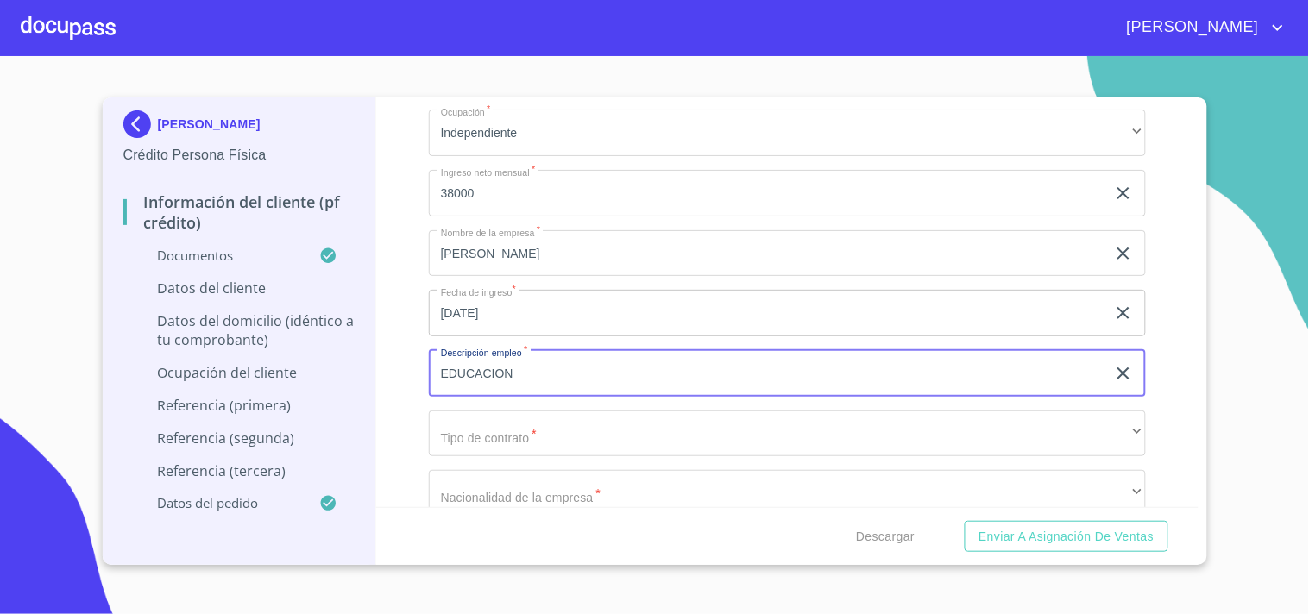
type input "EDUCACION"
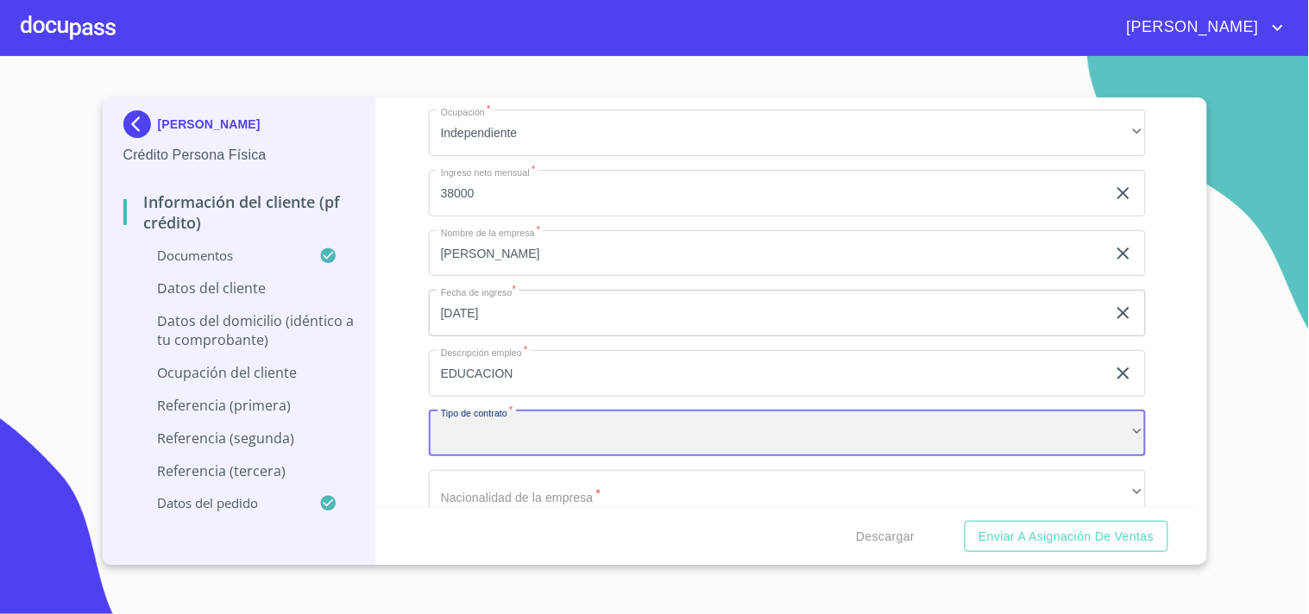
click at [768, 419] on div "​" at bounding box center [787, 434] width 717 height 47
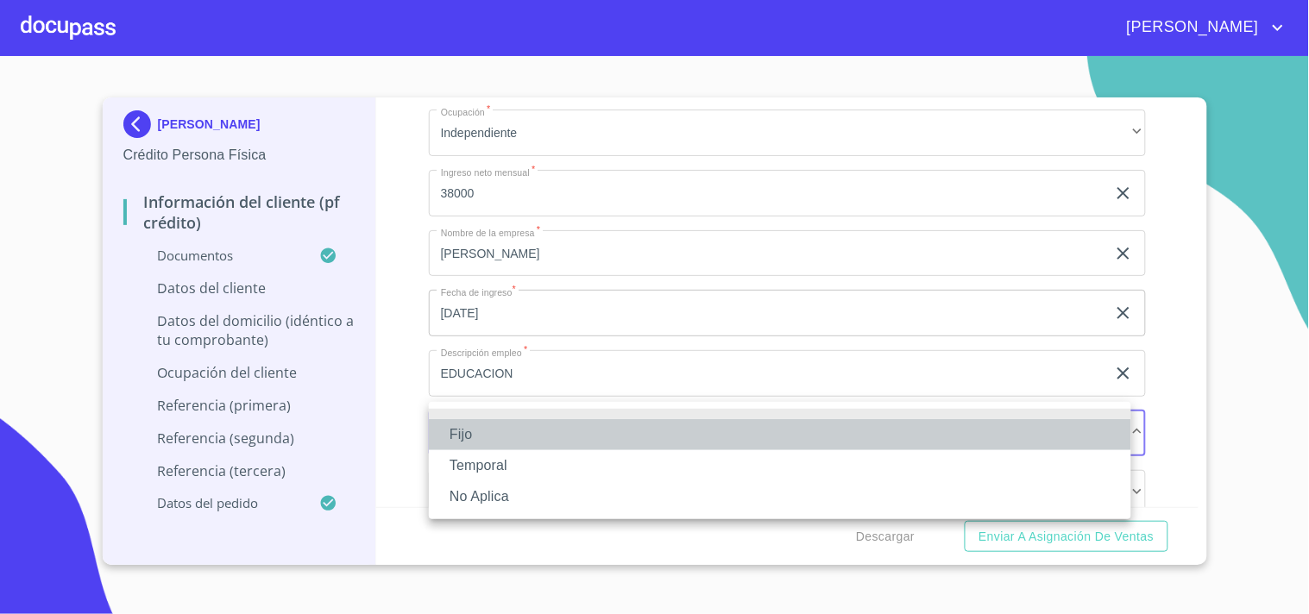
click at [453, 438] on li "Fijo" at bounding box center [780, 434] width 702 height 31
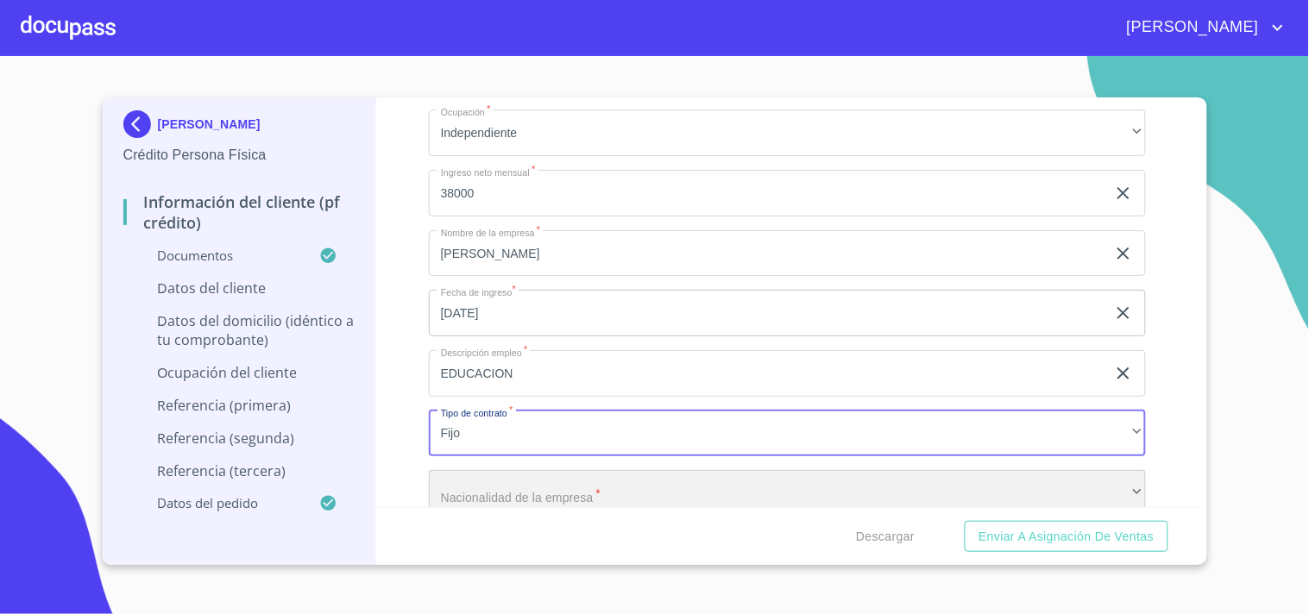
click at [480, 487] on div "​" at bounding box center [787, 493] width 717 height 47
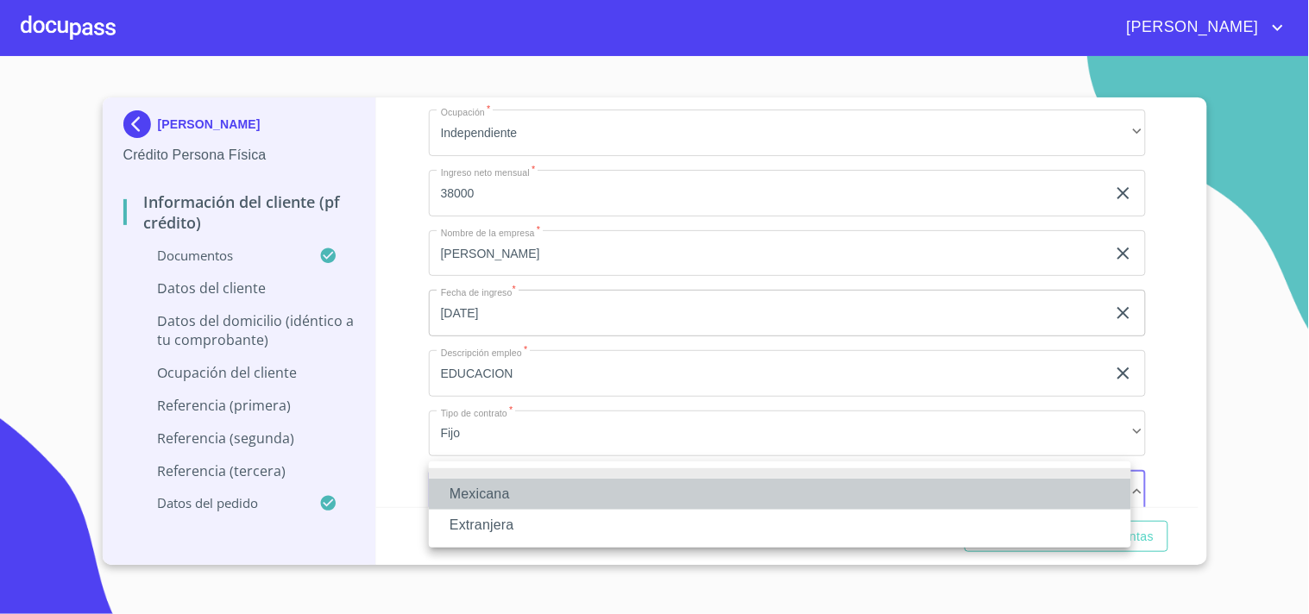
click at [477, 490] on li "Mexicana" at bounding box center [780, 494] width 702 height 31
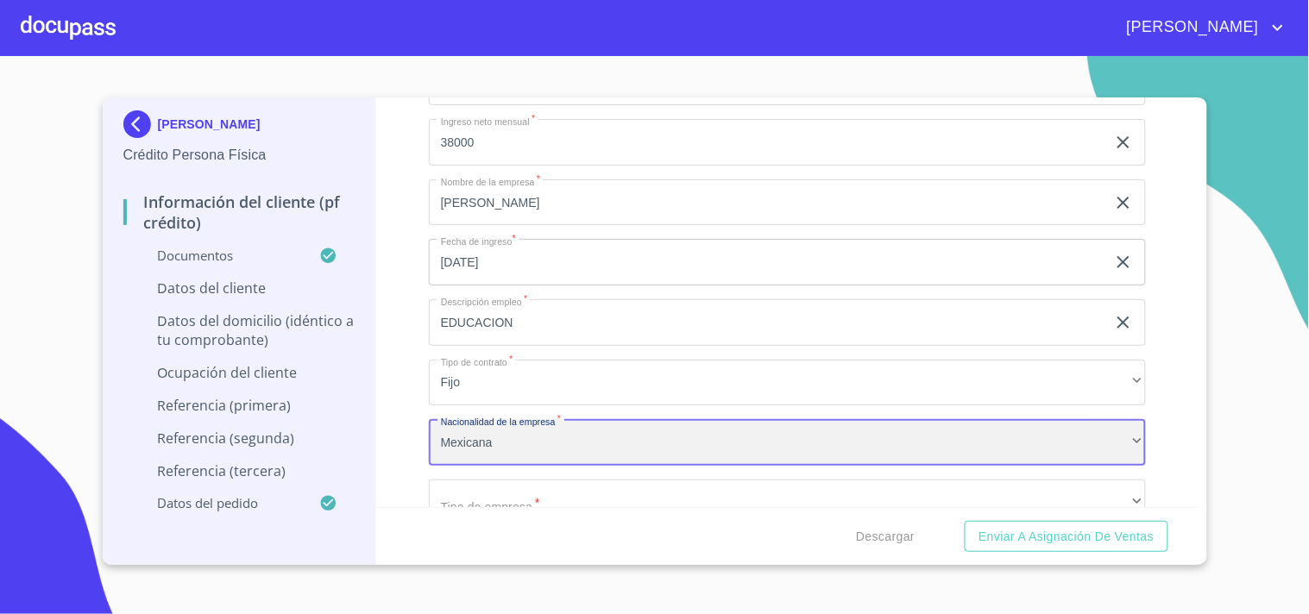
scroll to position [6929, 0]
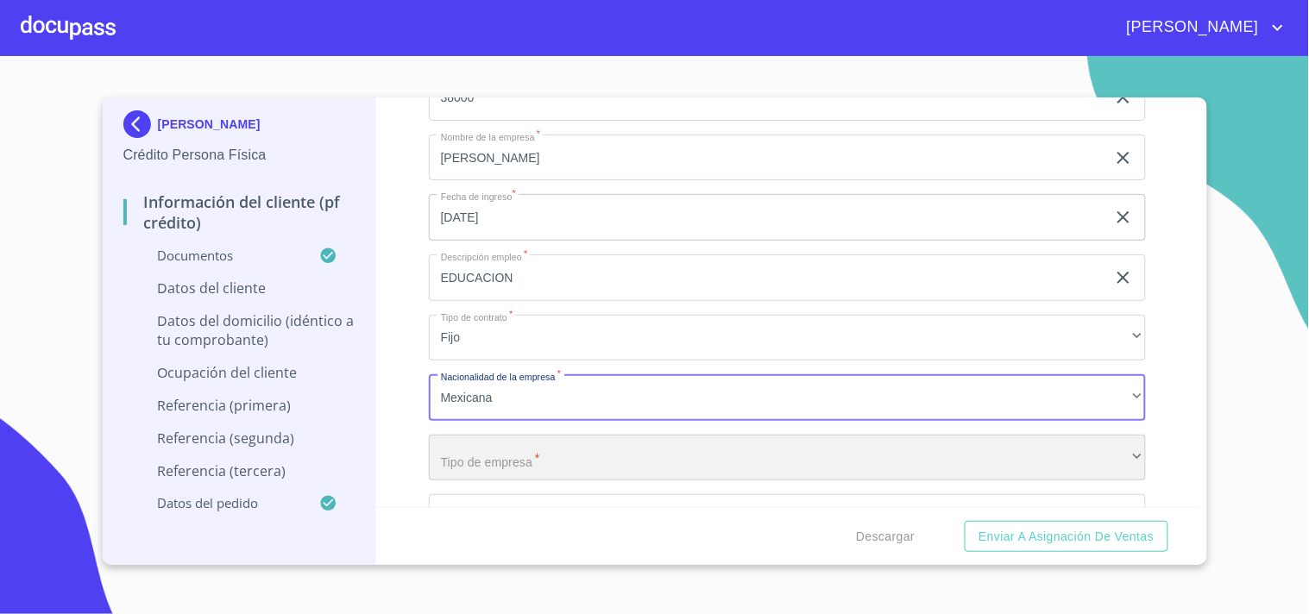
click at [533, 435] on div "​" at bounding box center [787, 458] width 717 height 47
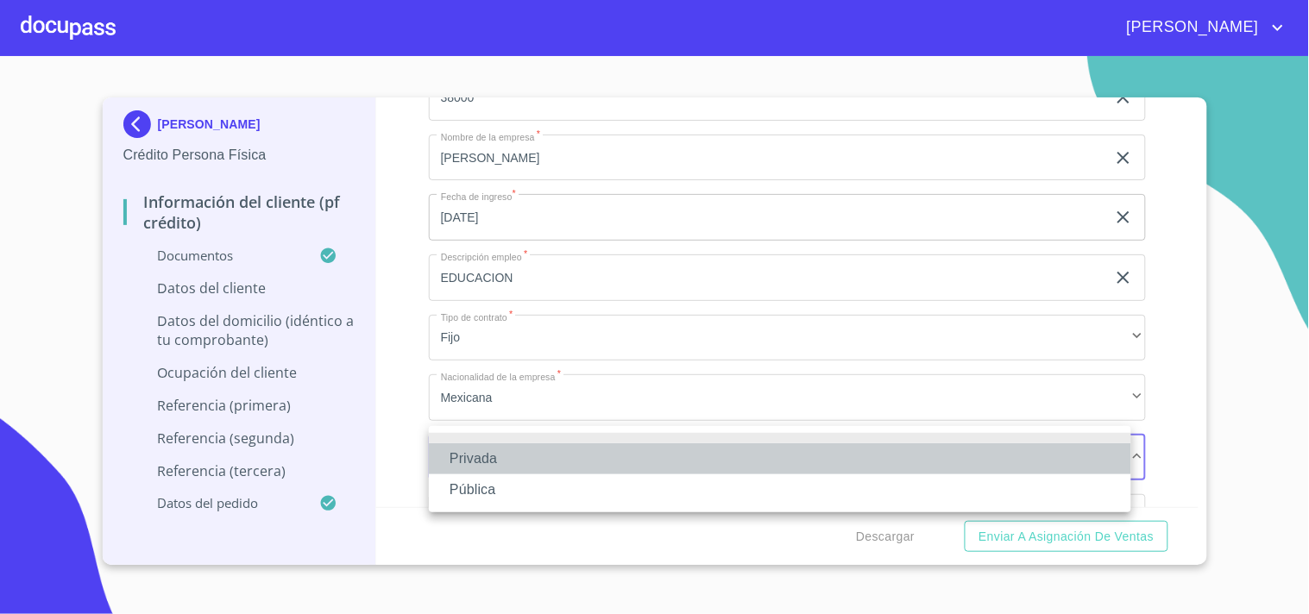
click at [500, 451] on li "Privada" at bounding box center [780, 458] width 702 height 31
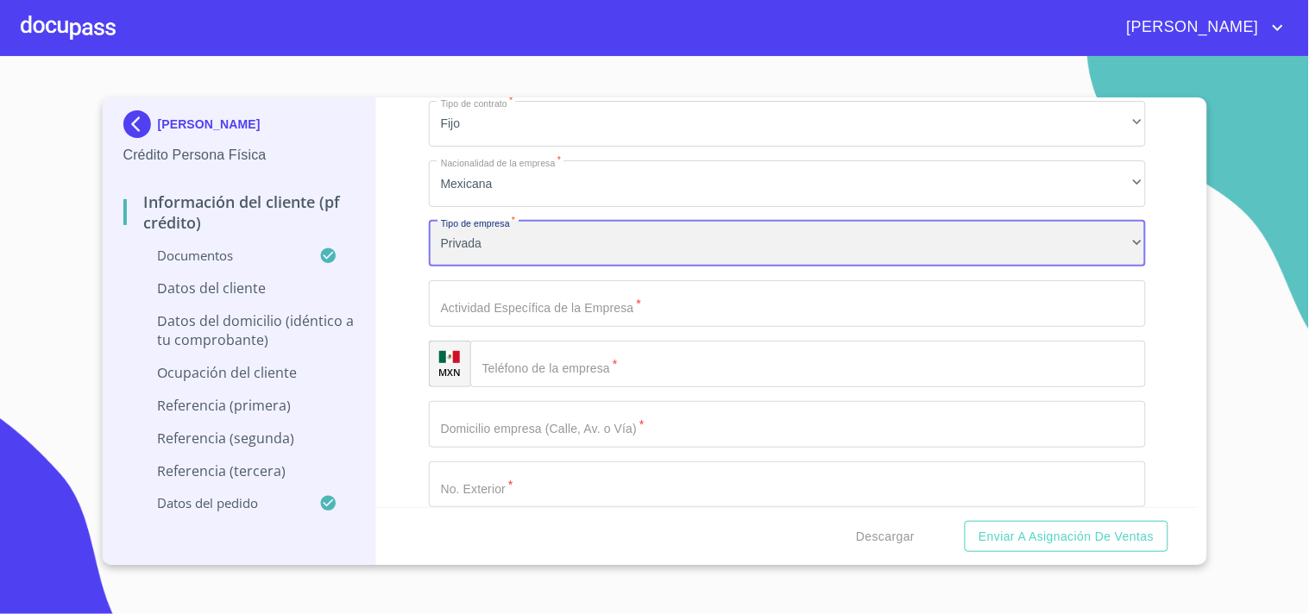
scroll to position [7216, 0]
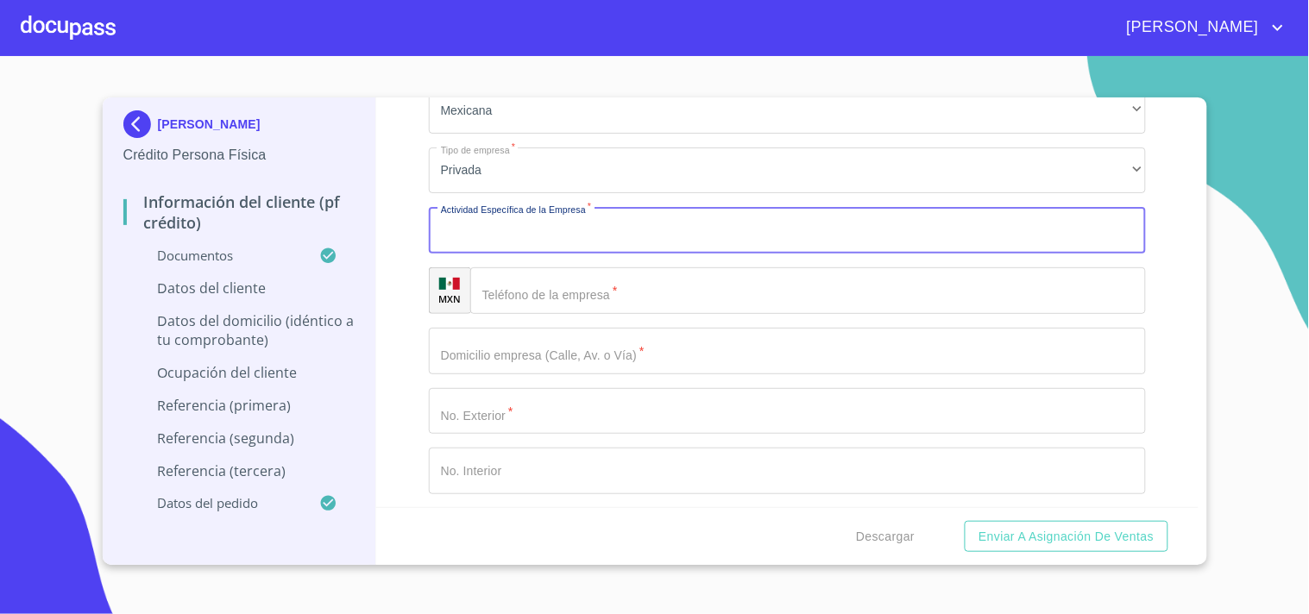
click at [524, 226] on input "Documento de identificación   *" at bounding box center [787, 230] width 717 height 47
type input "EDUCACION"
click at [530, 283] on input "Documento de identificación   *" at bounding box center [807, 290] width 675 height 47
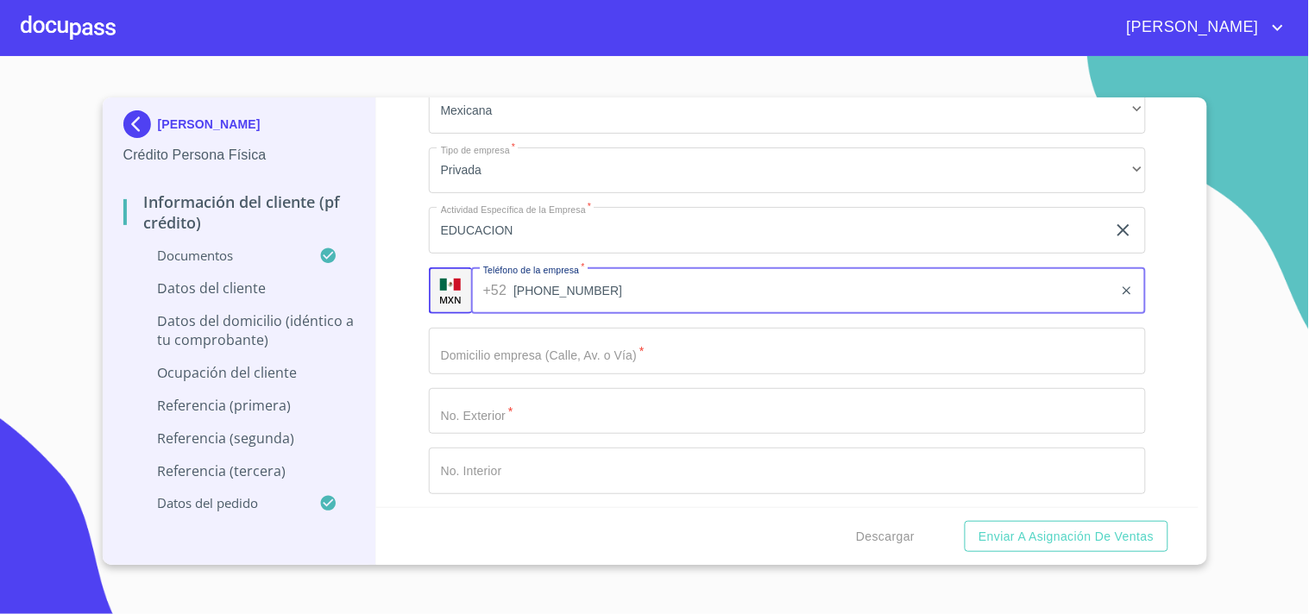
type input "[PHONE_NUMBER]"
click at [738, 345] on input "Documento de identificación   *" at bounding box center [787, 351] width 717 height 47
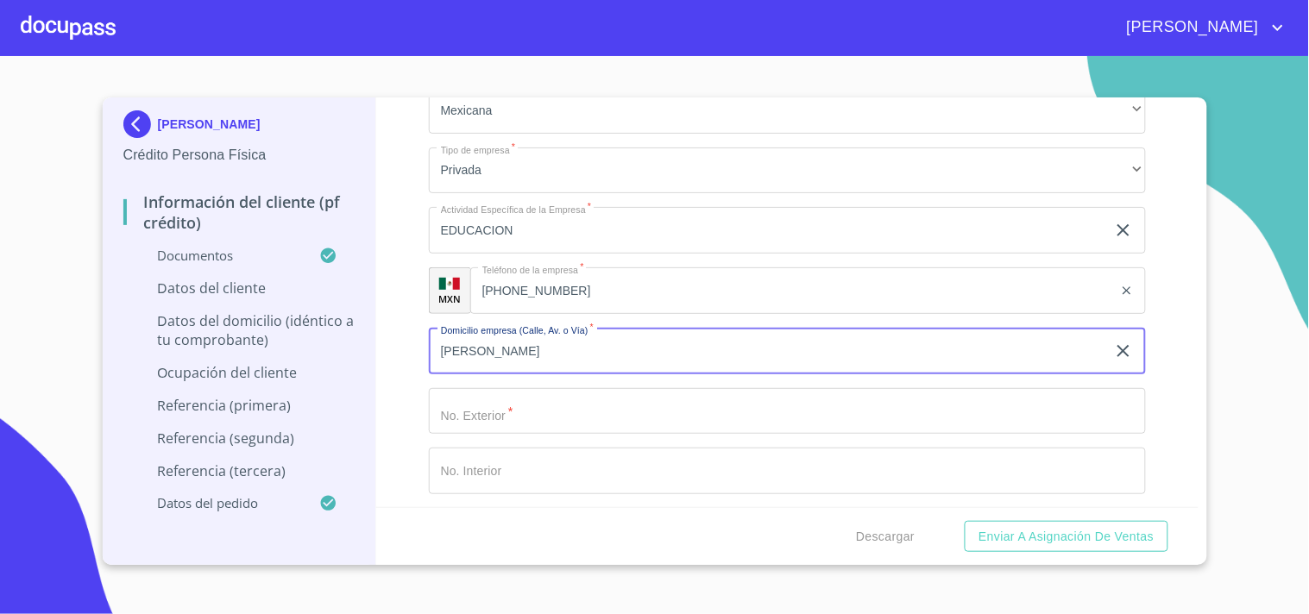
type input "[PERSON_NAME]"
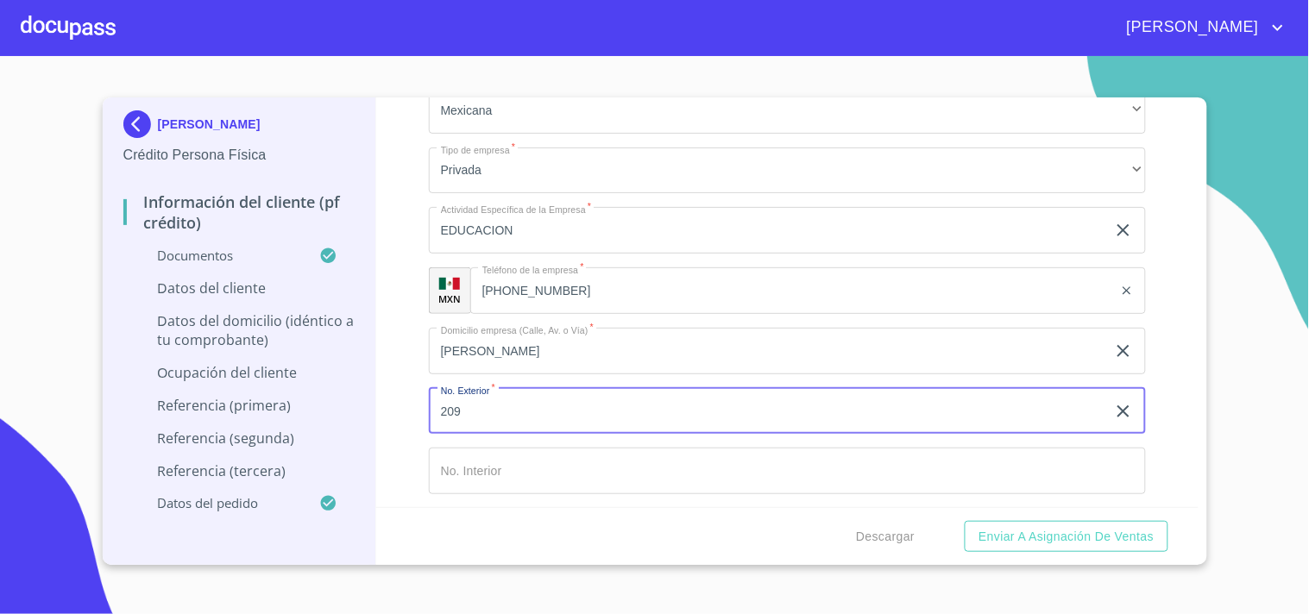
type input "209"
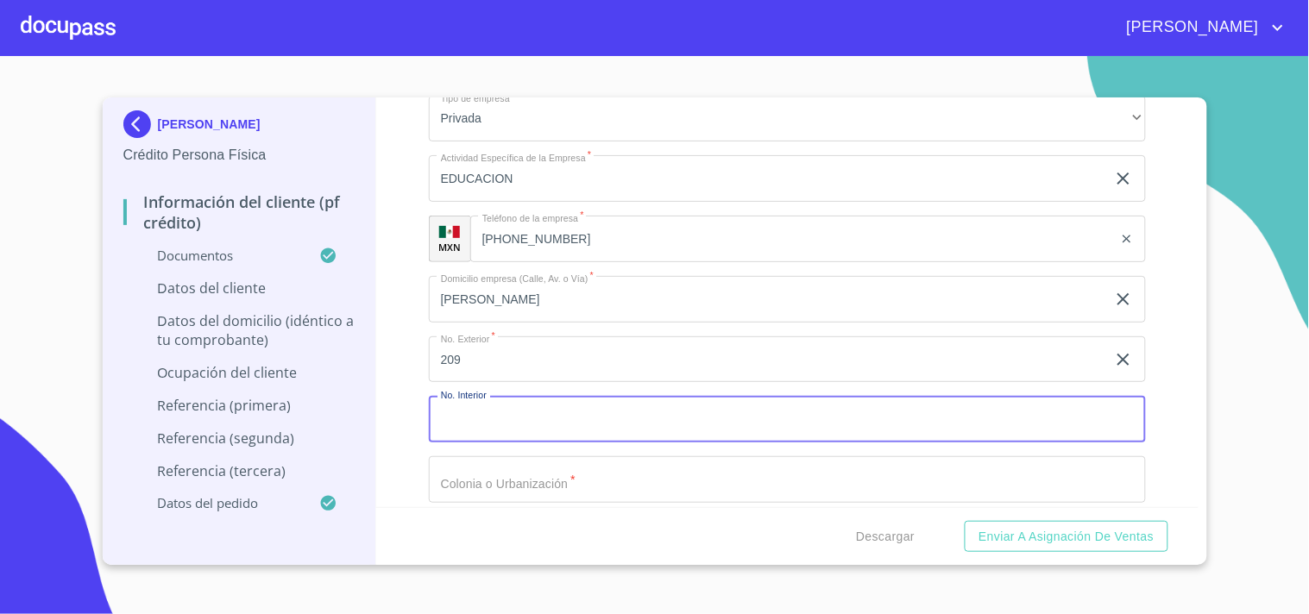
scroll to position [7312, 0]
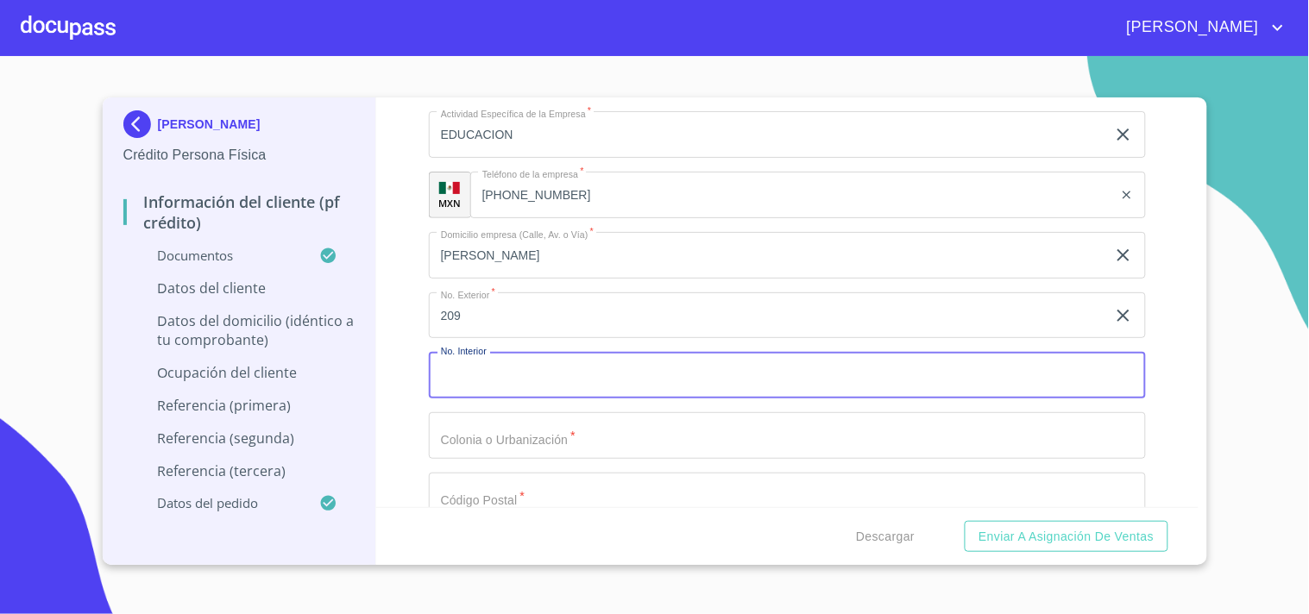
click at [496, 417] on input "Documento de identificación   *" at bounding box center [787, 435] width 717 height 47
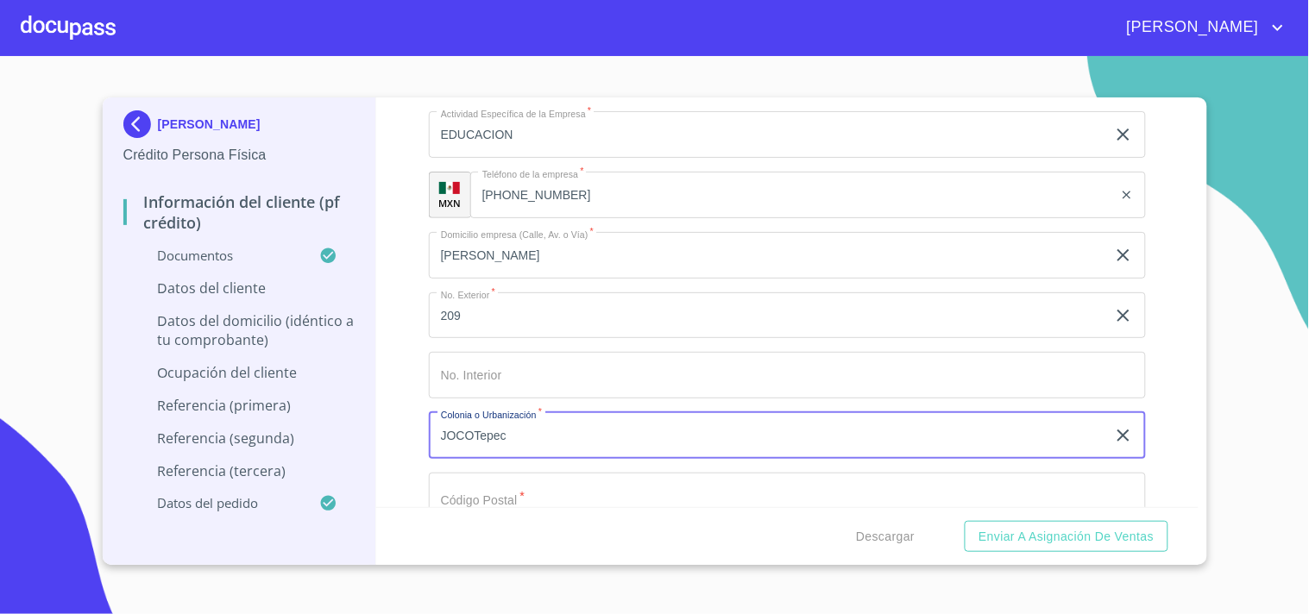
type input "JOCOTepec"
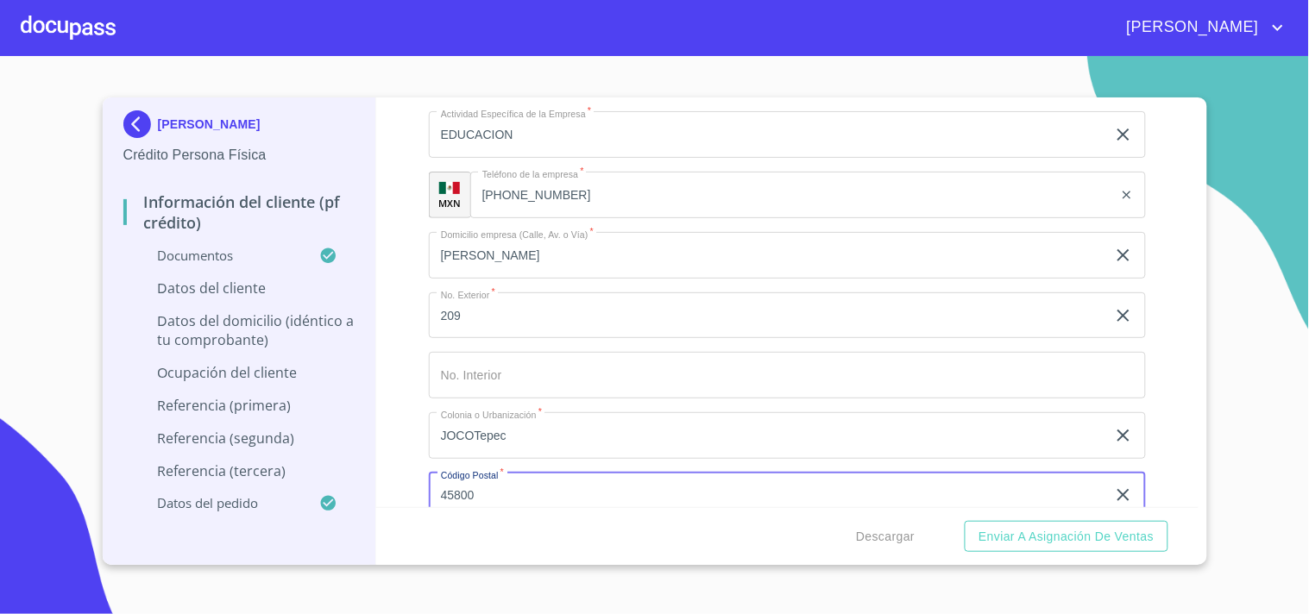
type input "45800"
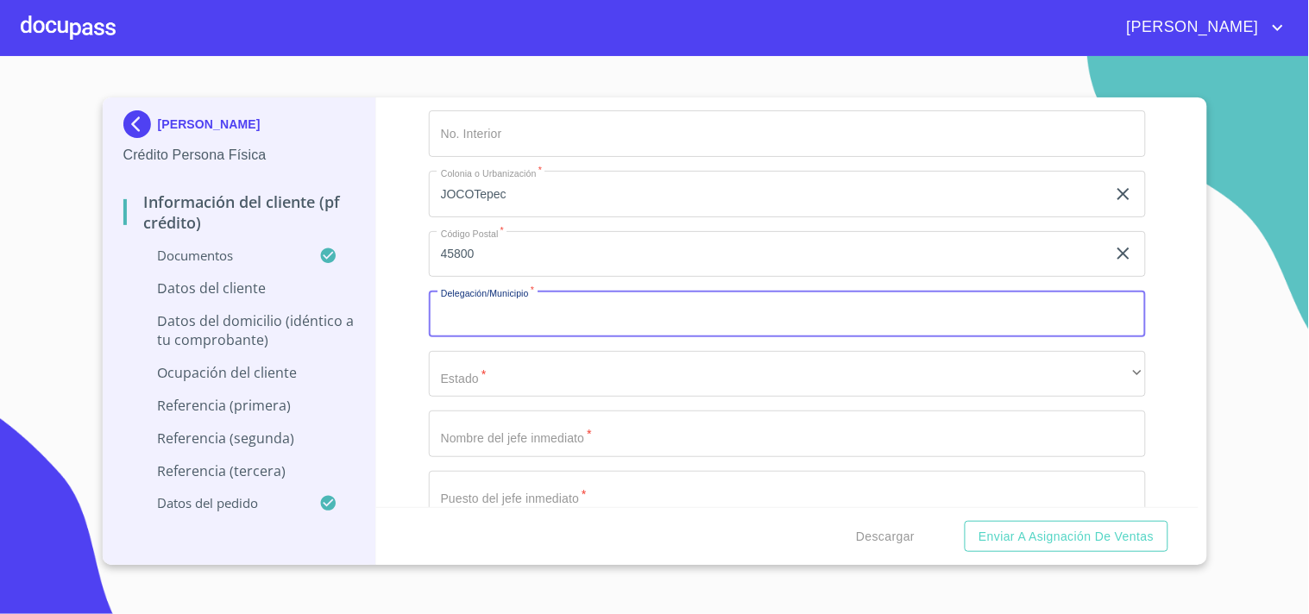
click at [502, 304] on input "Documento de identificación   *" at bounding box center [787, 314] width 717 height 47
type input "j"
type input "JOCOTEPEC"
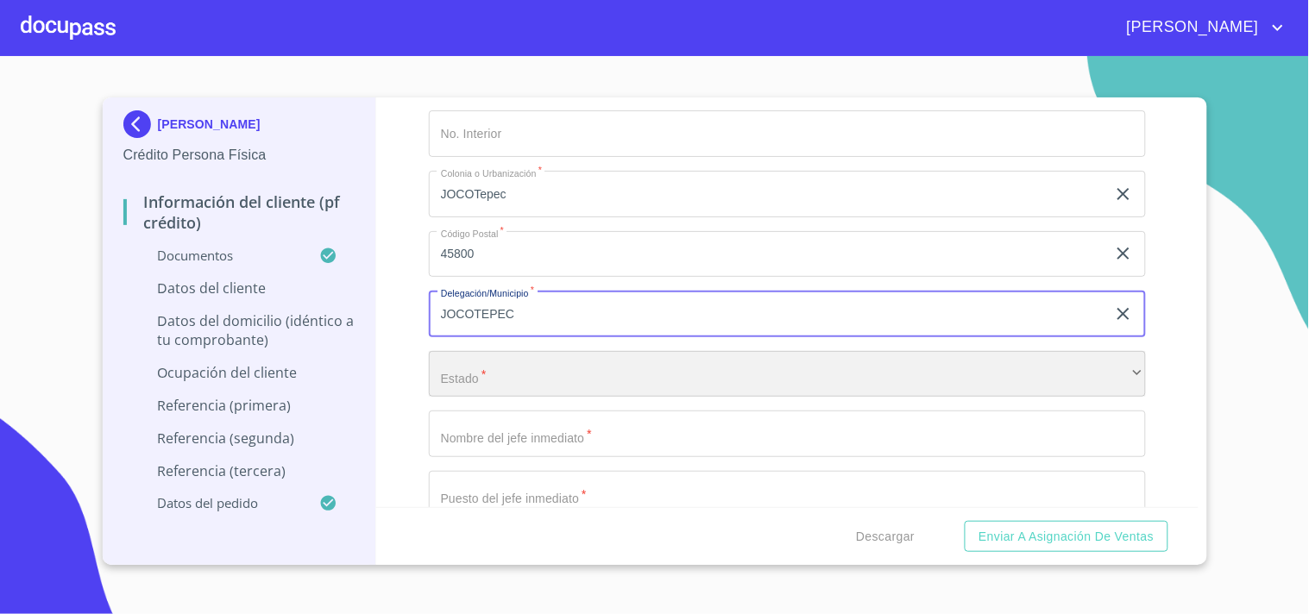
click at [547, 351] on div "​" at bounding box center [787, 374] width 717 height 47
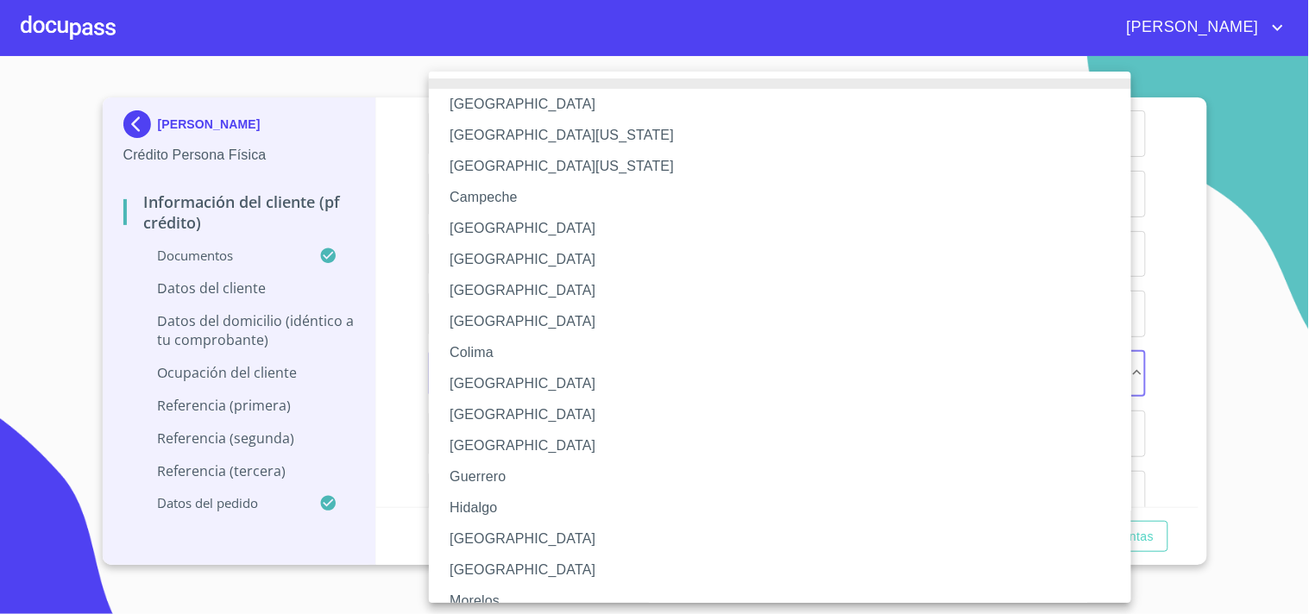
click at [479, 540] on li "[GEOGRAPHIC_DATA]" at bounding box center [787, 539] width 717 height 31
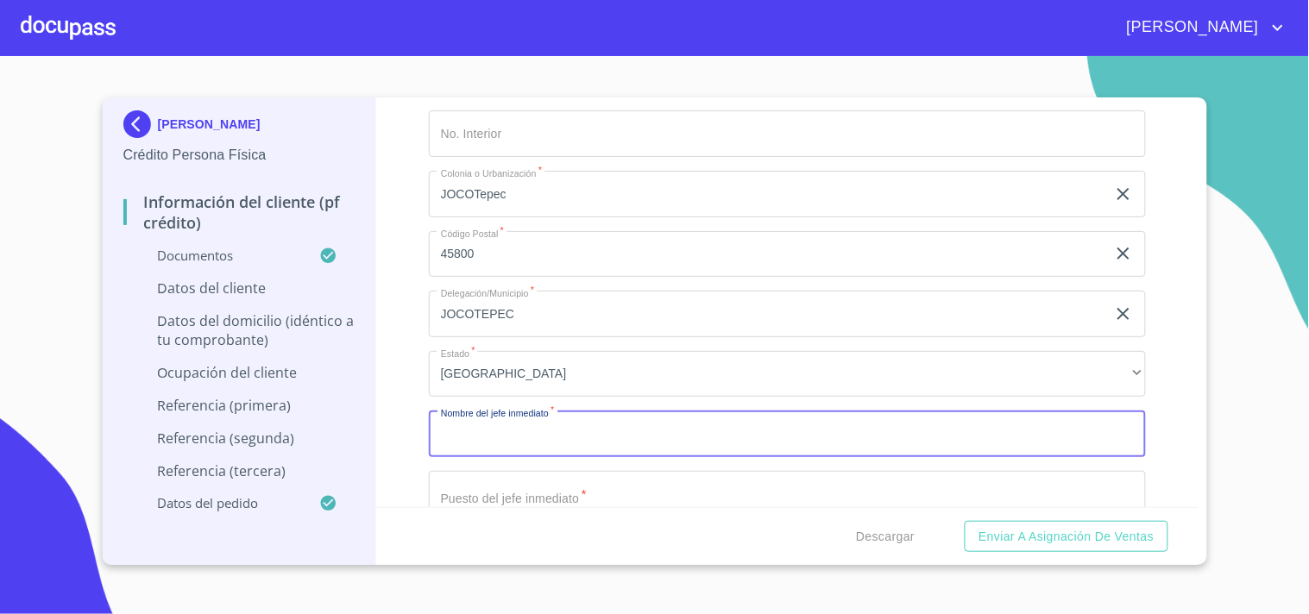
click at [605, 430] on input "Documento de identificación   *" at bounding box center [787, 434] width 717 height 47
type input "e"
type input "EL MISMO"
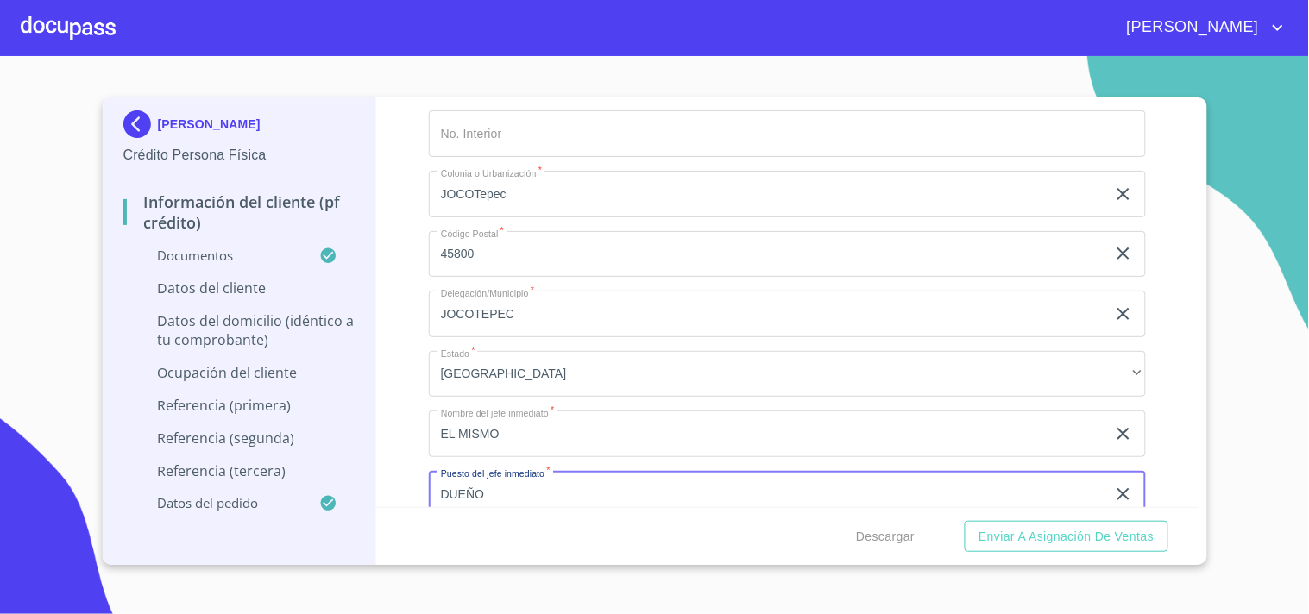
type input "DUEÑO"
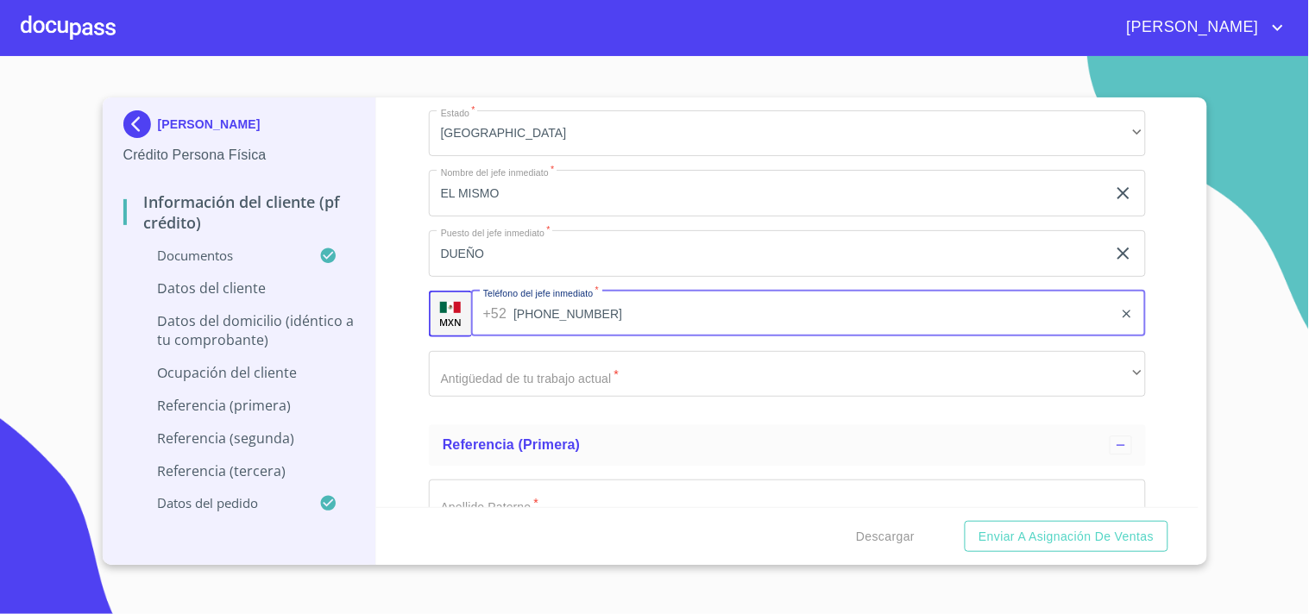
type input "[PHONE_NUMBER]"
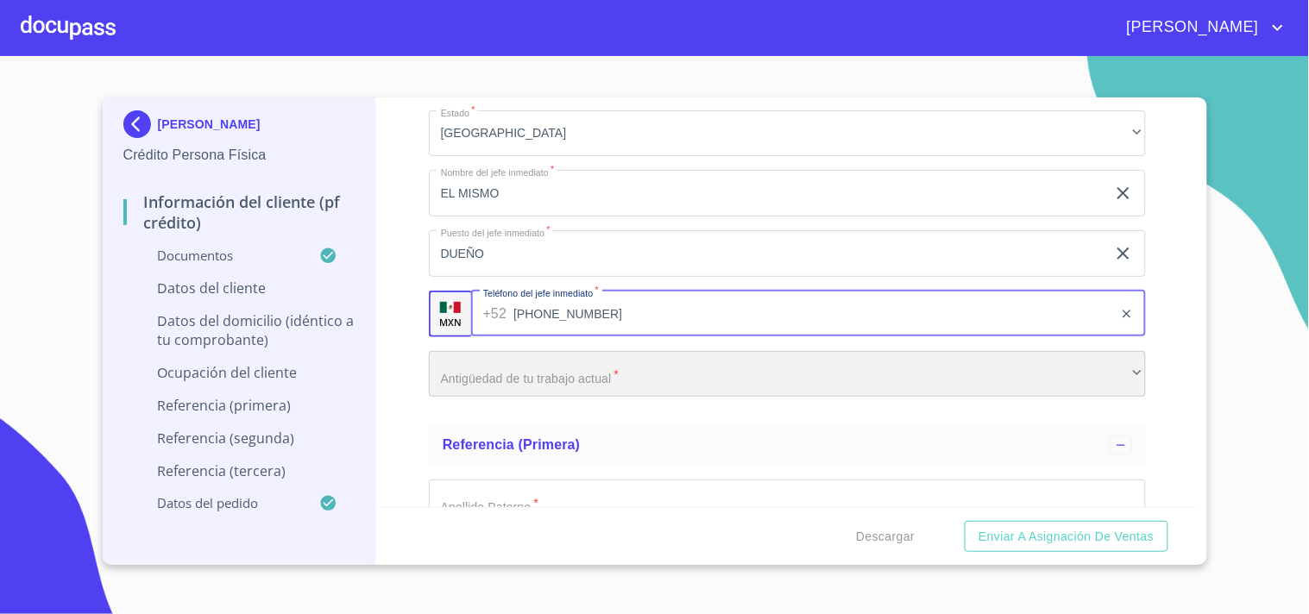
click at [554, 366] on div "​" at bounding box center [787, 374] width 717 height 47
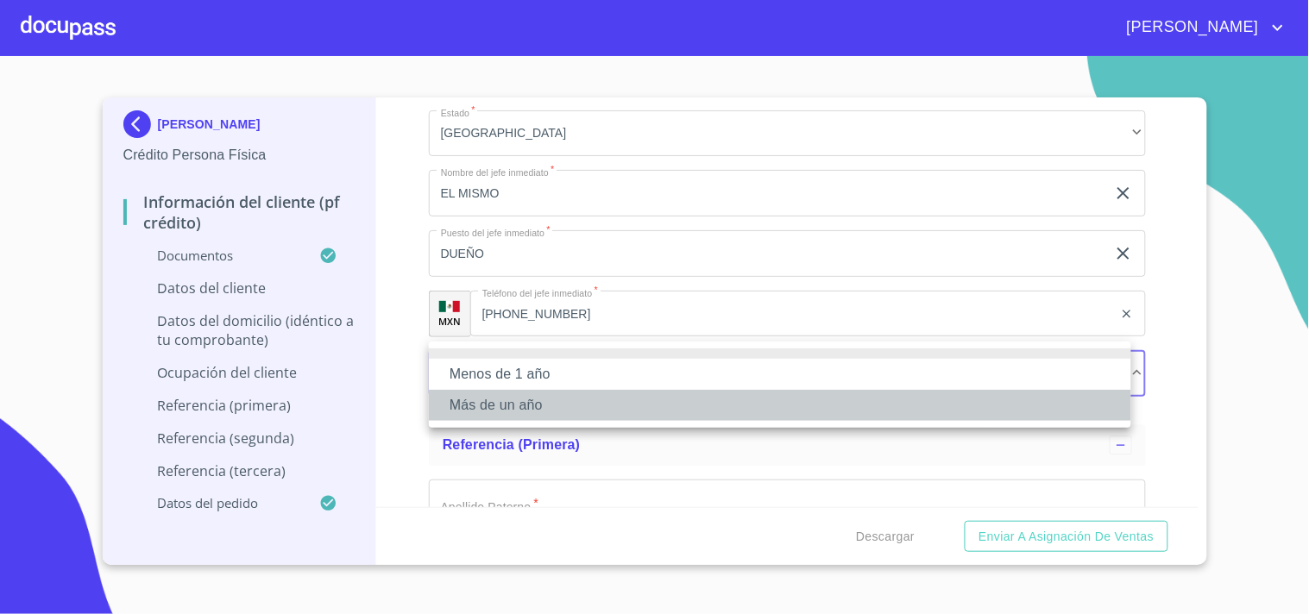
click at [505, 398] on li "Más de un año" at bounding box center [780, 405] width 702 height 31
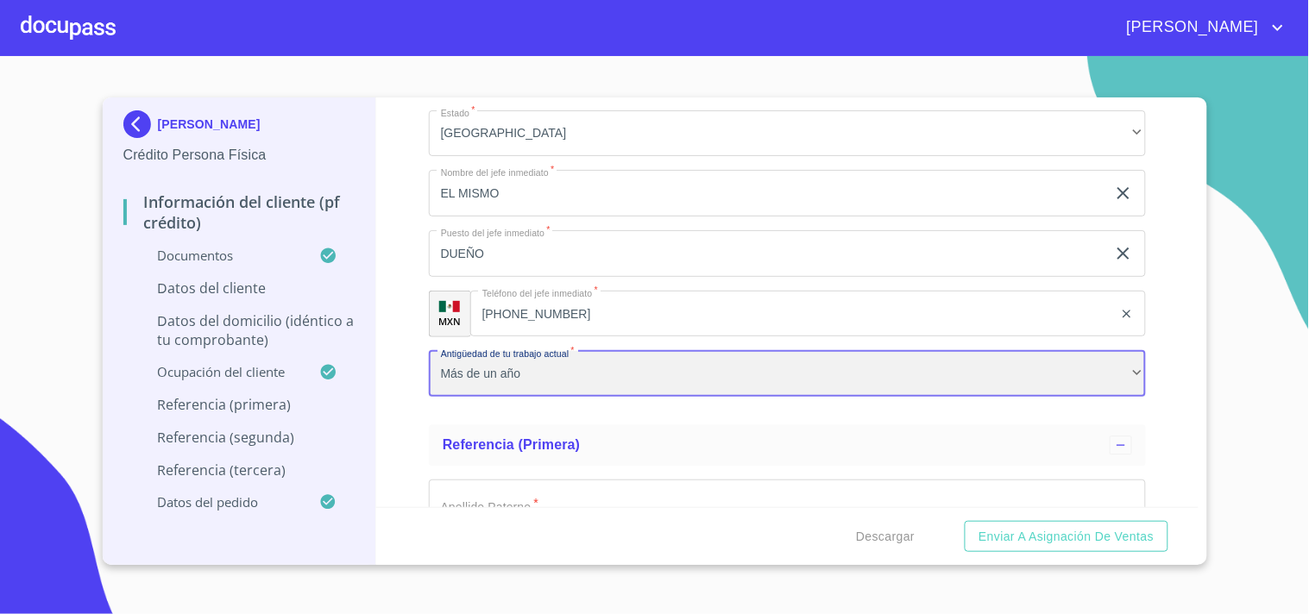
scroll to position [7890, 0]
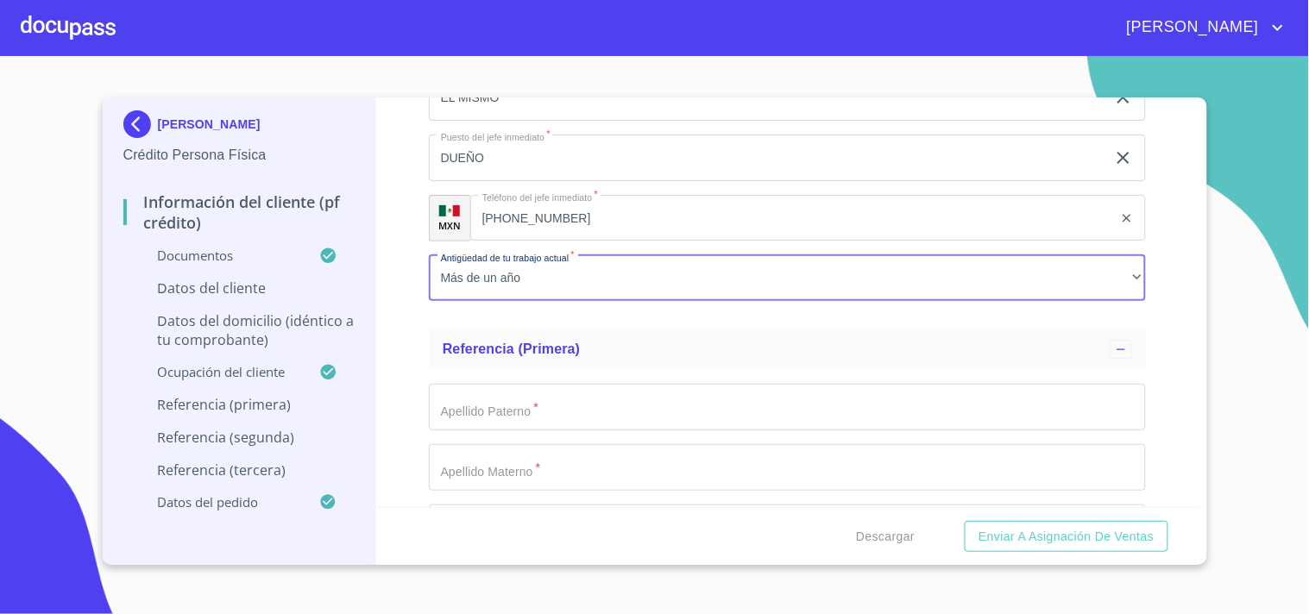
click at [587, 389] on input "Documento de identificación   *" at bounding box center [787, 407] width 717 height 47
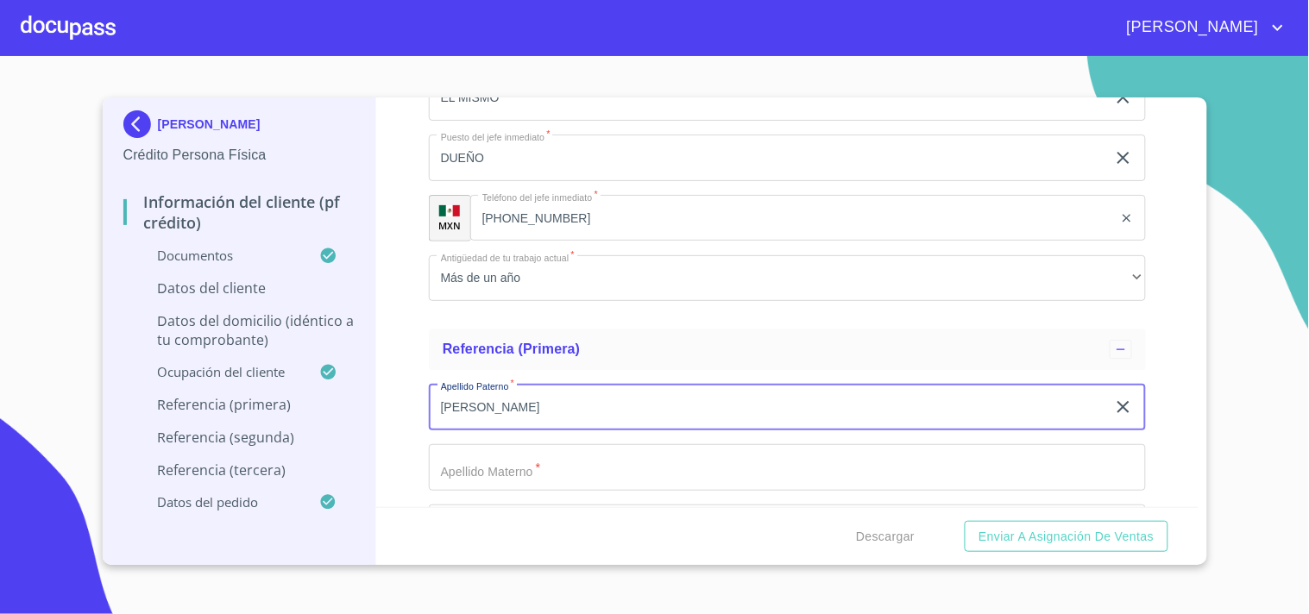
type input "[PERSON_NAME]"
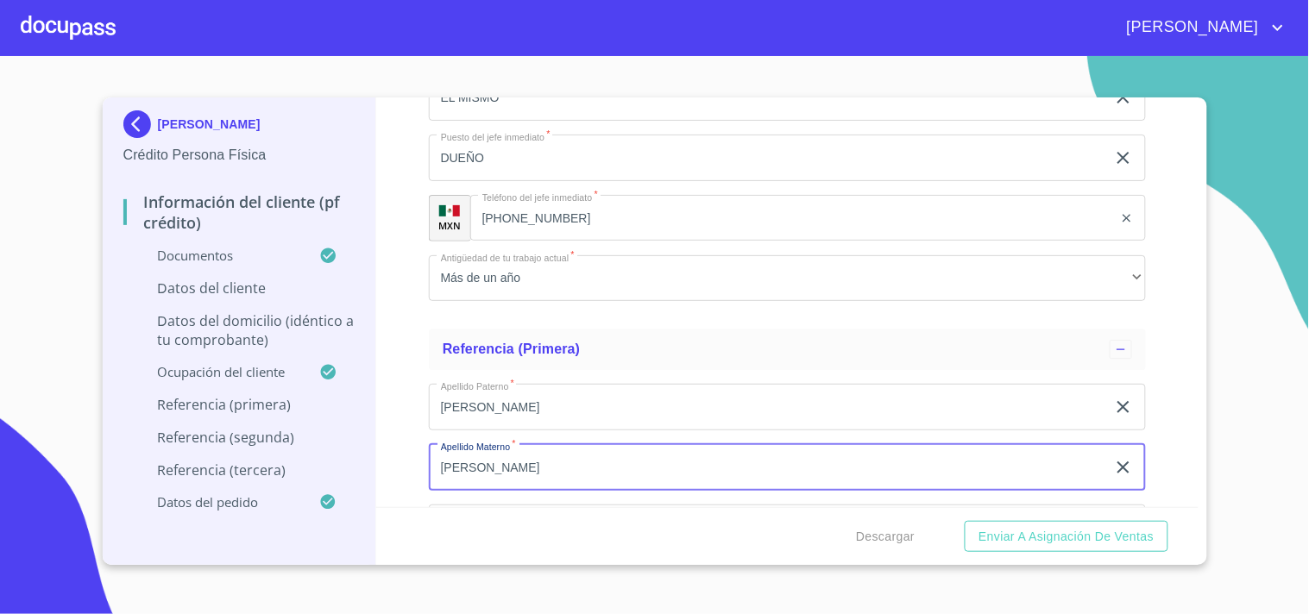
type input "[PERSON_NAME]"
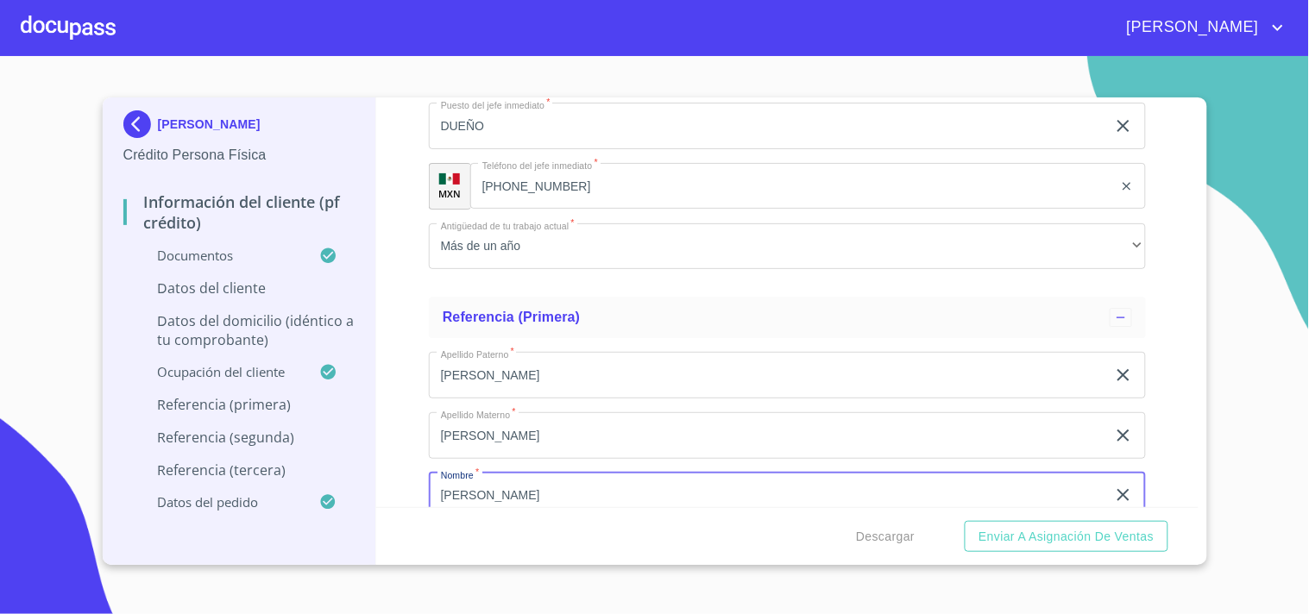
type input "[PERSON_NAME]"
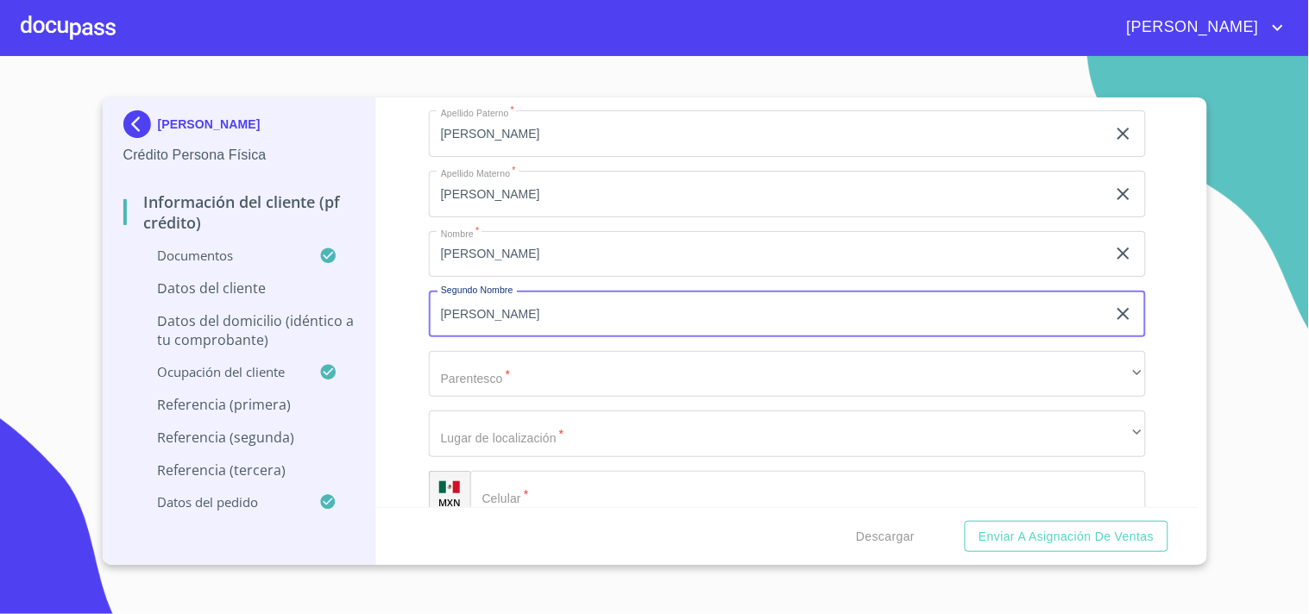
type input "[PERSON_NAME]"
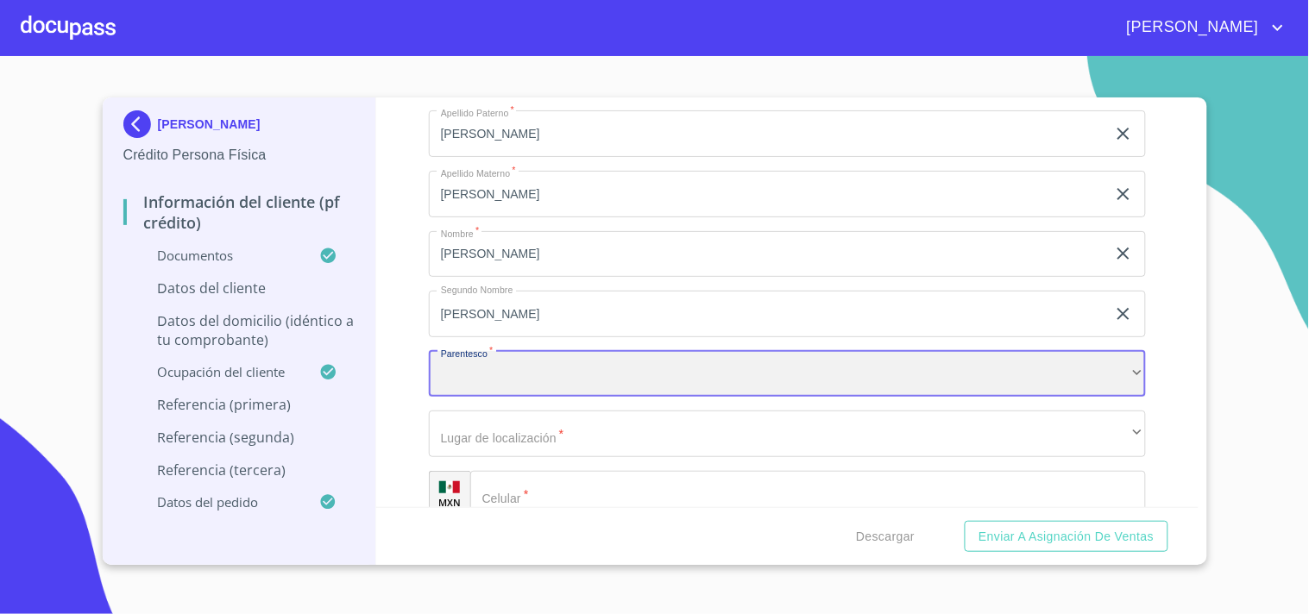
click at [587, 384] on div "​" at bounding box center [787, 374] width 717 height 47
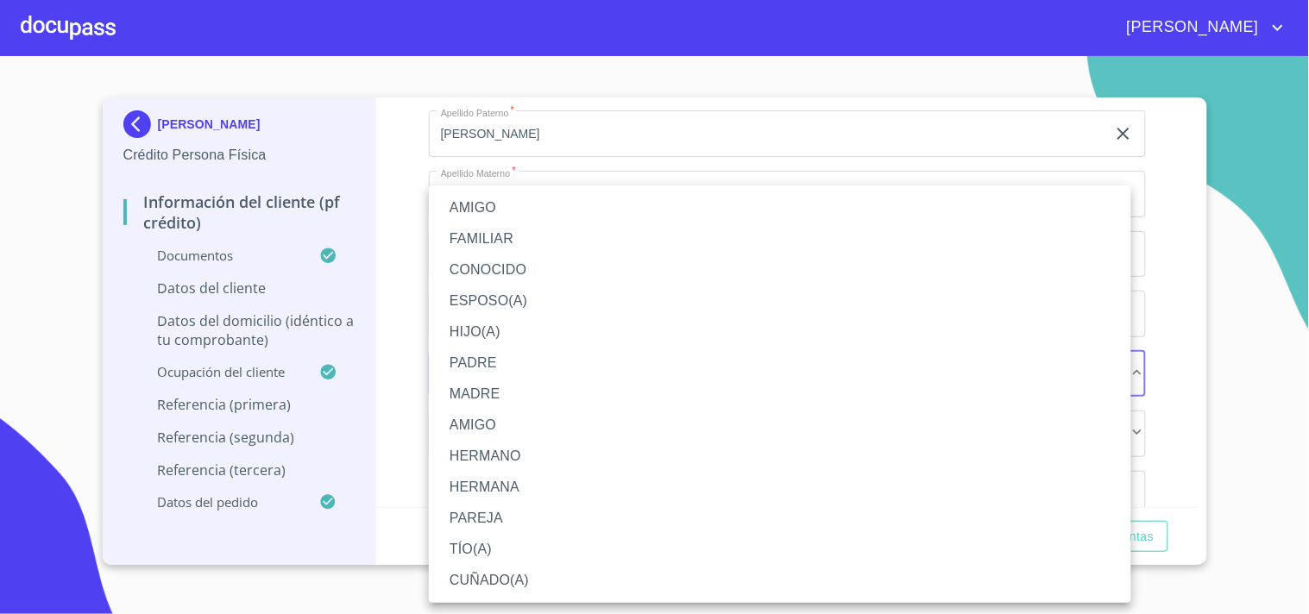
click at [469, 202] on li "AMIGO" at bounding box center [780, 207] width 702 height 31
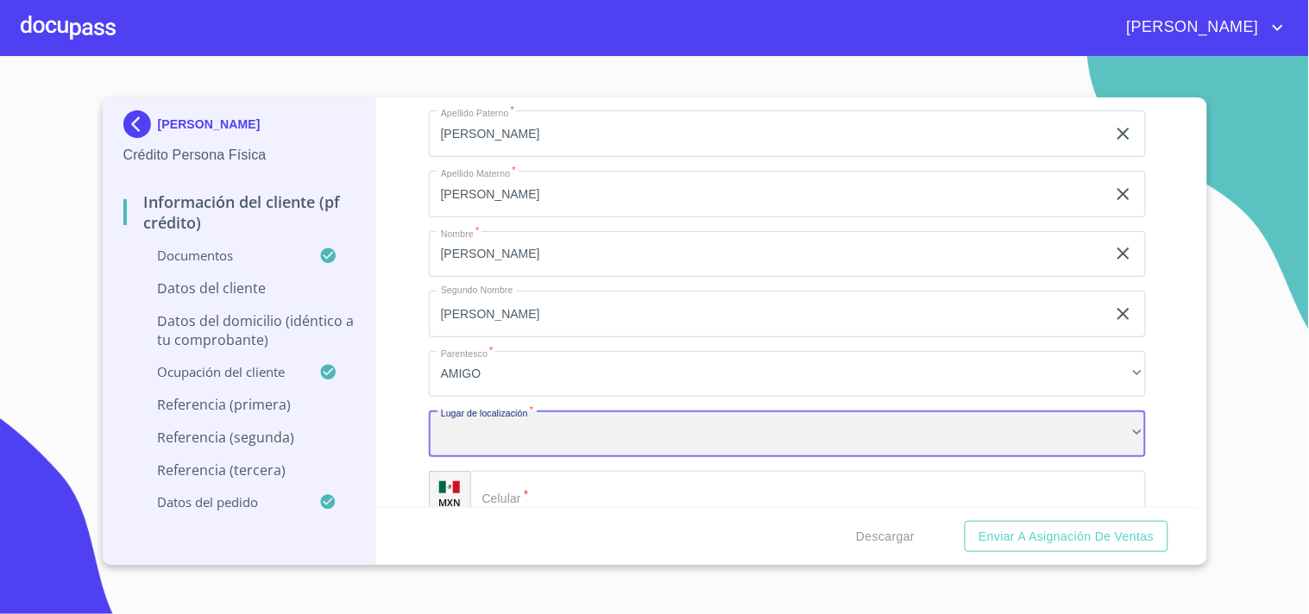
click at [487, 419] on div "​" at bounding box center [787, 434] width 717 height 47
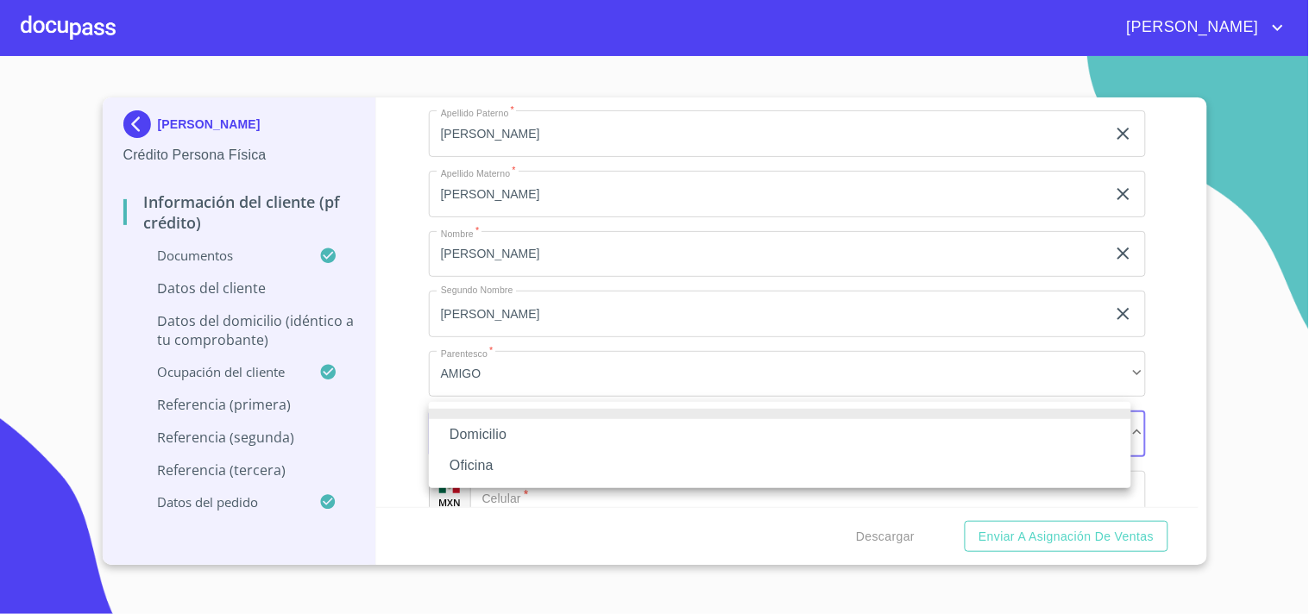
click at [503, 425] on li "Domicilio" at bounding box center [780, 434] width 702 height 31
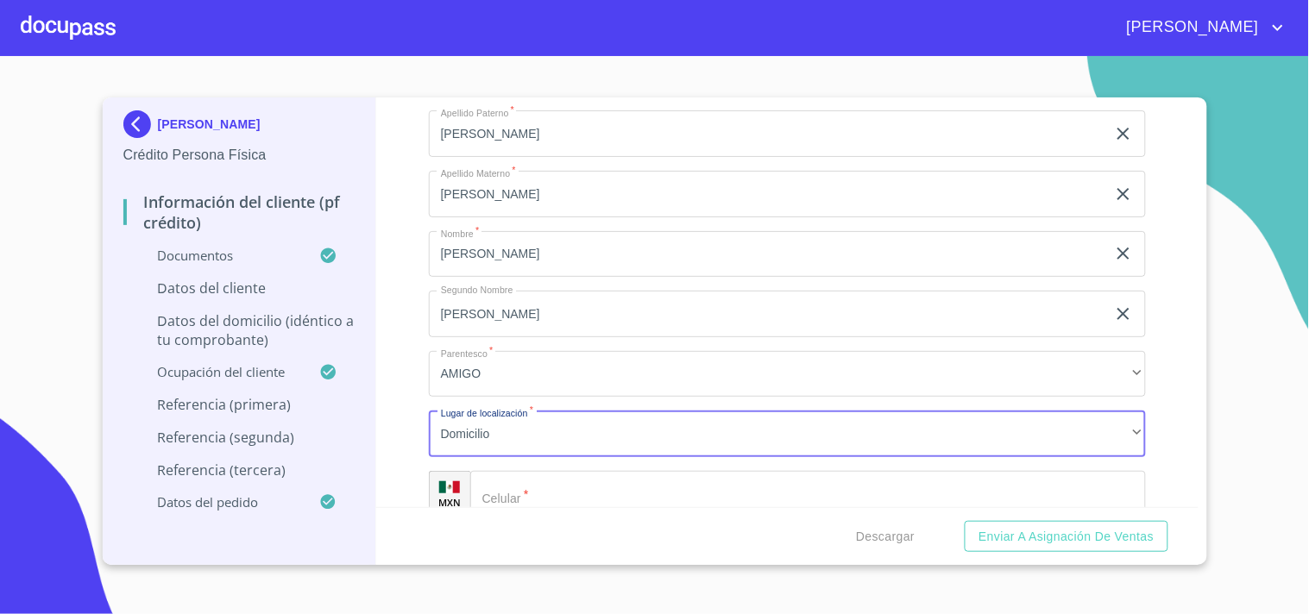
click at [530, 479] on input "Documento de identificación   *" at bounding box center [807, 494] width 675 height 47
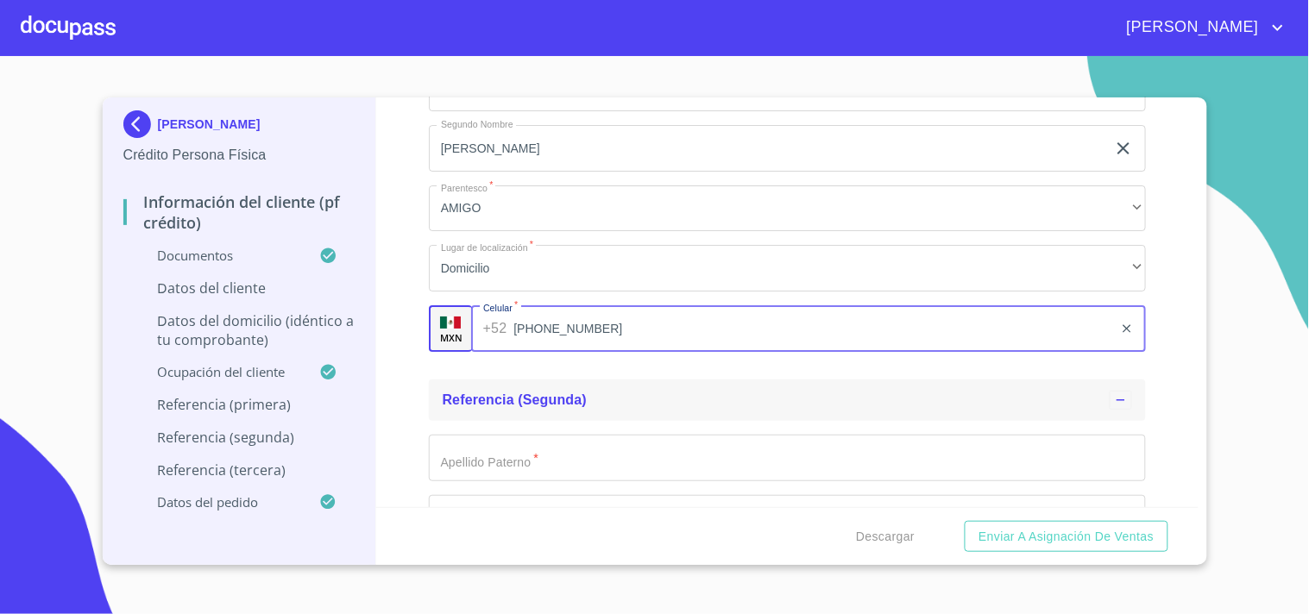
scroll to position [8355, 0]
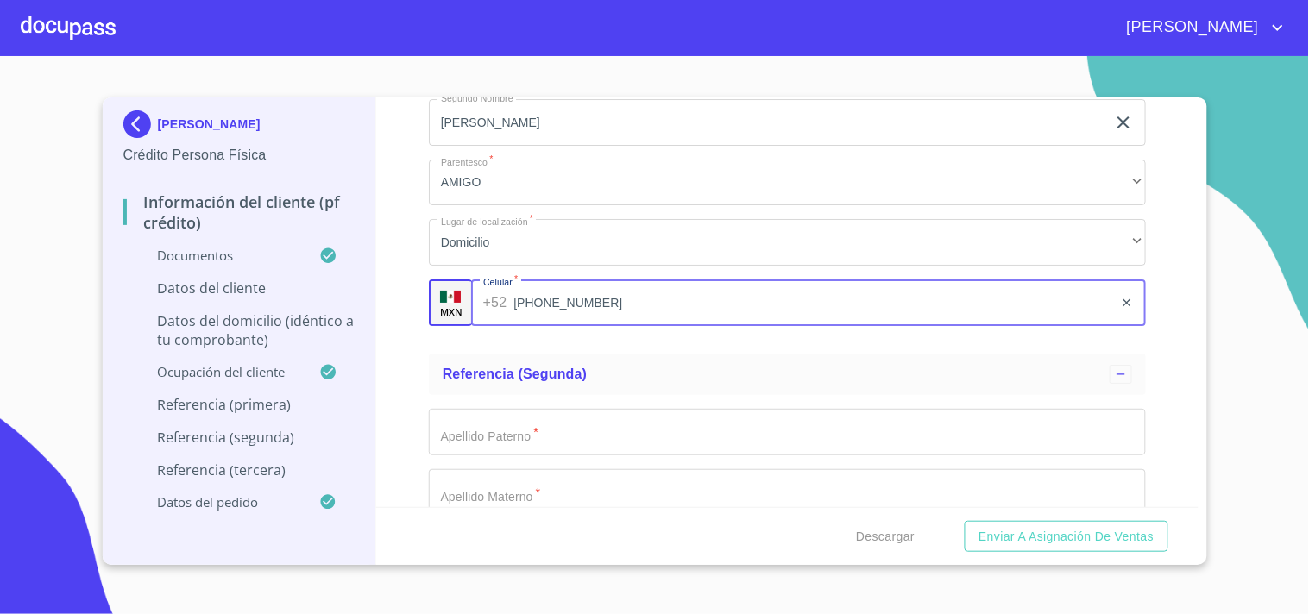
type input "[PHONE_NUMBER]"
click at [575, 424] on input "Documento de identificación   *" at bounding box center [787, 432] width 717 height 47
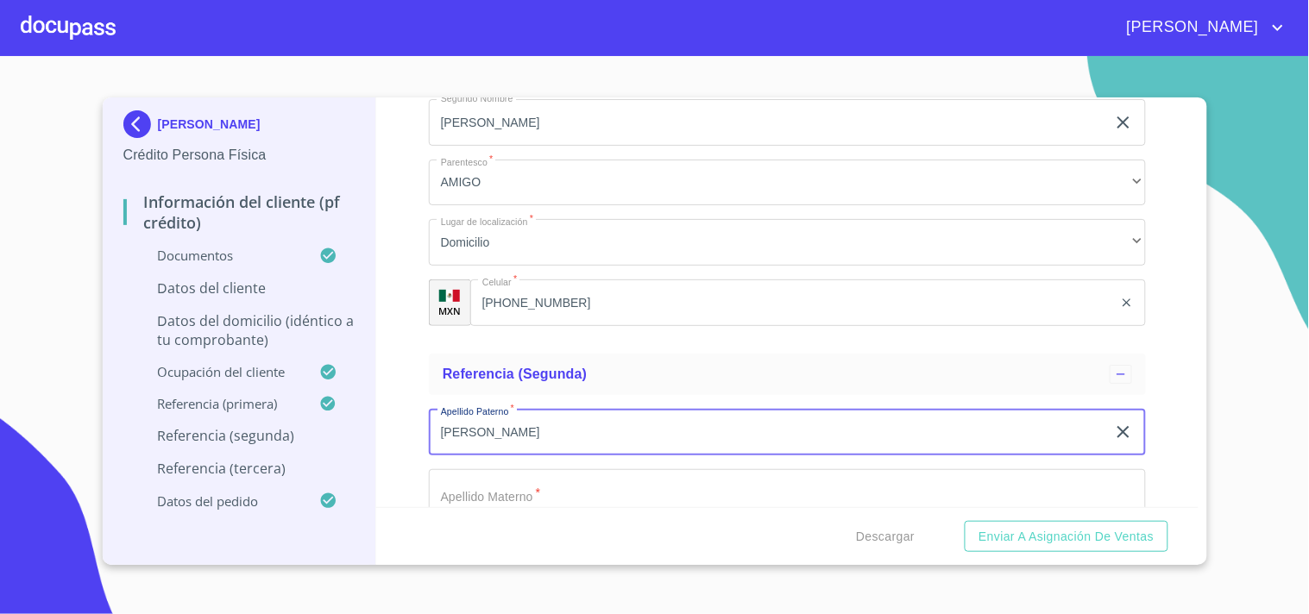
type input "[PERSON_NAME]"
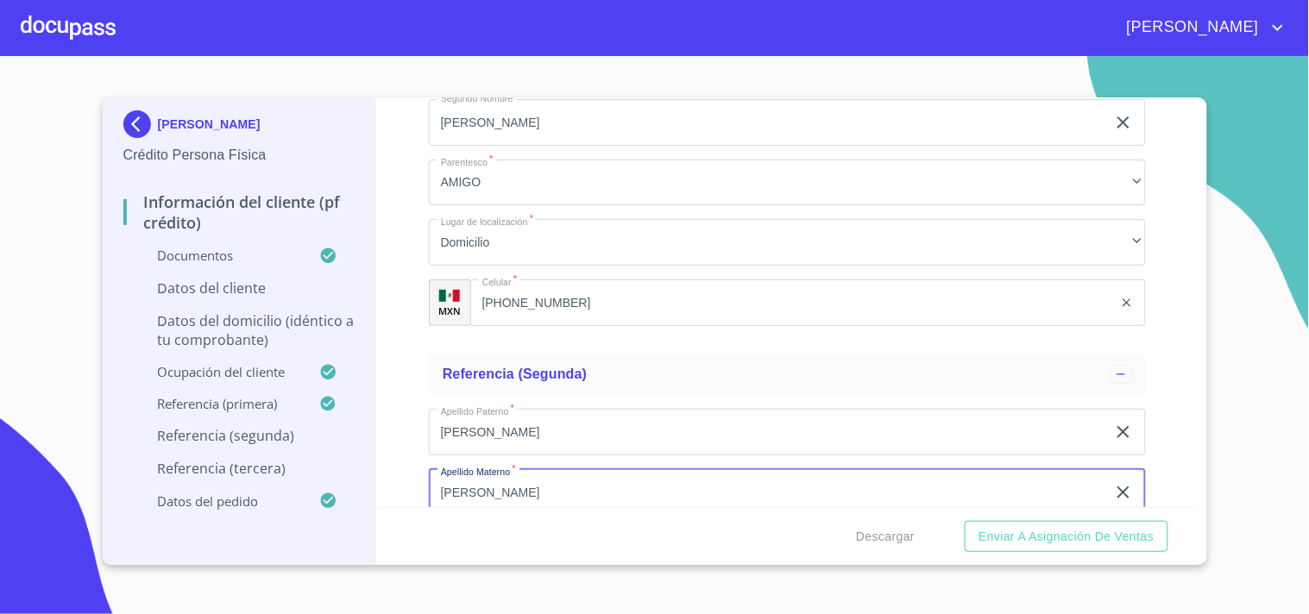
type input "[PERSON_NAME]"
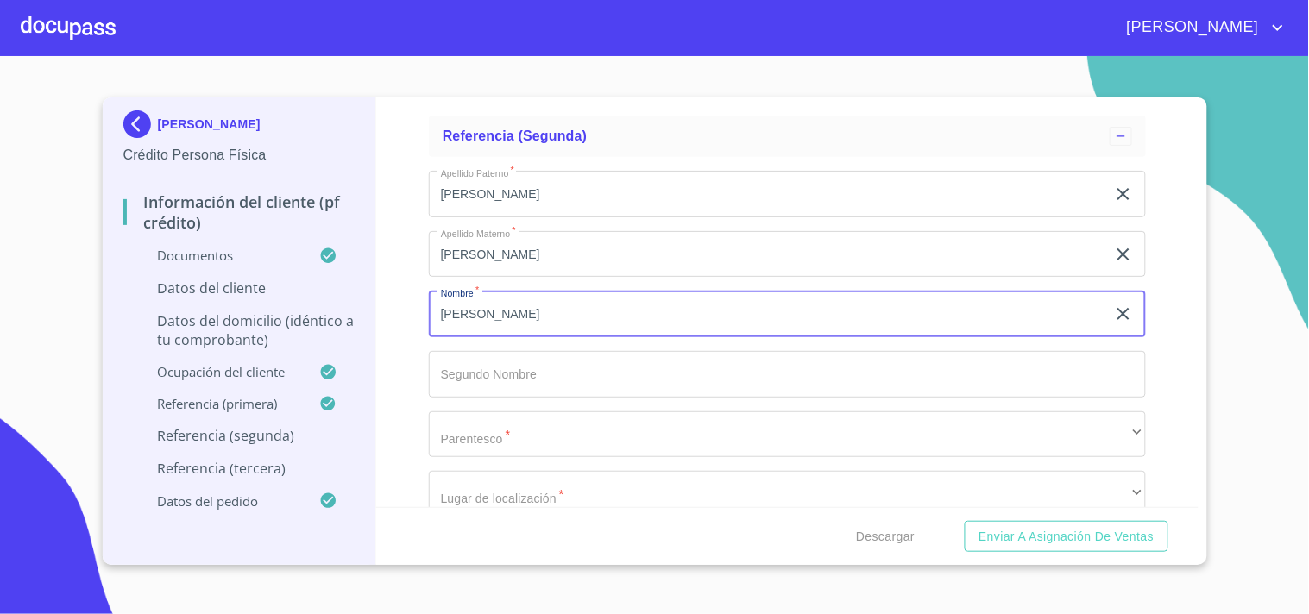
type input "[PERSON_NAME]"
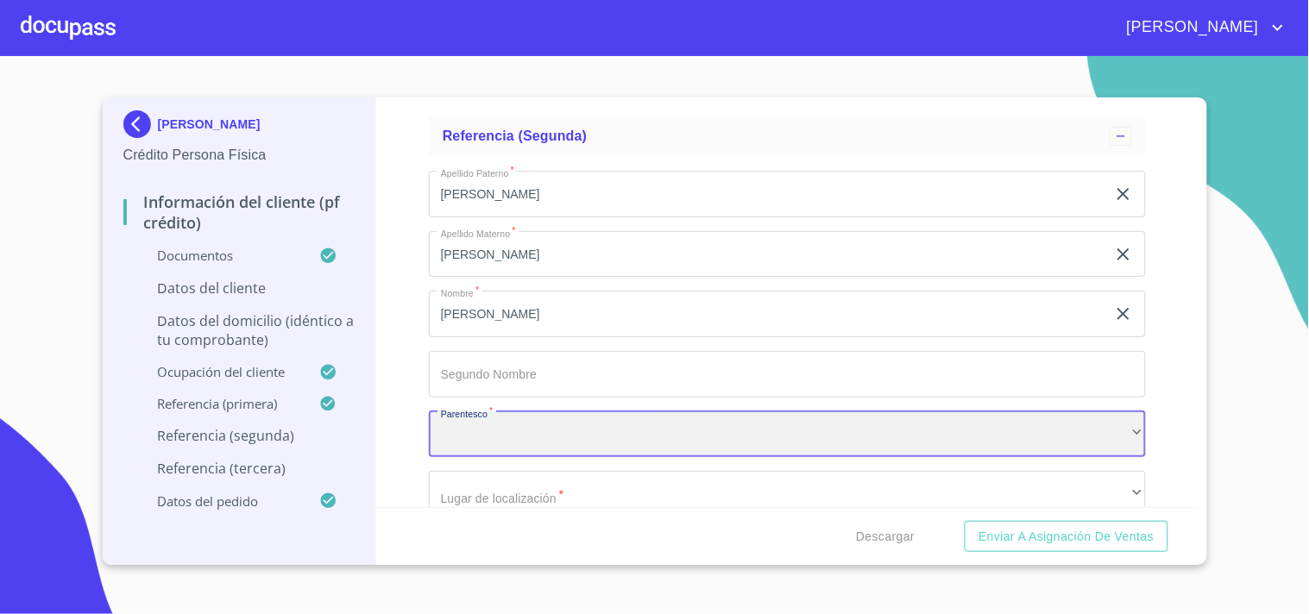
click at [506, 415] on div "​" at bounding box center [787, 434] width 717 height 47
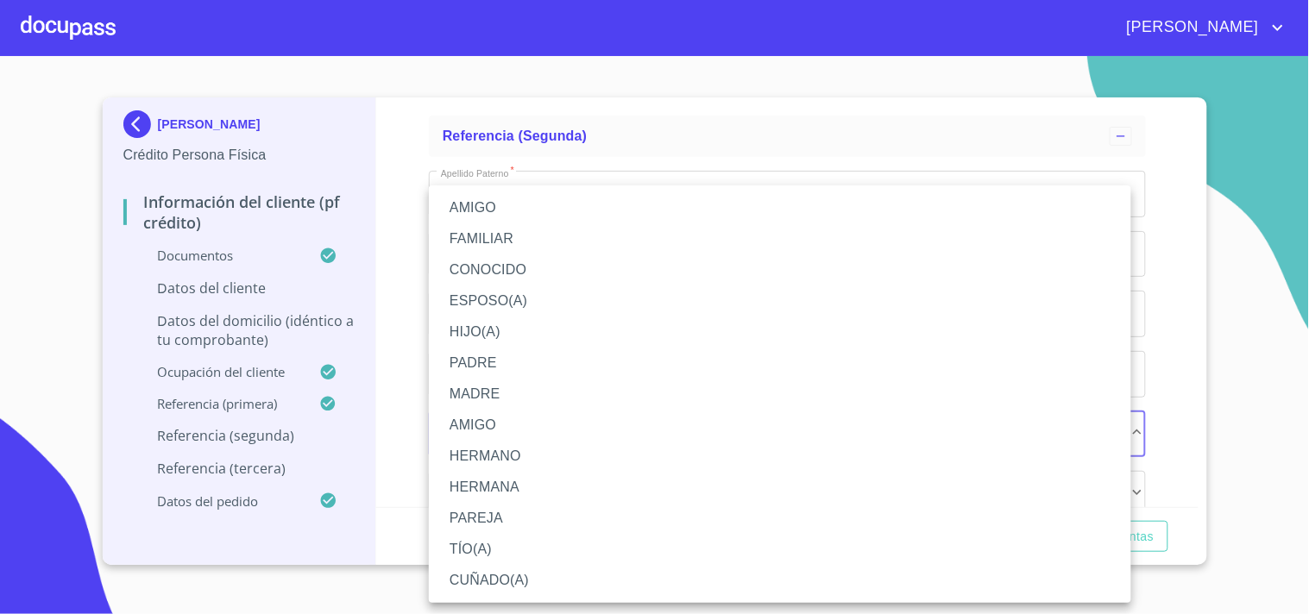
click at [489, 234] on li "FAMILIAR" at bounding box center [780, 238] width 702 height 31
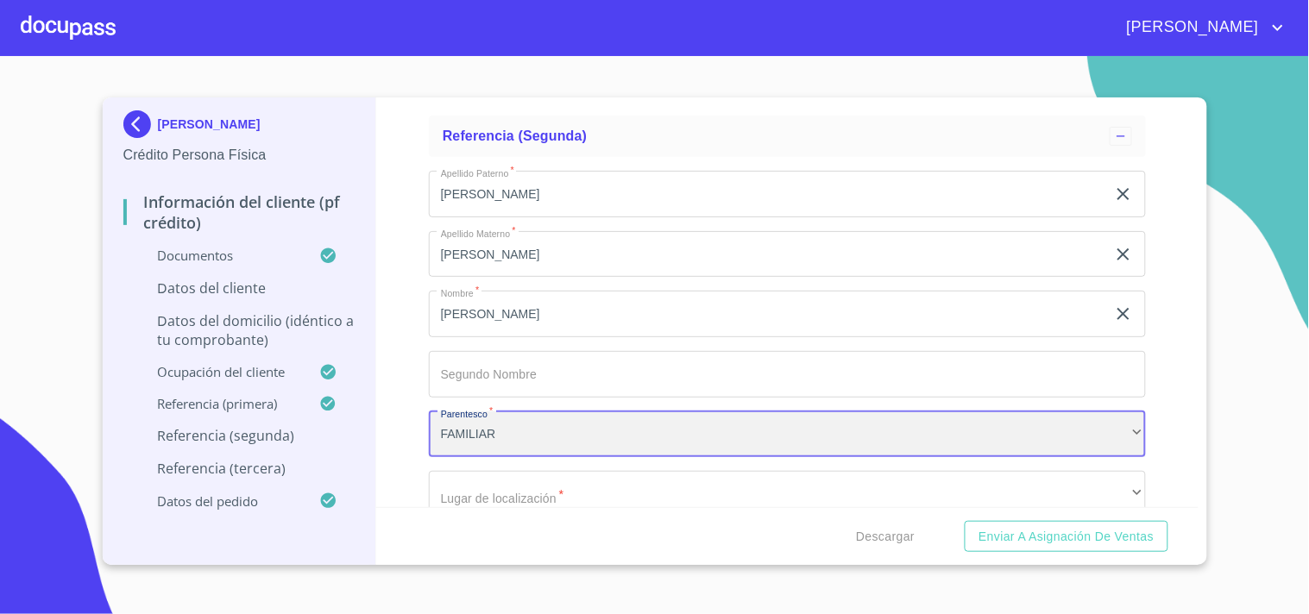
scroll to position [8689, 0]
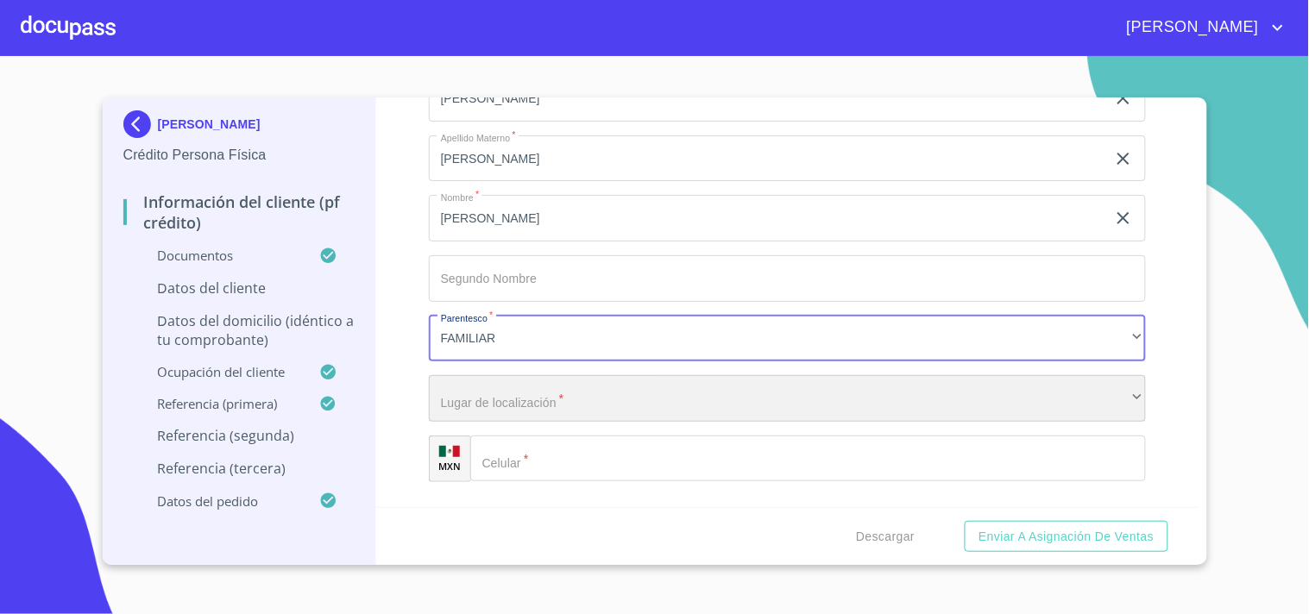
click at [506, 393] on div "​" at bounding box center [787, 398] width 717 height 47
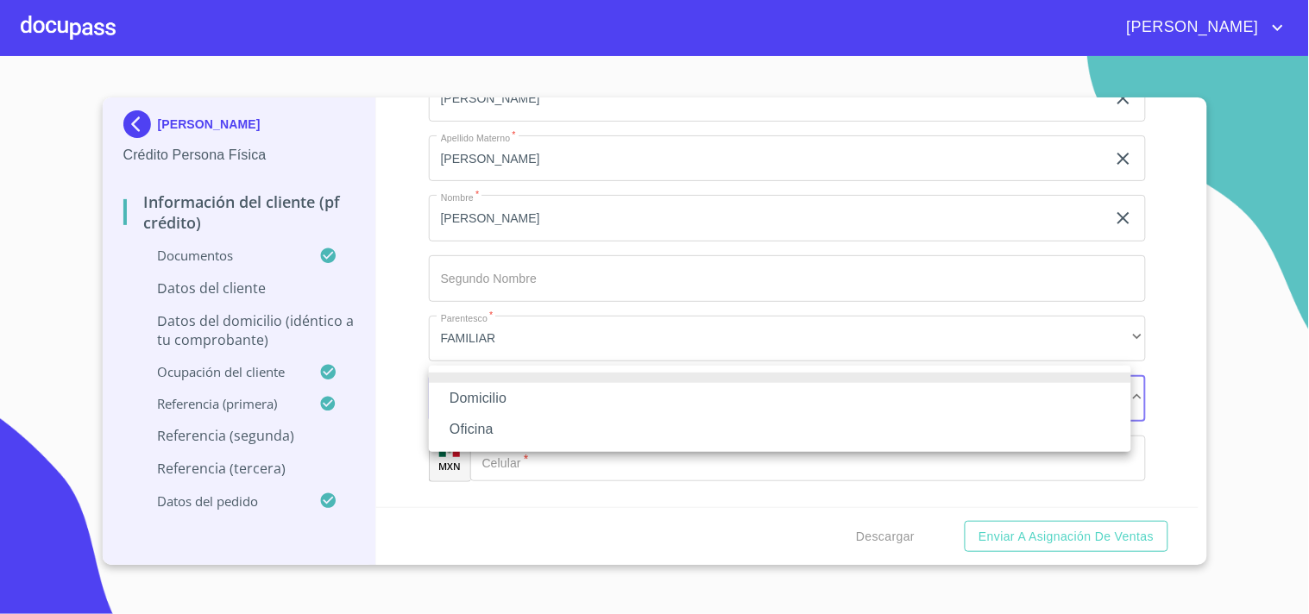
click at [512, 400] on li "Domicilio" at bounding box center [780, 398] width 702 height 31
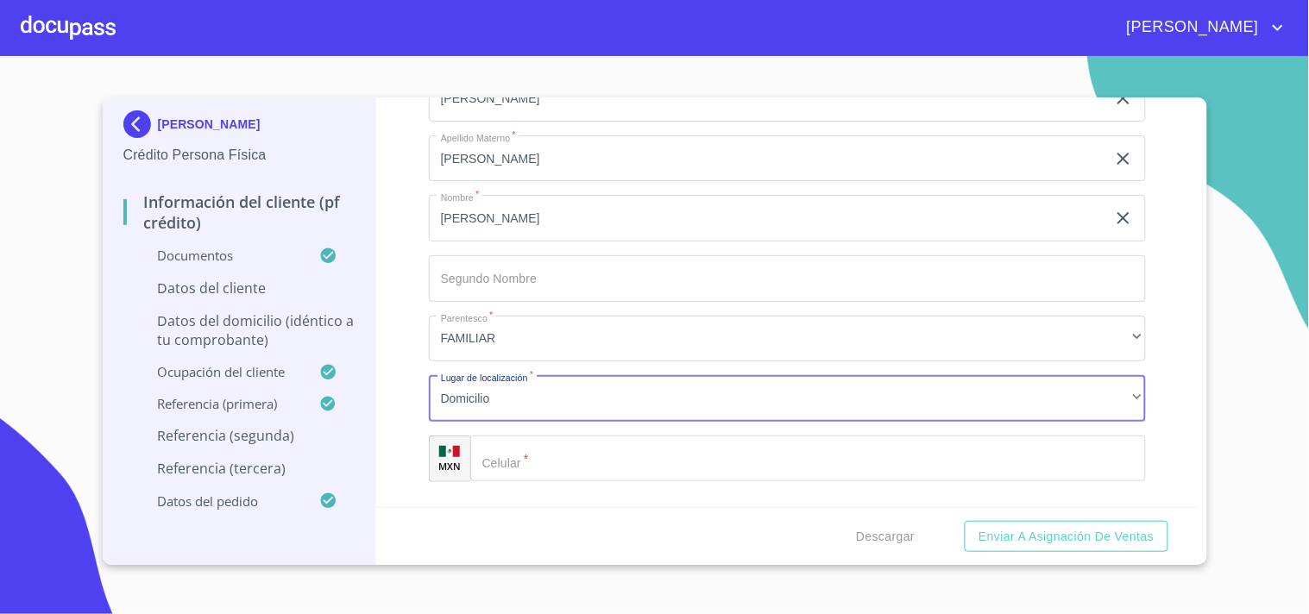
click at [533, 449] on input "Documento de identificación   *" at bounding box center [807, 459] width 675 height 47
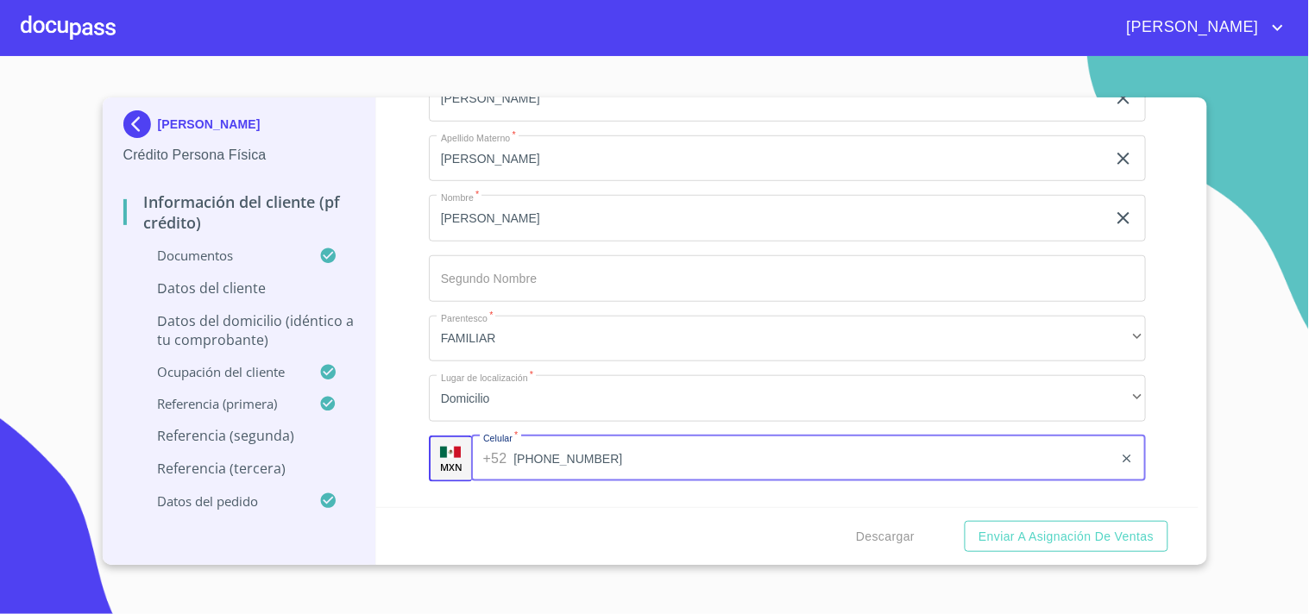
type input "[PHONE_NUMBER]"
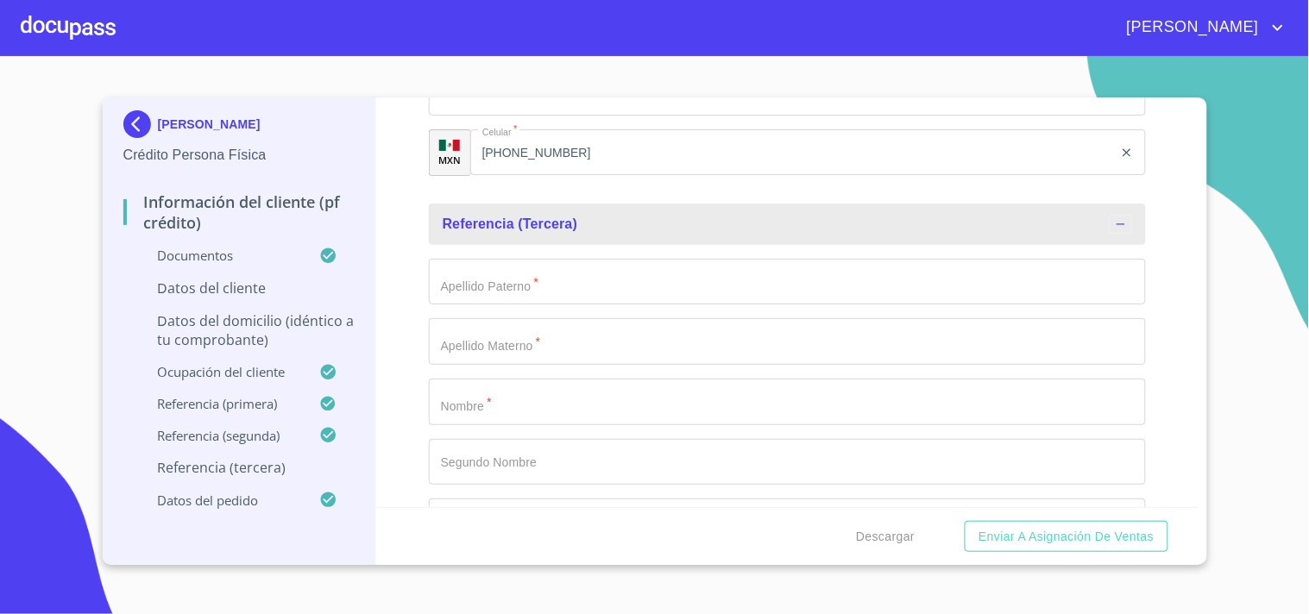
scroll to position [9009, 0]
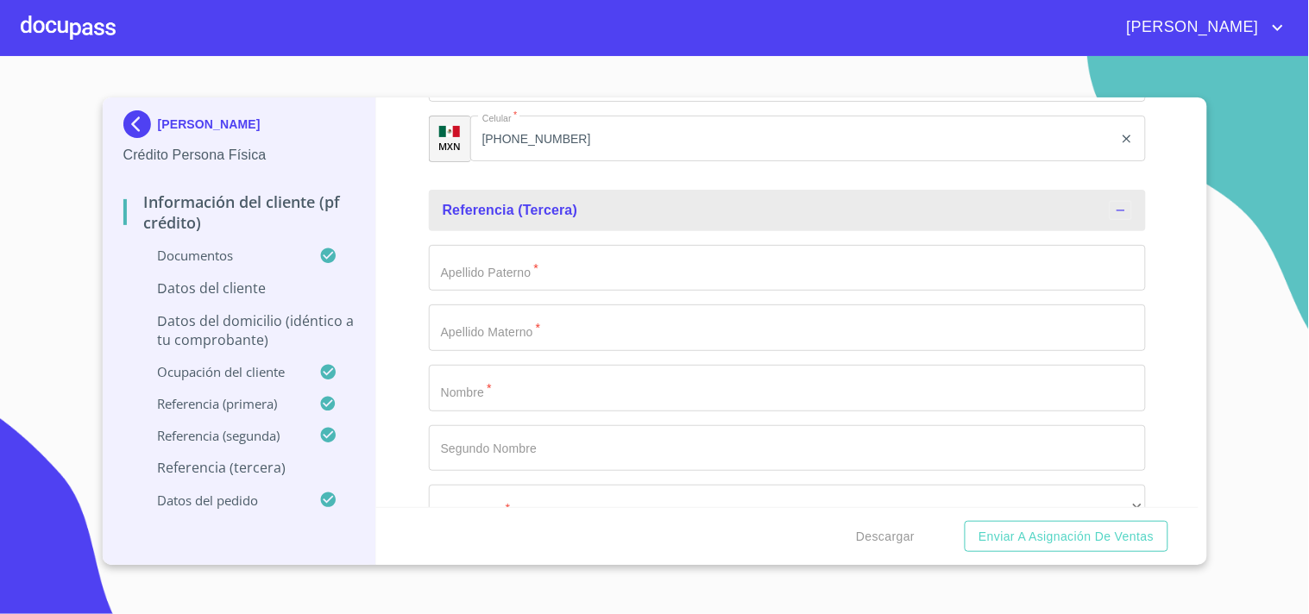
click at [550, 271] on input "Documento de identificación   *" at bounding box center [787, 268] width 717 height 47
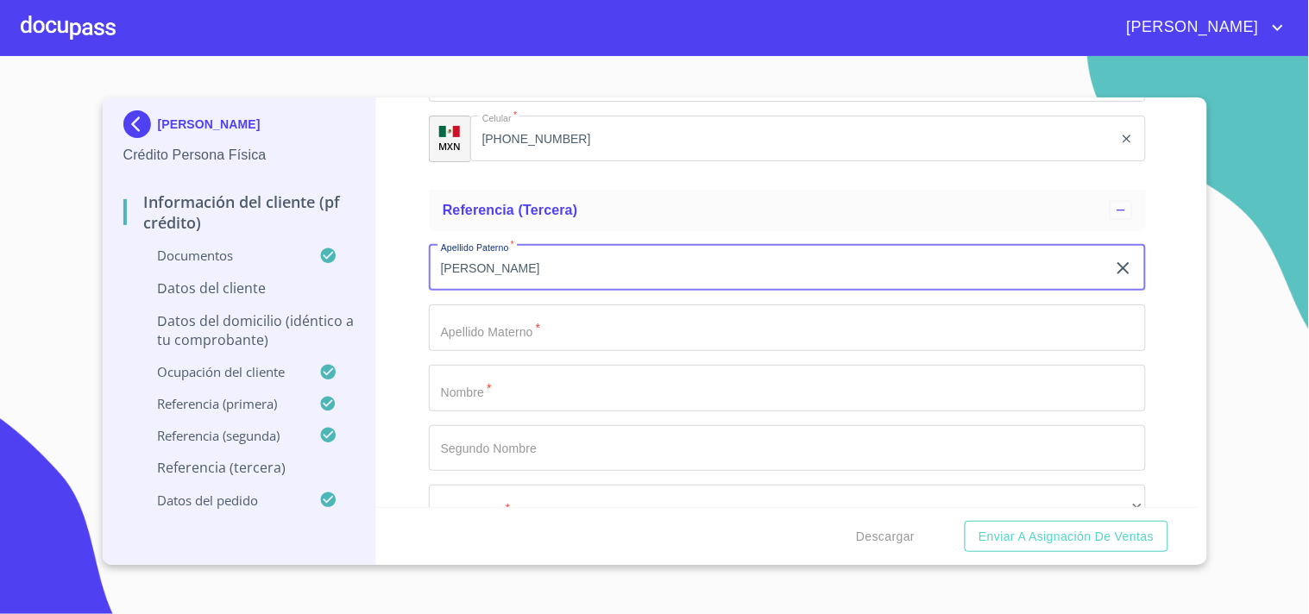
type input "[PERSON_NAME]"
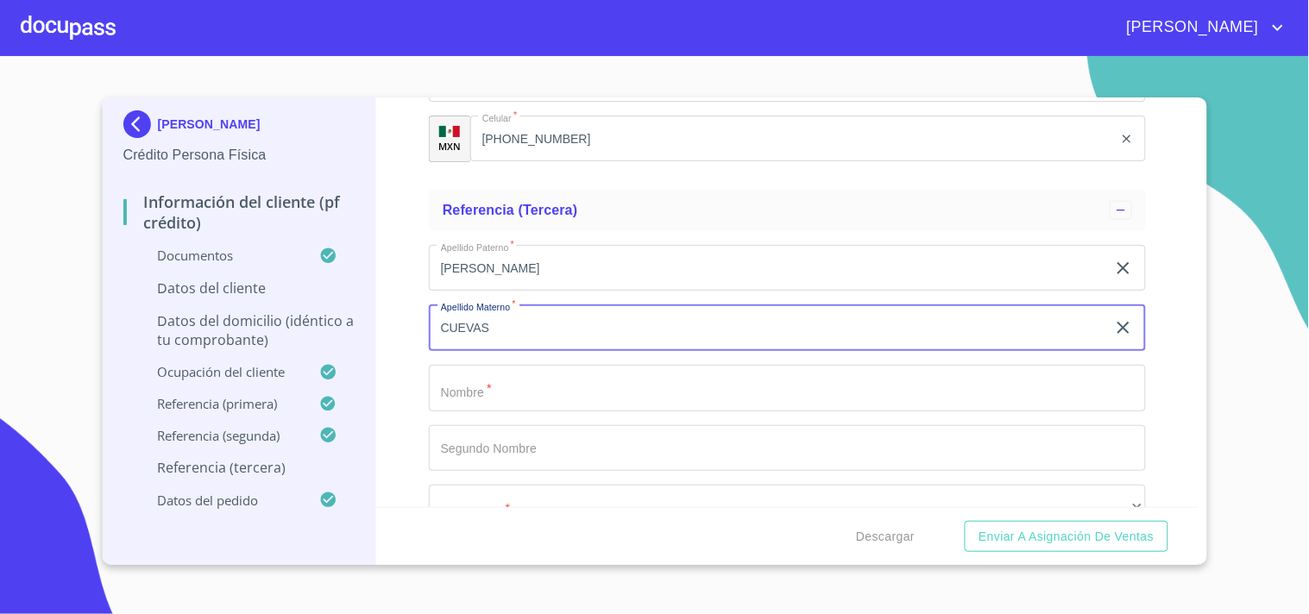
type input "CUEVAS"
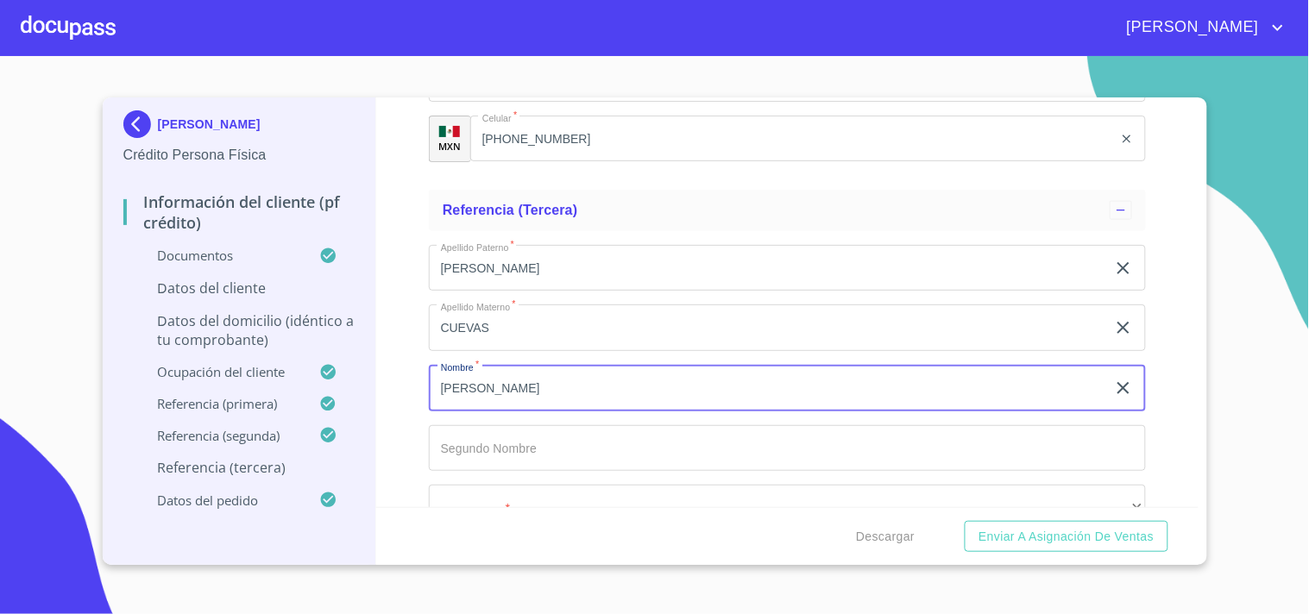
type input "[PERSON_NAME]"
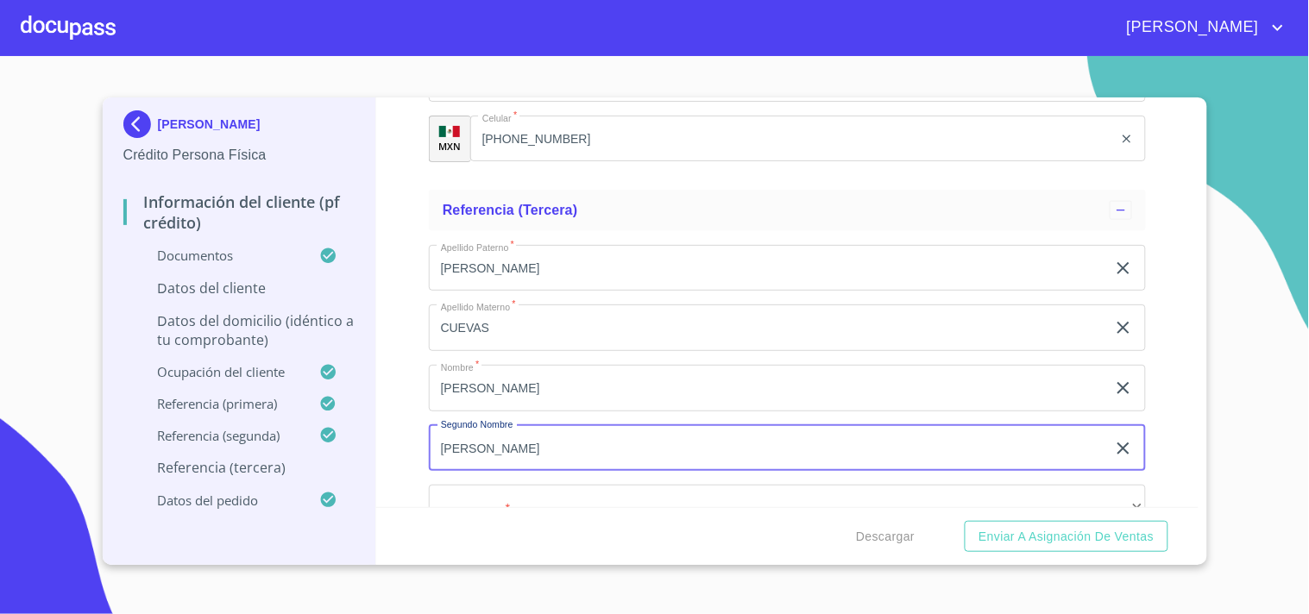
type input "[PERSON_NAME]"
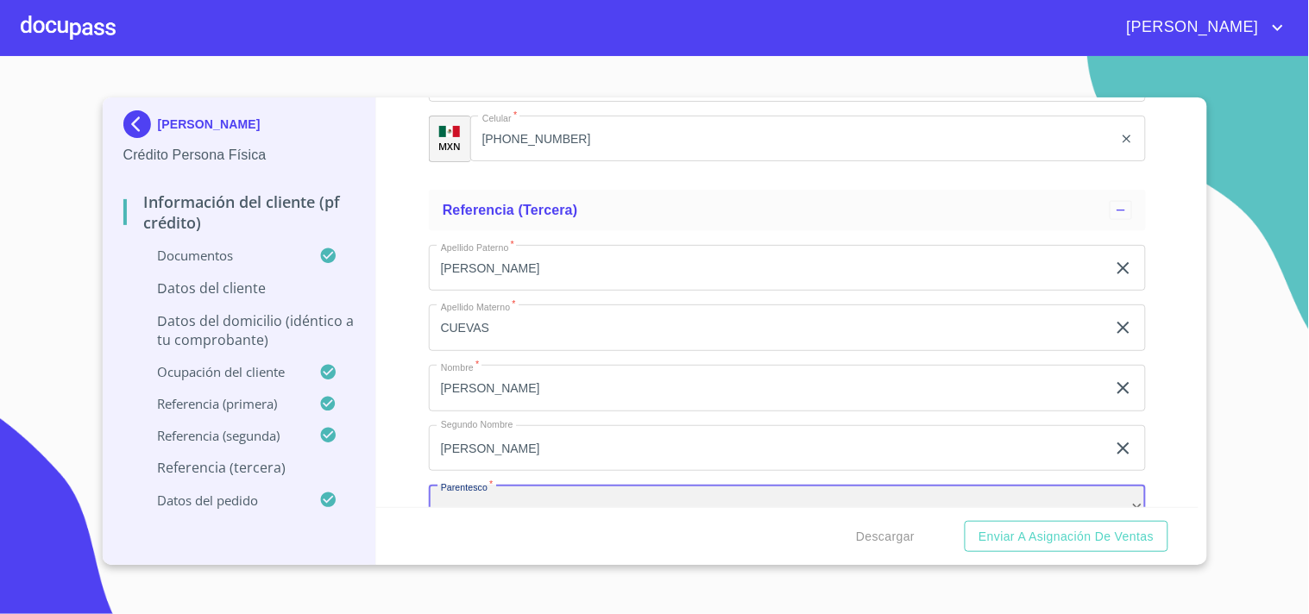
scroll to position [9021, 0]
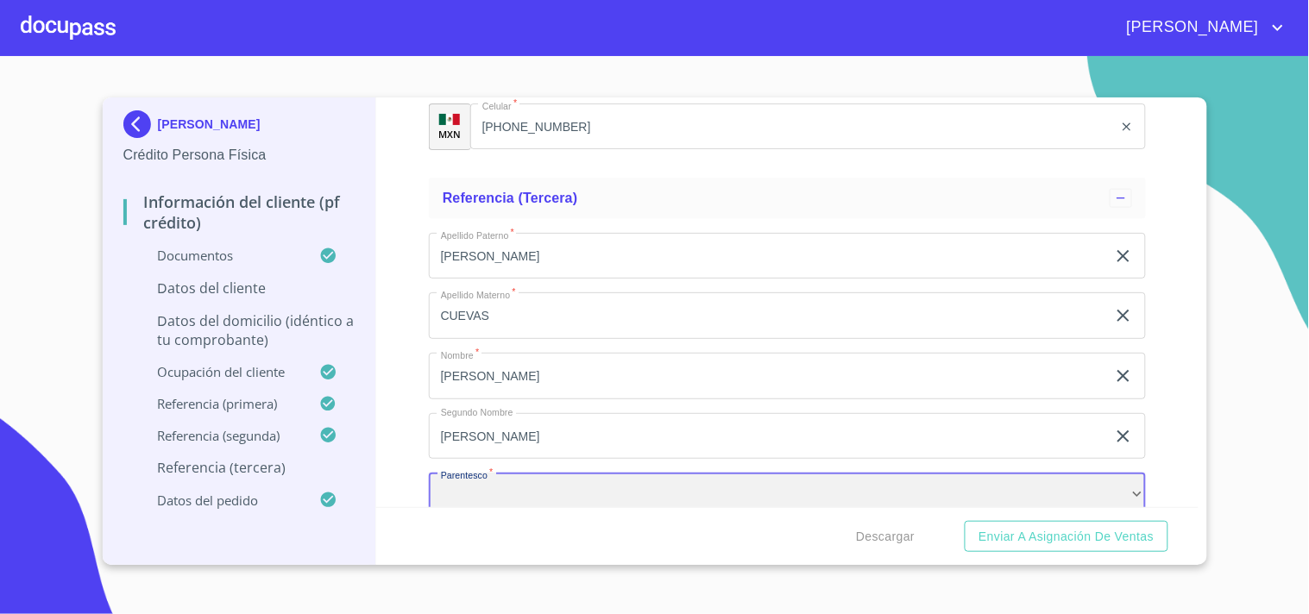
click at [492, 484] on div "​" at bounding box center [787, 496] width 717 height 47
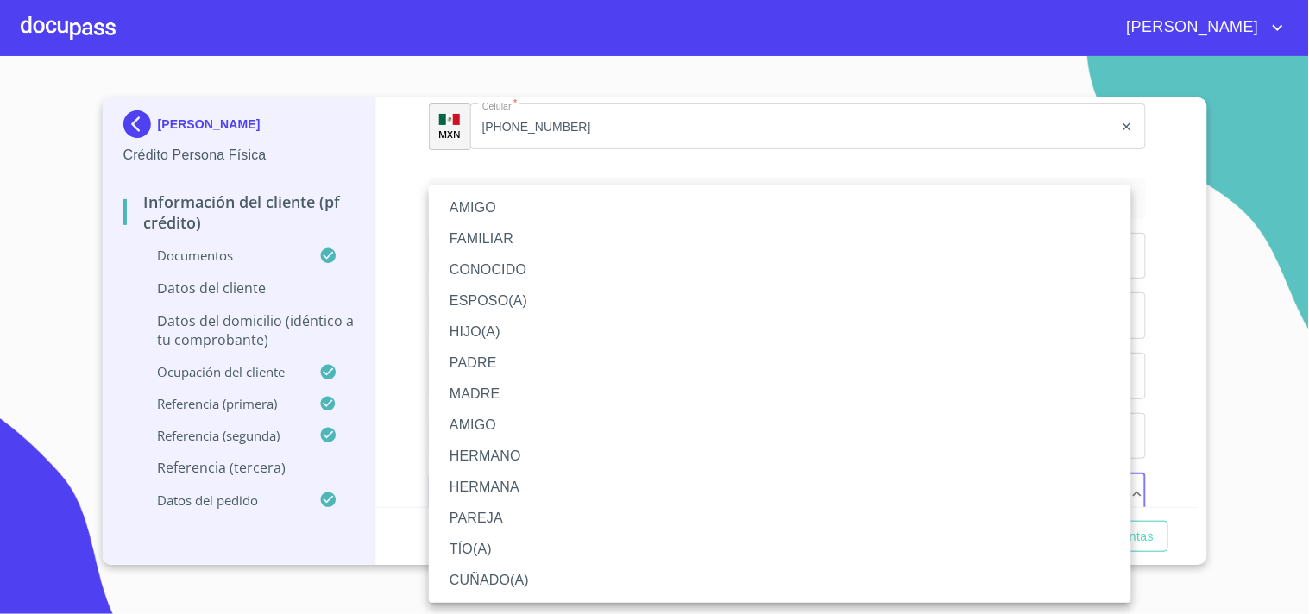
click at [510, 209] on li "AMIGO" at bounding box center [780, 207] width 702 height 31
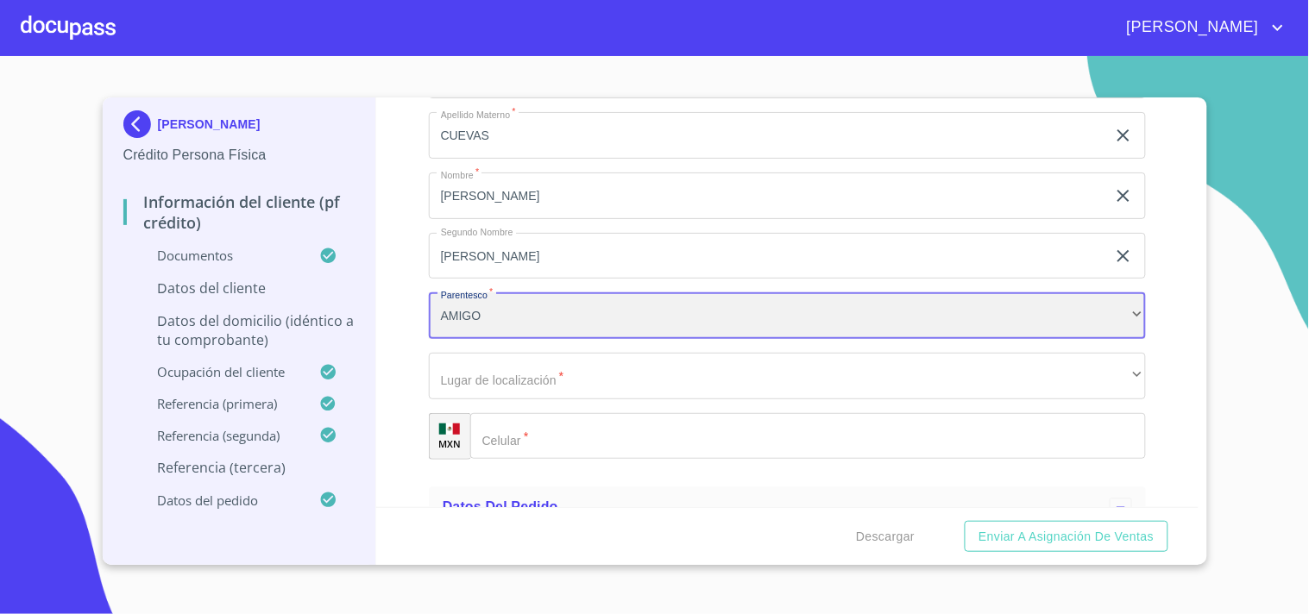
scroll to position [9213, 0]
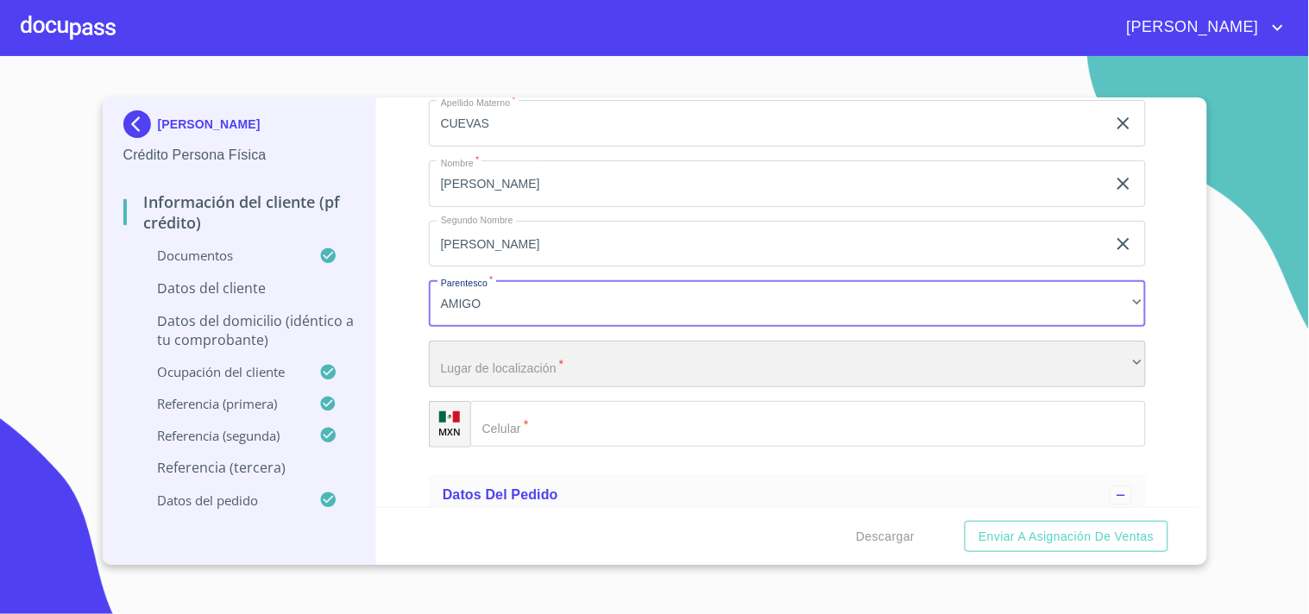
click at [536, 350] on div "​" at bounding box center [787, 364] width 717 height 47
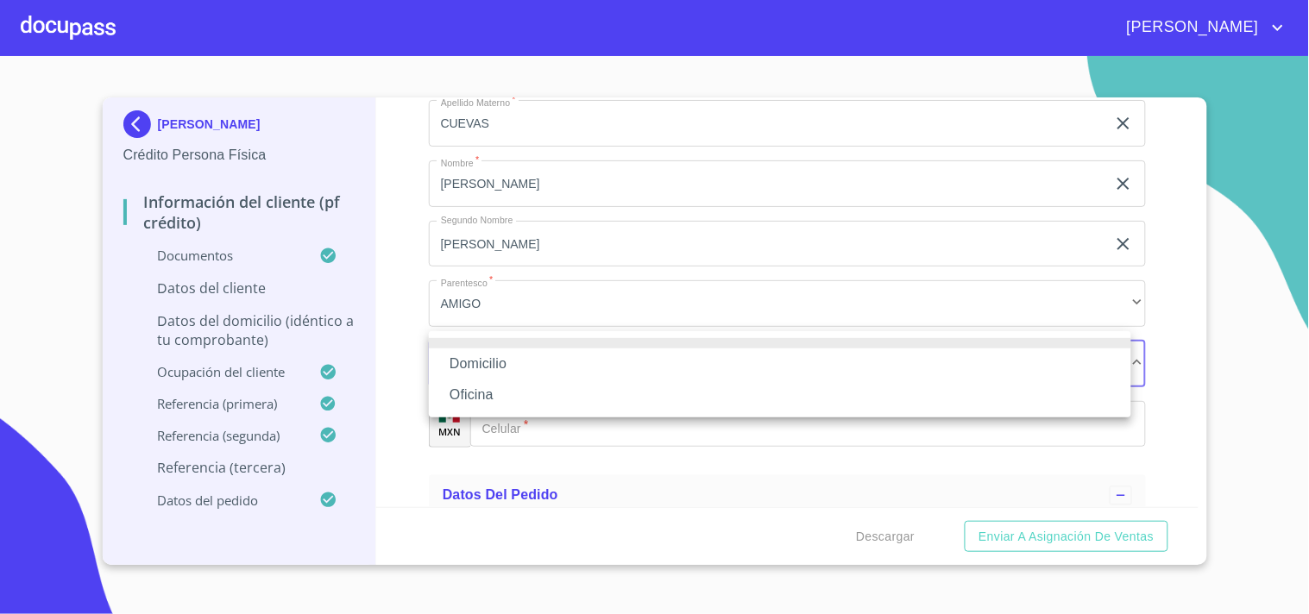
click at [487, 356] on li "Domicilio" at bounding box center [780, 364] width 702 height 31
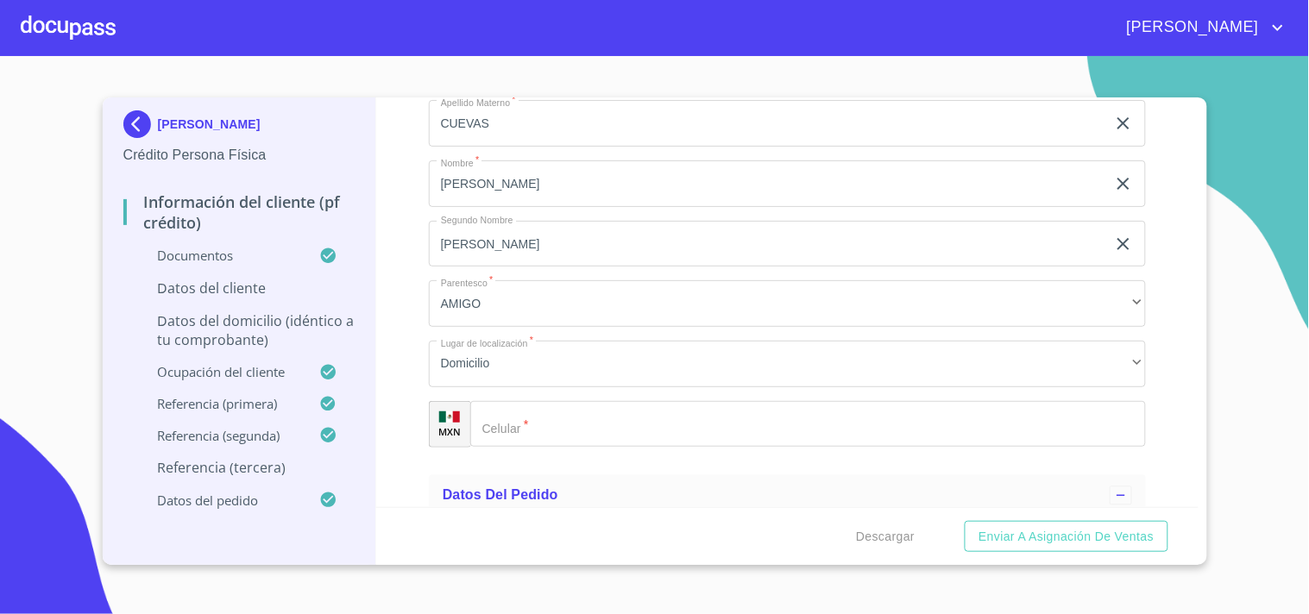
click at [512, 411] on input "Documento de identificación   *" at bounding box center [807, 424] width 675 height 47
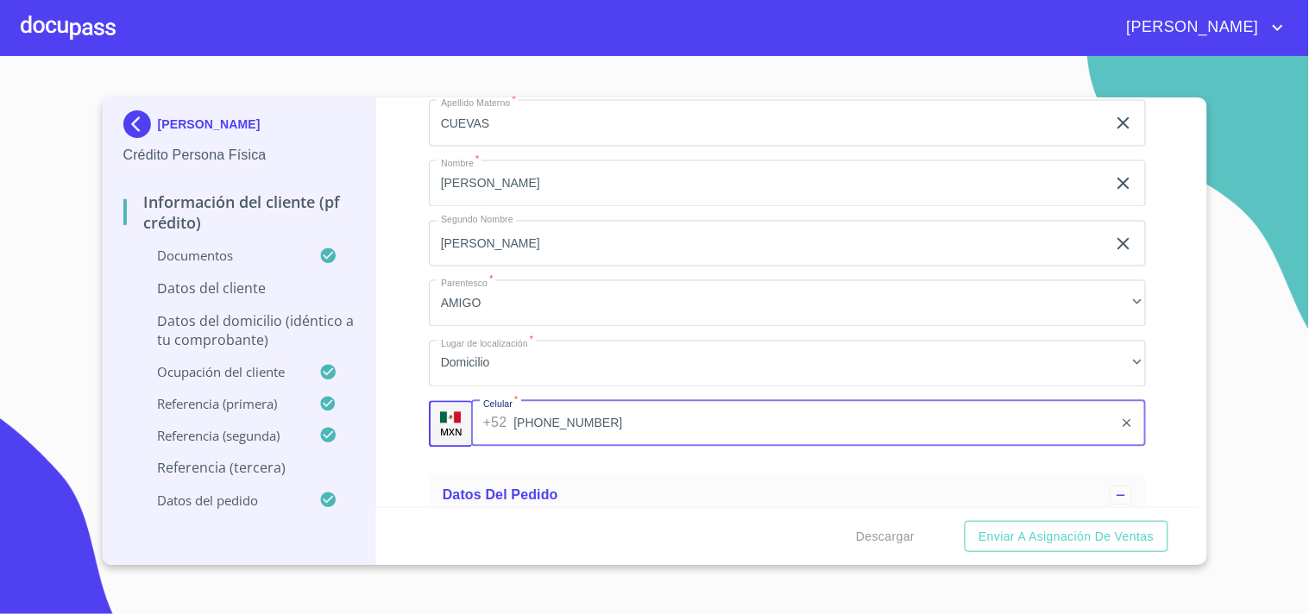
type input "[PHONE_NUMBER]"
click at [424, 451] on div "Información del cliente (PF crédito) Documentos Documento de identificación   *…" at bounding box center [787, 302] width 822 height 410
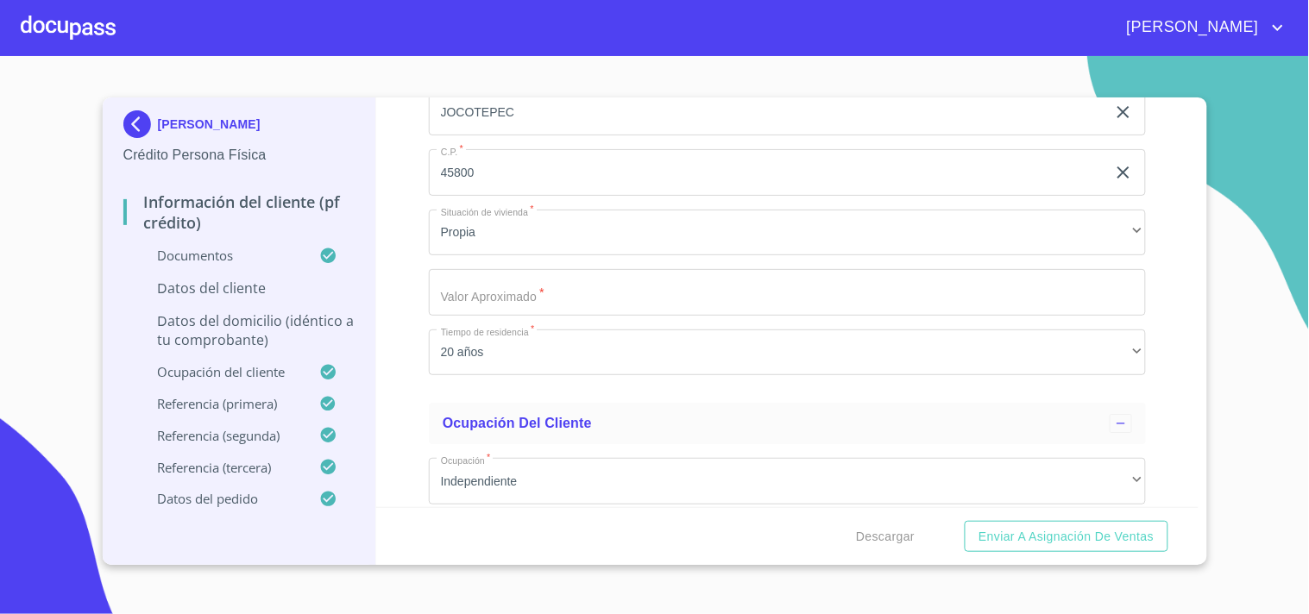
scroll to position [6460, 0]
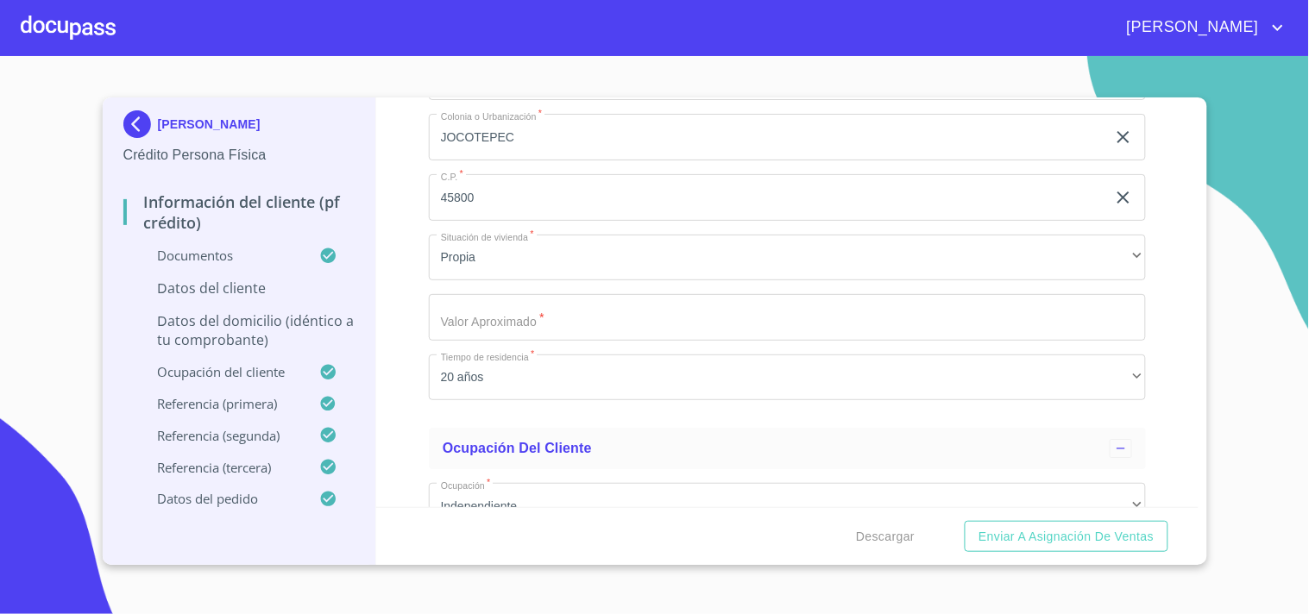
click at [632, 313] on input "Documento de identificación   *" at bounding box center [787, 317] width 717 height 47
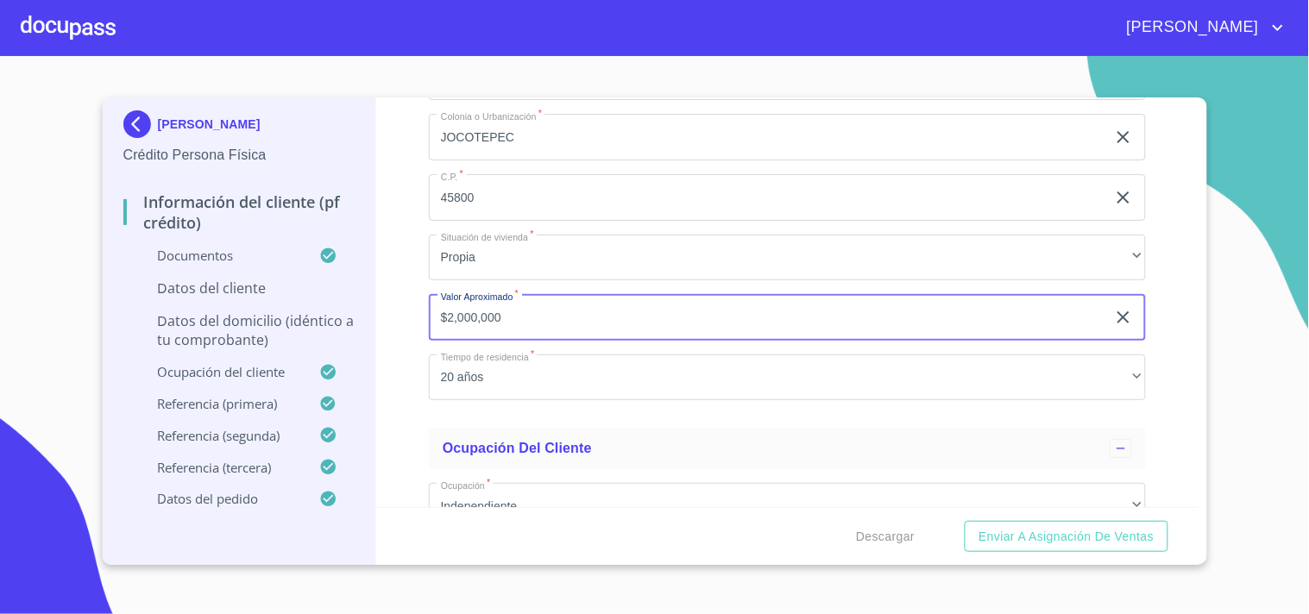
type input "$2,000,000"
drag, startPoint x: 1156, startPoint y: 421, endPoint x: 1158, endPoint y: 392, distance: 29.4
click at [1157, 420] on div "Información del cliente (PF crédito) Documentos Documento de identificación   *…" at bounding box center [787, 302] width 822 height 410
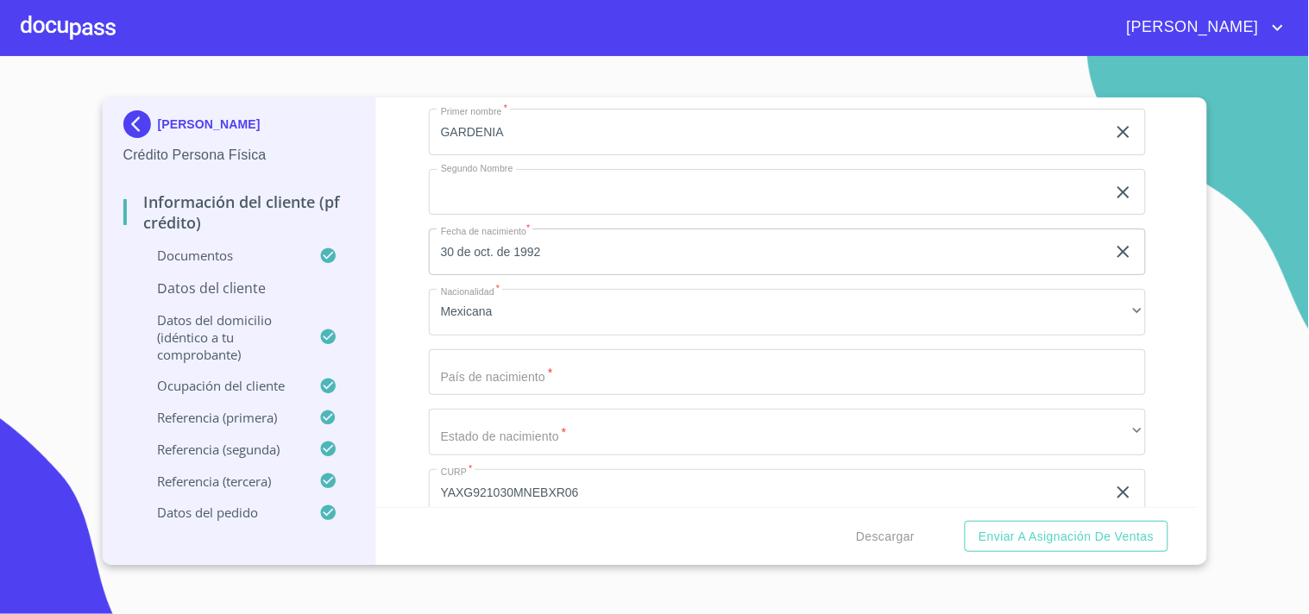
scroll to position [5135, 0]
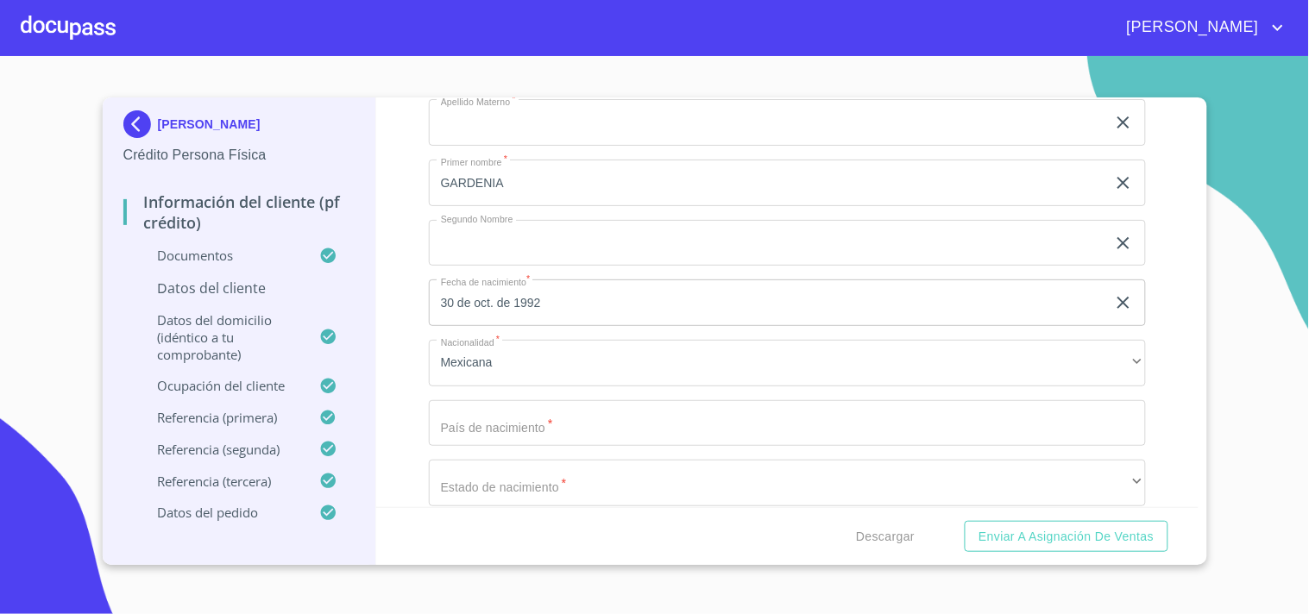
click at [555, 427] on input "Documento de identificación   *" at bounding box center [787, 423] width 717 height 47
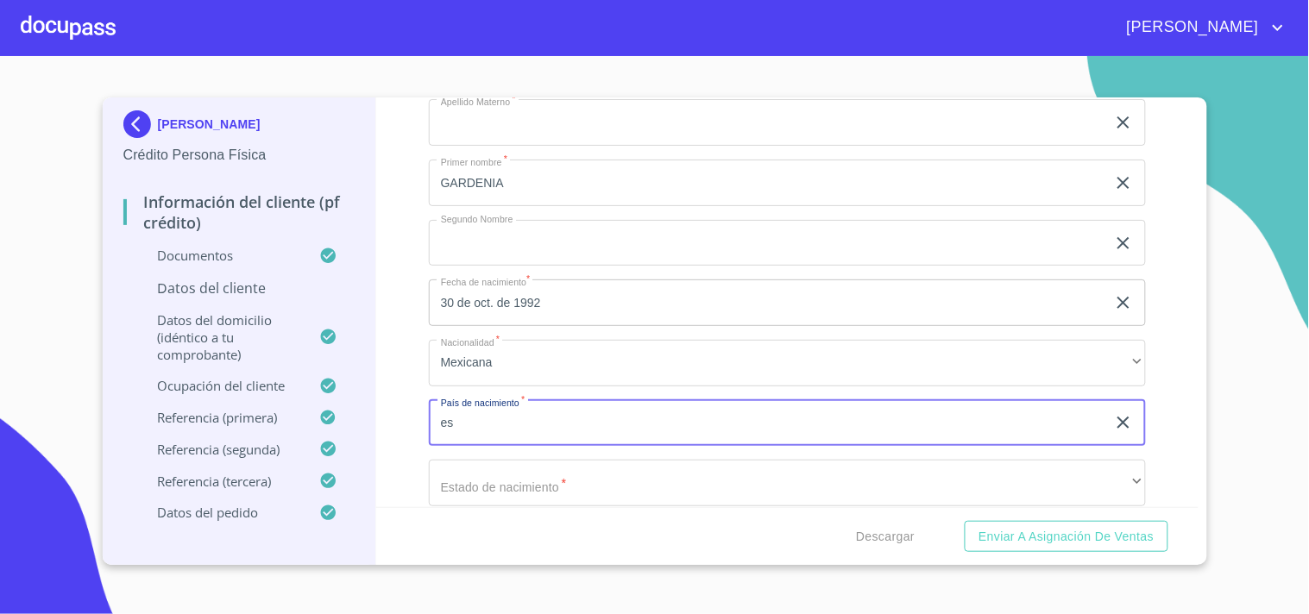
type input "e"
type input "[GEOGRAPHIC_DATA]"
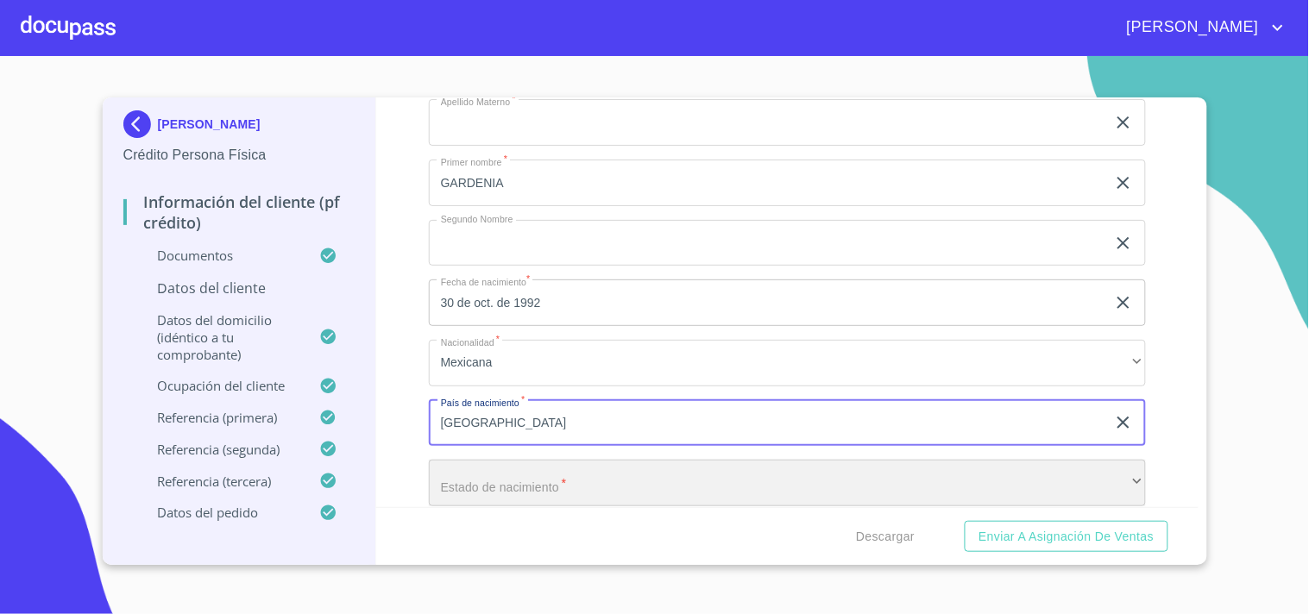
click at [531, 468] on div "​" at bounding box center [787, 483] width 717 height 47
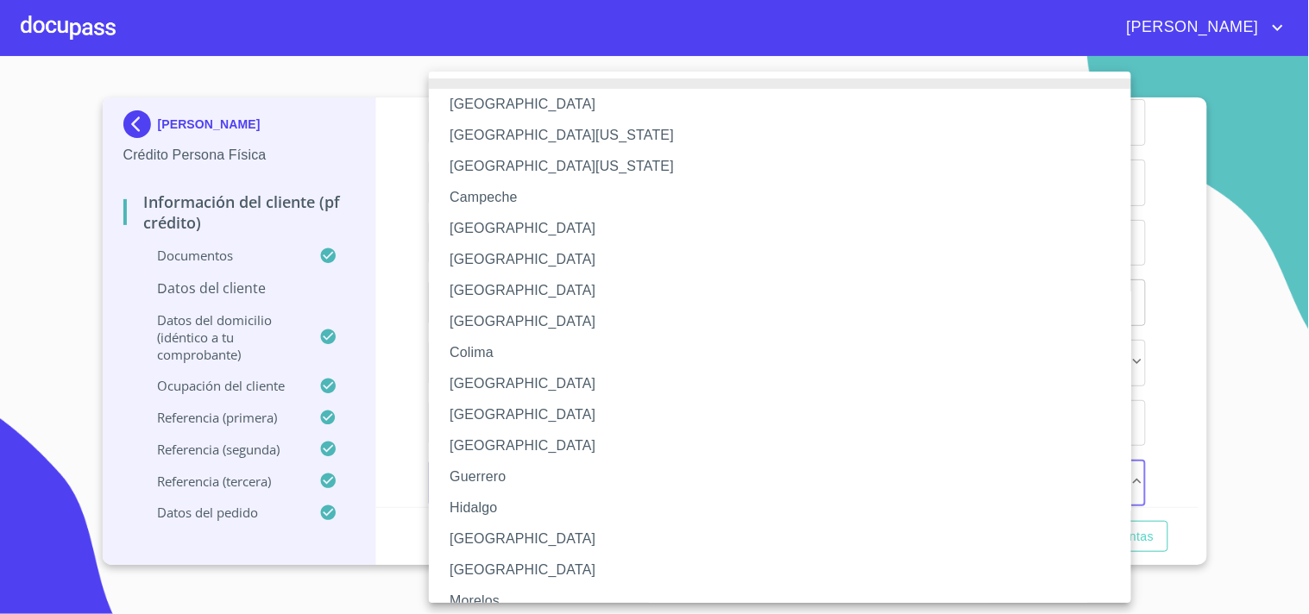
click at [417, 373] on div at bounding box center [654, 307] width 1309 height 614
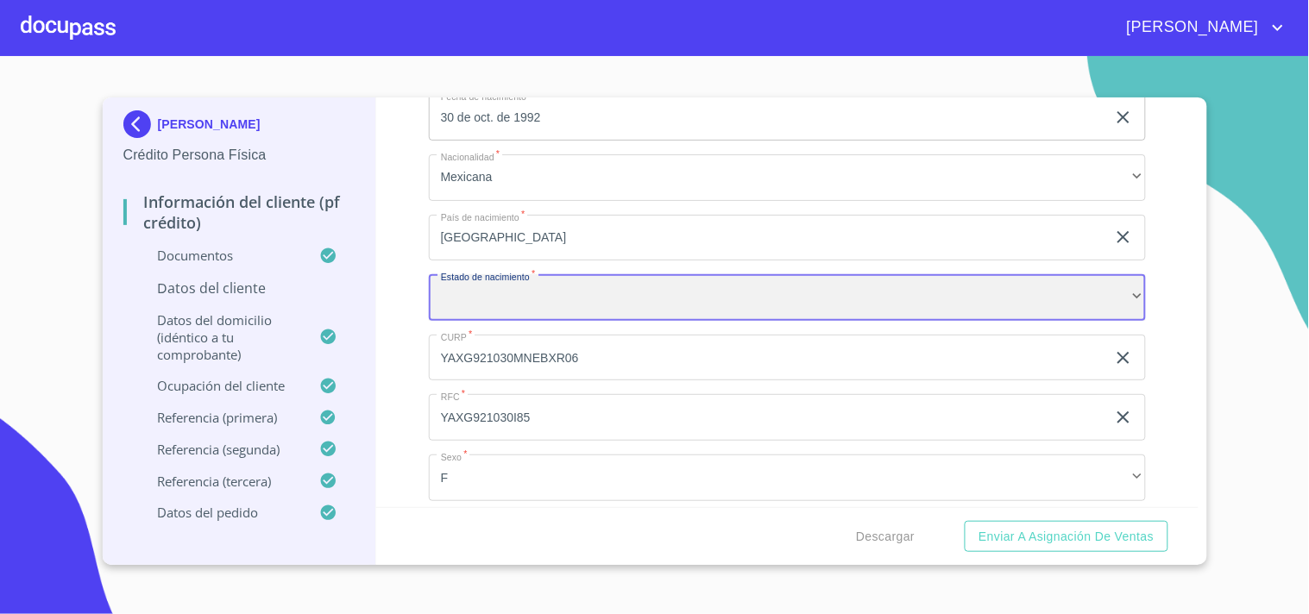
scroll to position [5326, 0]
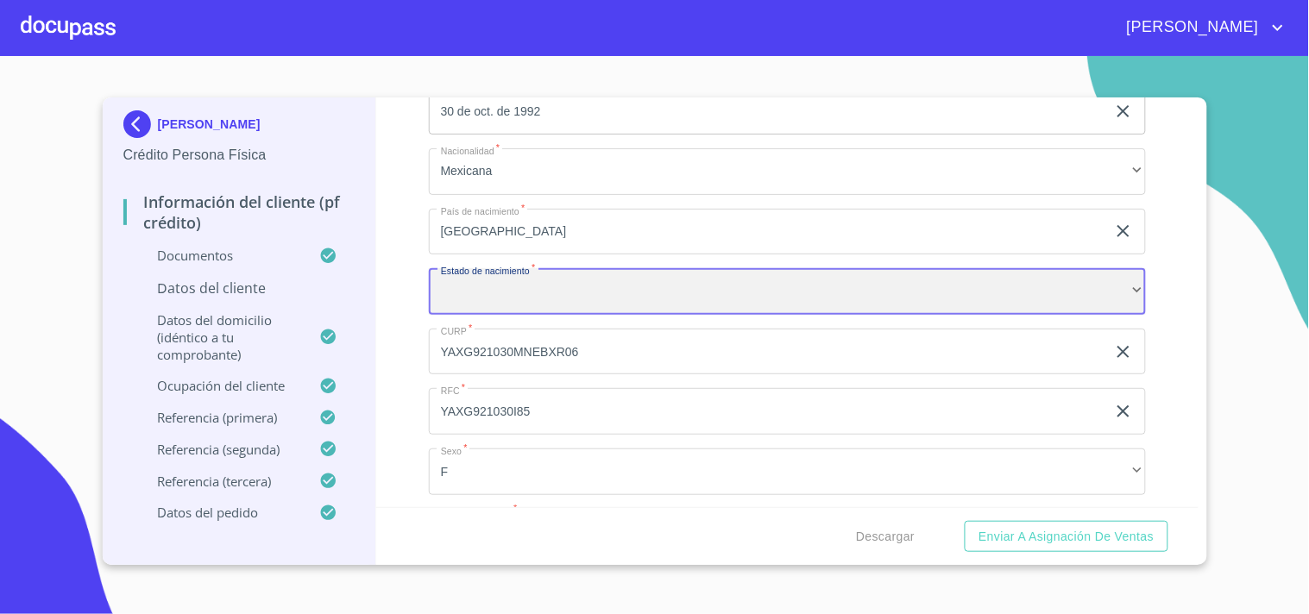
click at [721, 290] on div "​" at bounding box center [787, 291] width 717 height 47
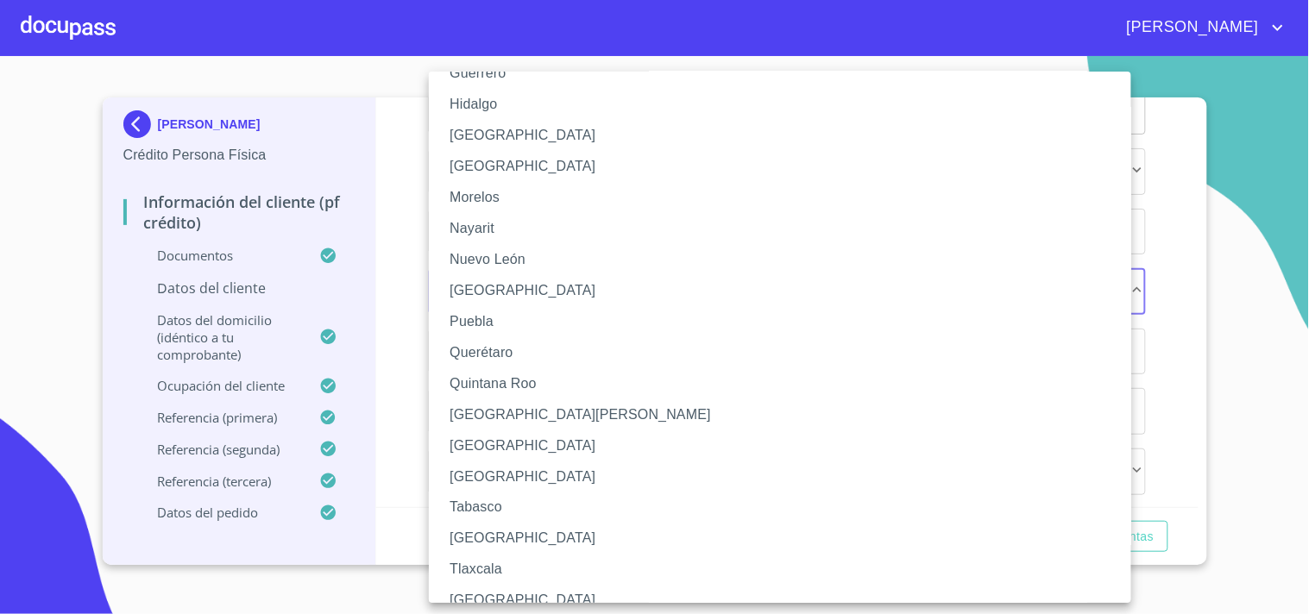
scroll to position [198, 0]
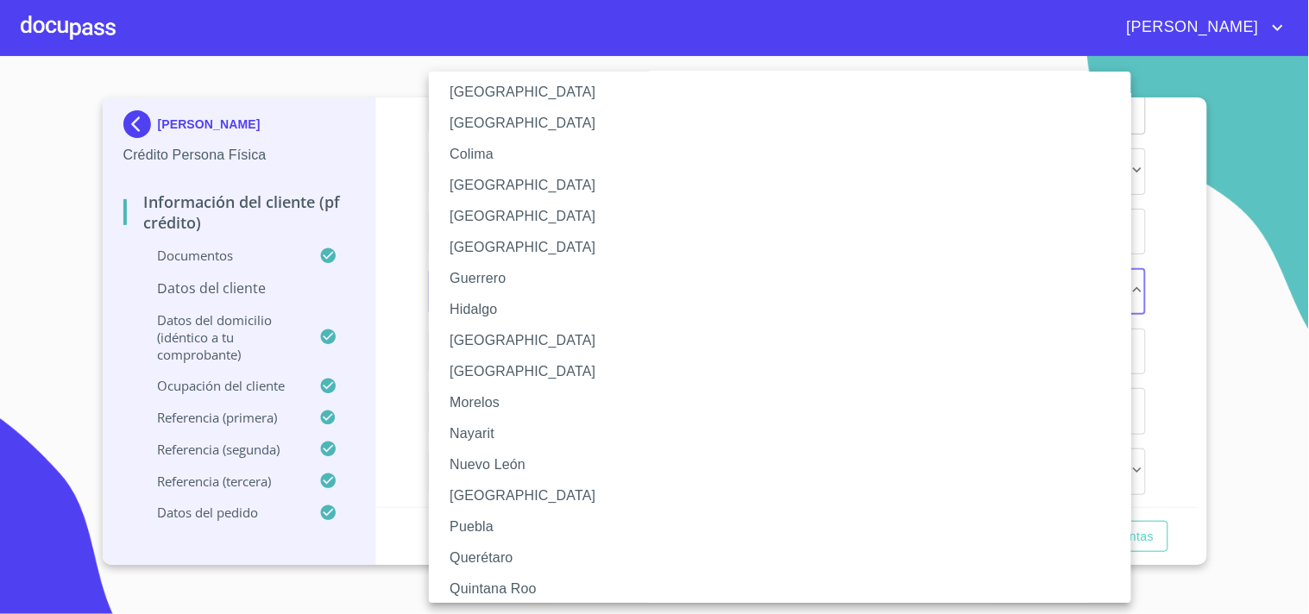
click at [406, 434] on div at bounding box center [654, 307] width 1309 height 614
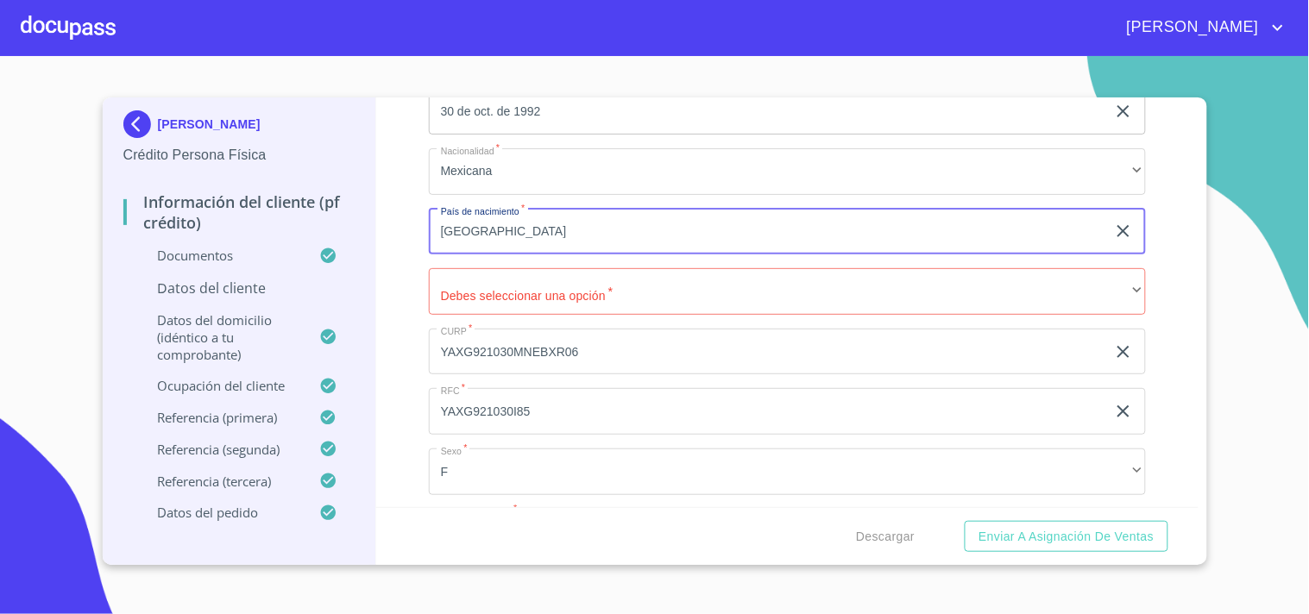
click at [636, 220] on input "[GEOGRAPHIC_DATA]" at bounding box center [767, 232] width 677 height 47
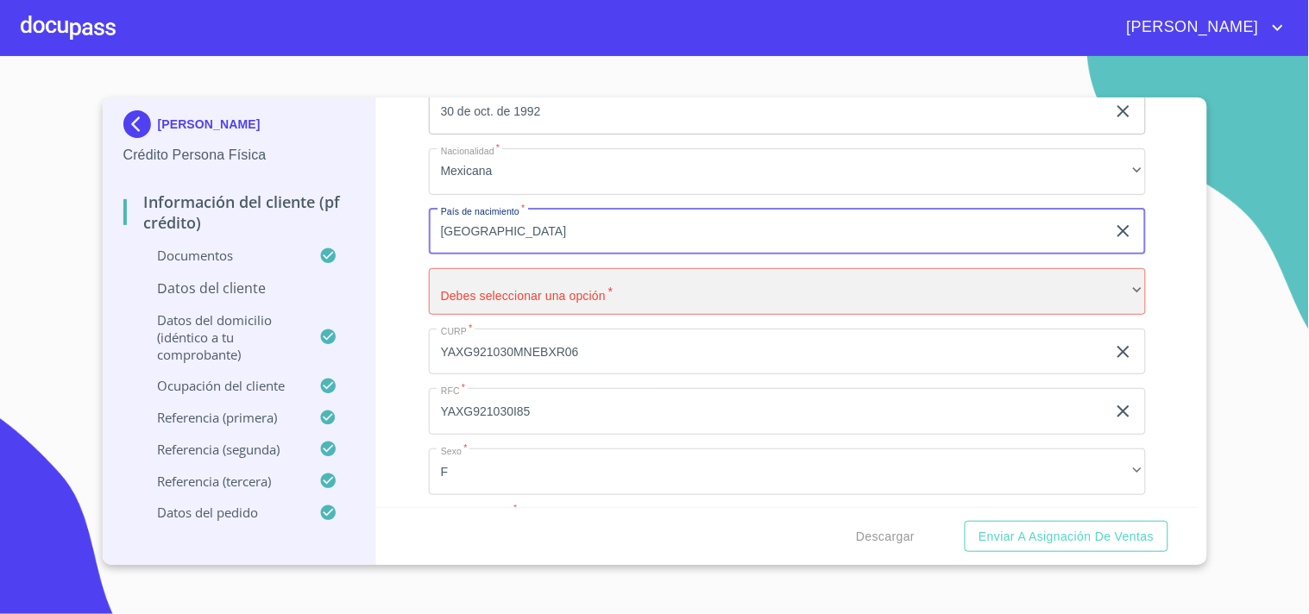
click at [691, 281] on div "​" at bounding box center [787, 291] width 717 height 47
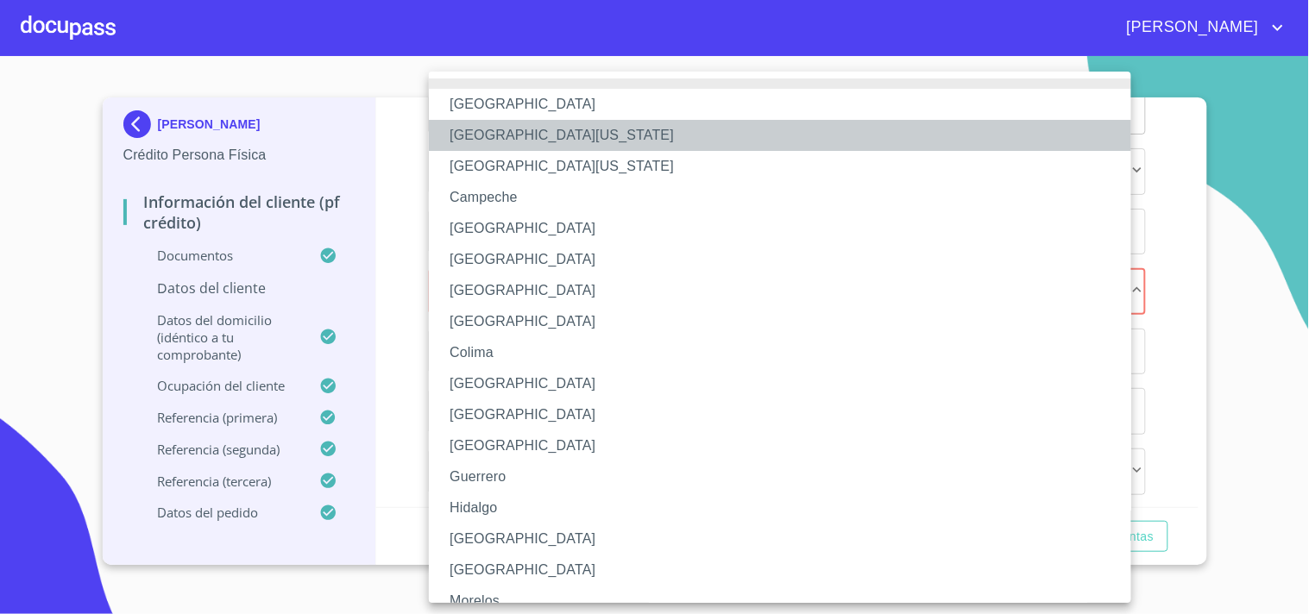
click at [531, 141] on li "[GEOGRAPHIC_DATA][US_STATE]" at bounding box center [787, 135] width 717 height 31
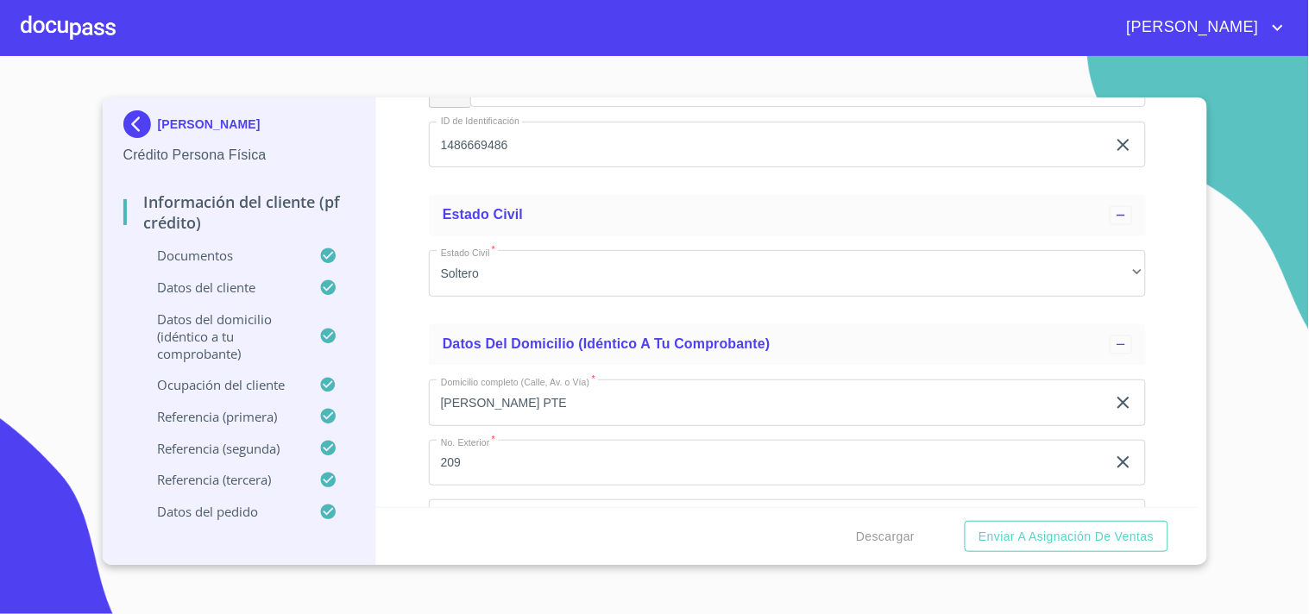
scroll to position [5806, 0]
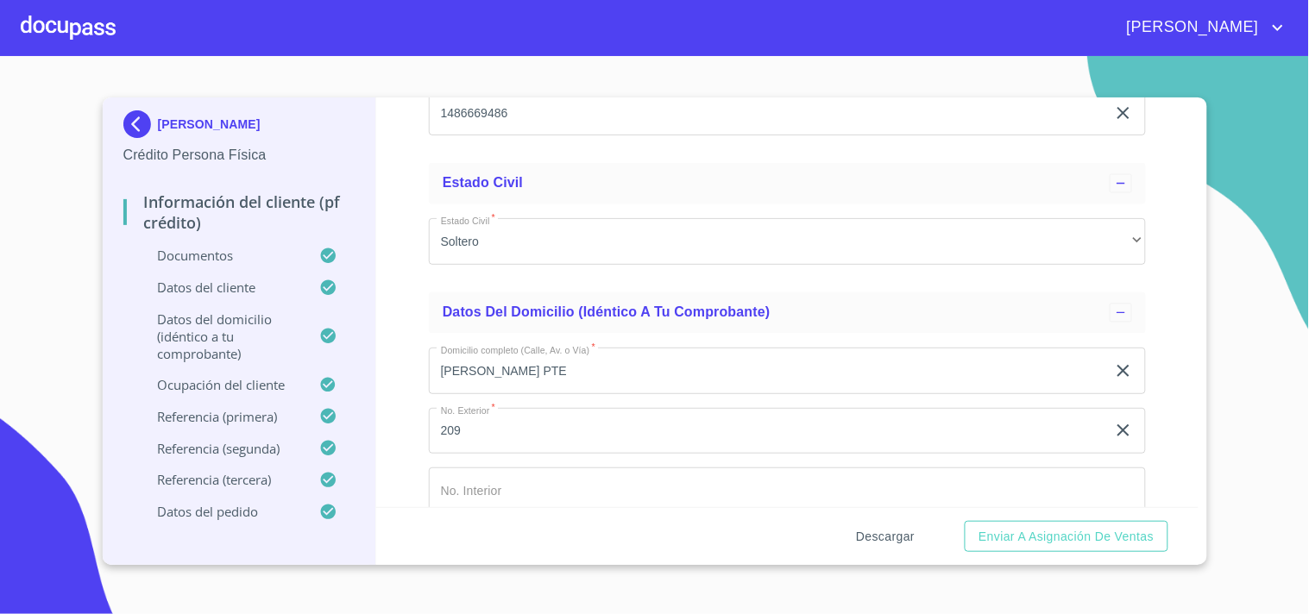
click at [876, 536] on span "Descargar" at bounding box center [885, 537] width 59 height 22
